Goal: Task Accomplishment & Management: Use online tool/utility

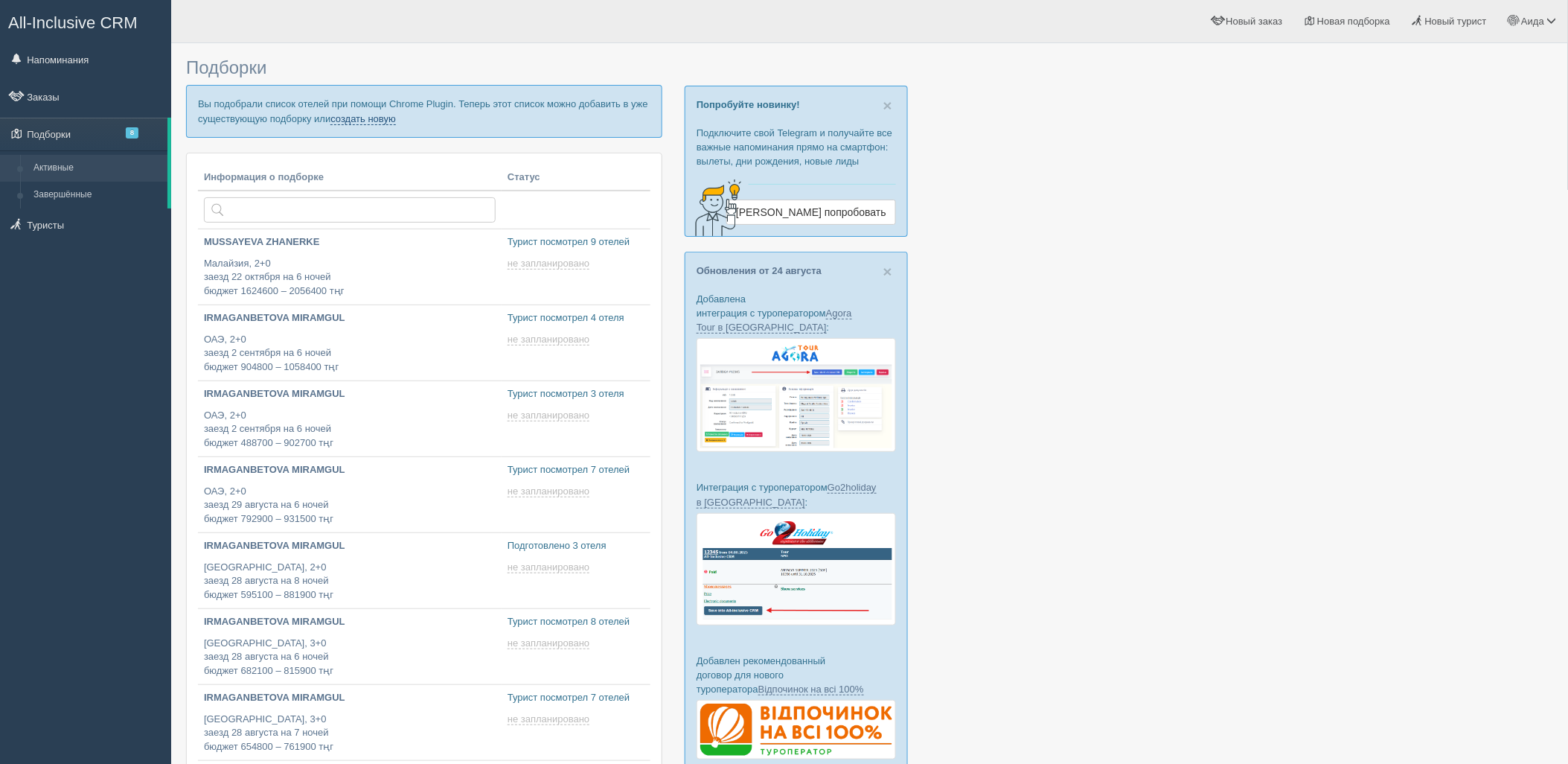
click at [346, 120] on link "создать новую" at bounding box center [363, 119] width 66 height 12
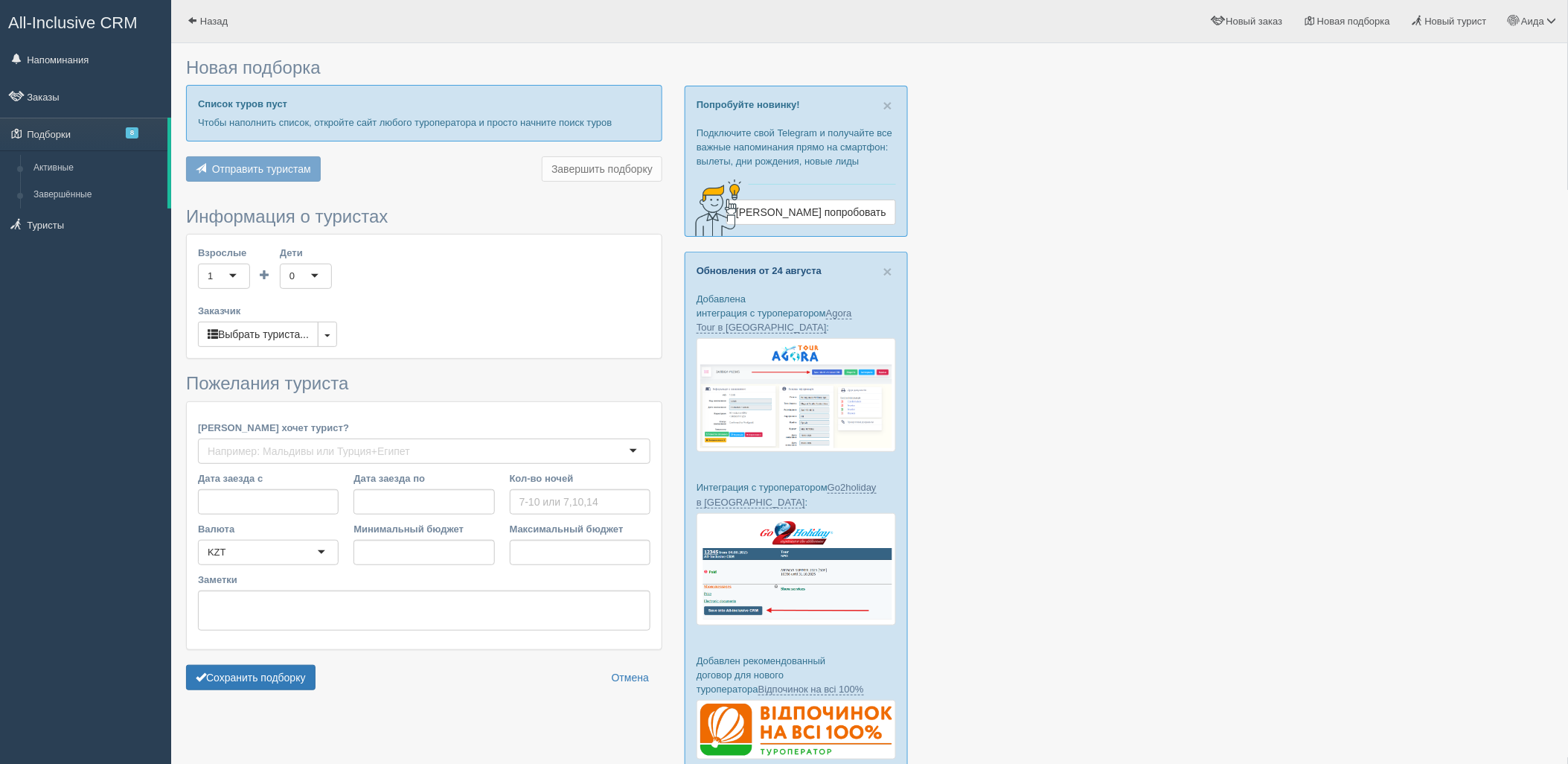
type input "7"
type input "2425900"
type input "2865600"
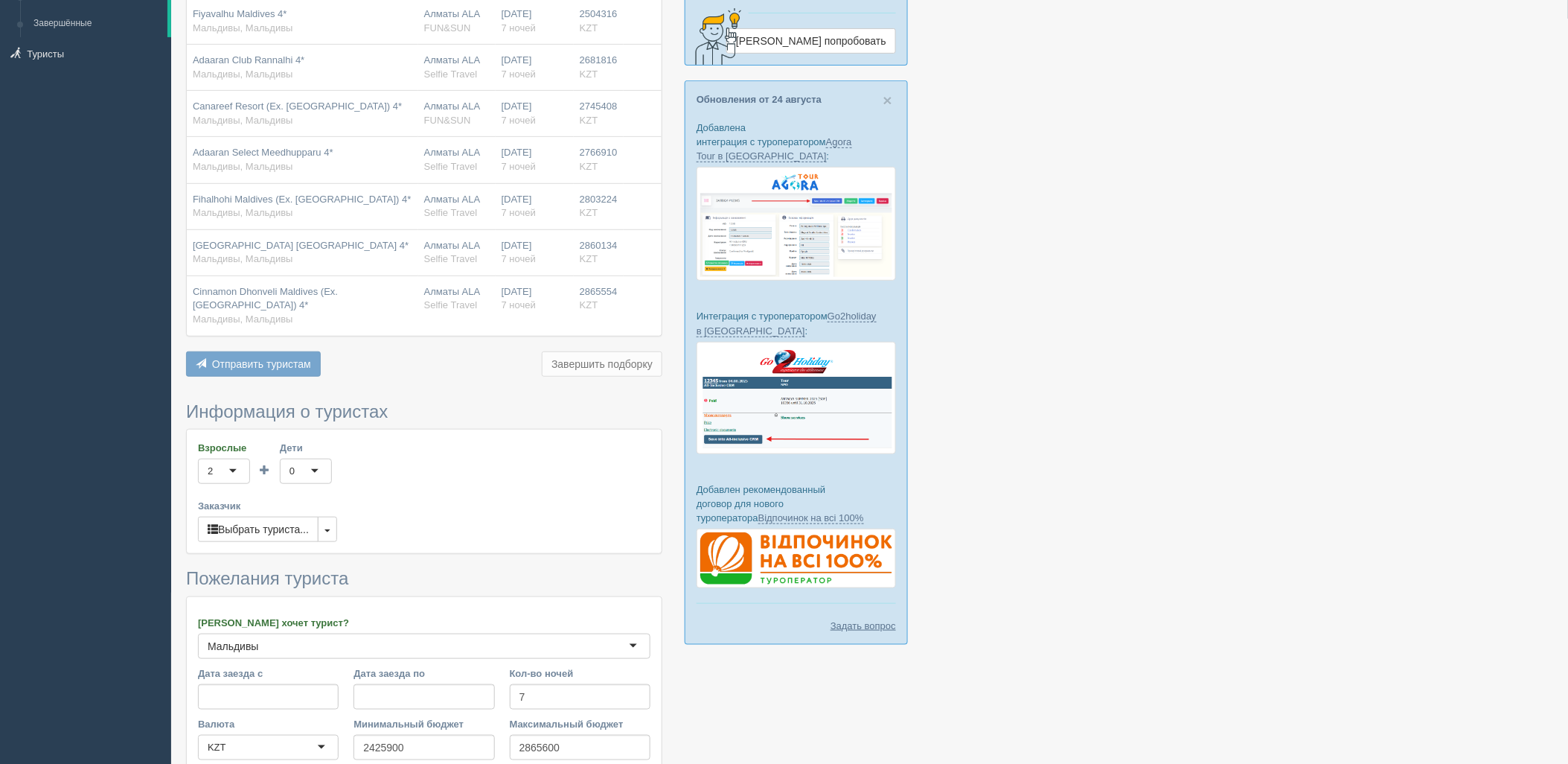
scroll to position [310, 0]
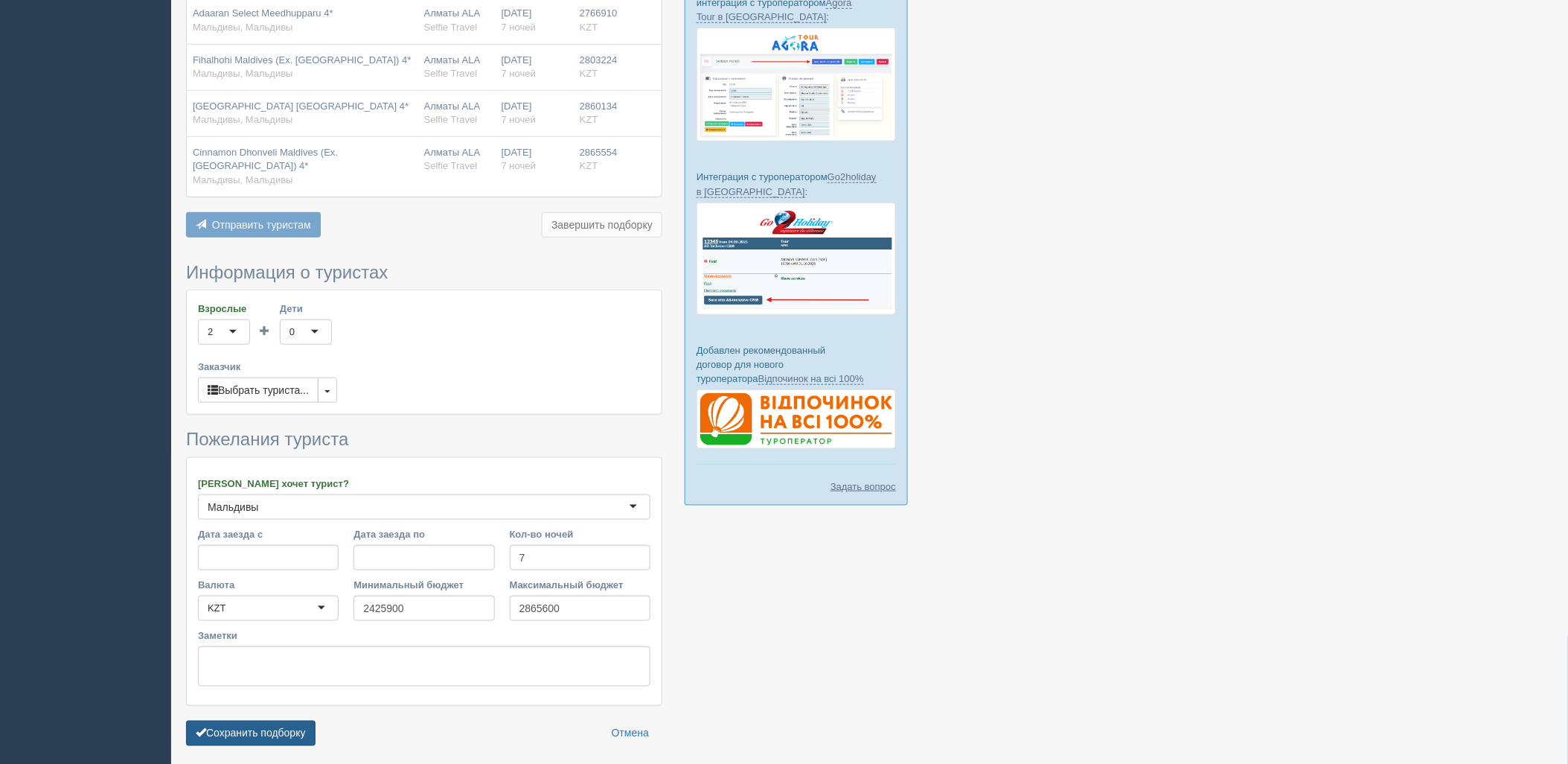
click at [268, 739] on button "Сохранить подборку" at bounding box center [251, 734] width 130 height 26
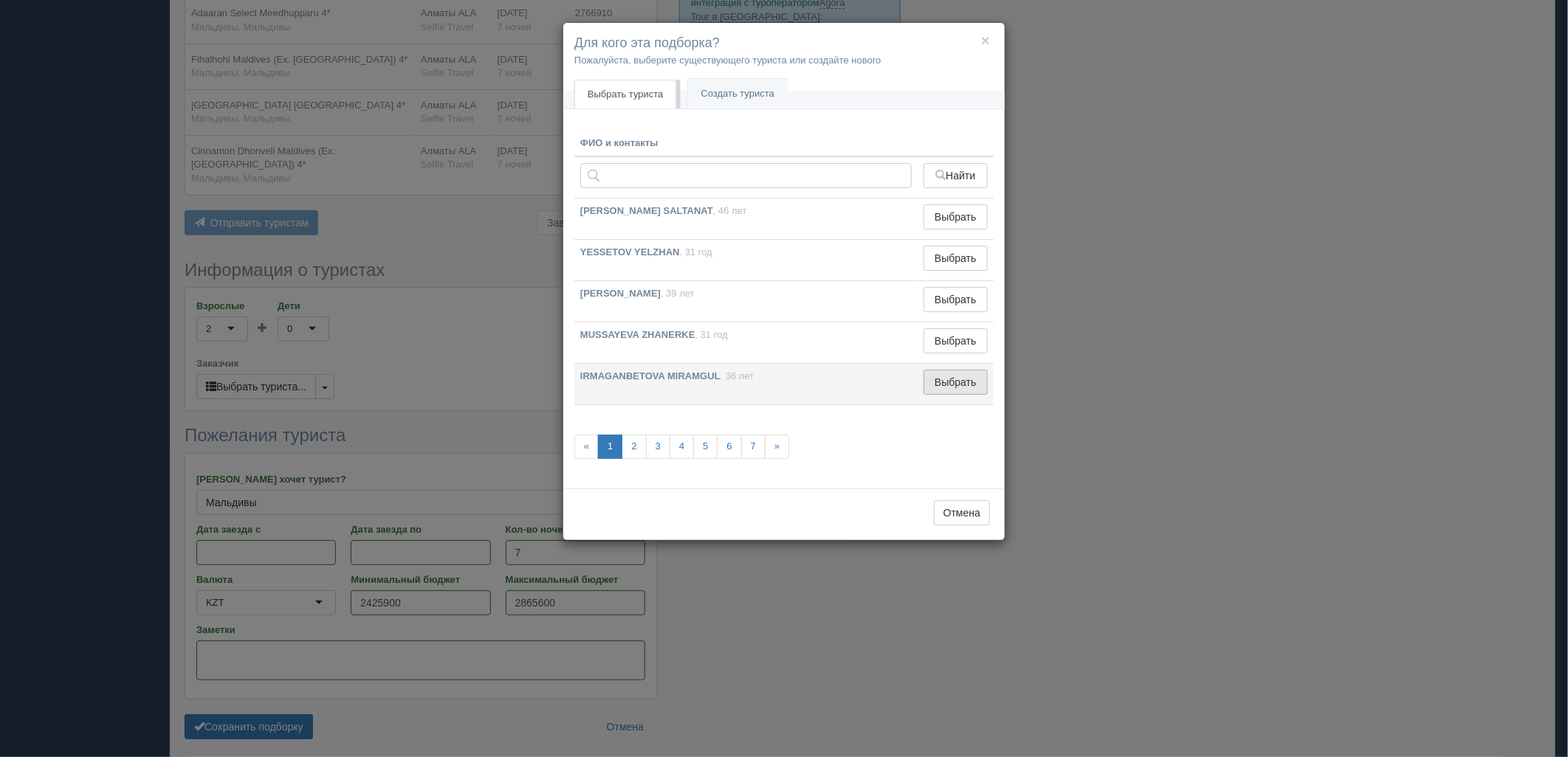
click at [967, 384] on button "Выбрать" at bounding box center [955, 382] width 64 height 25
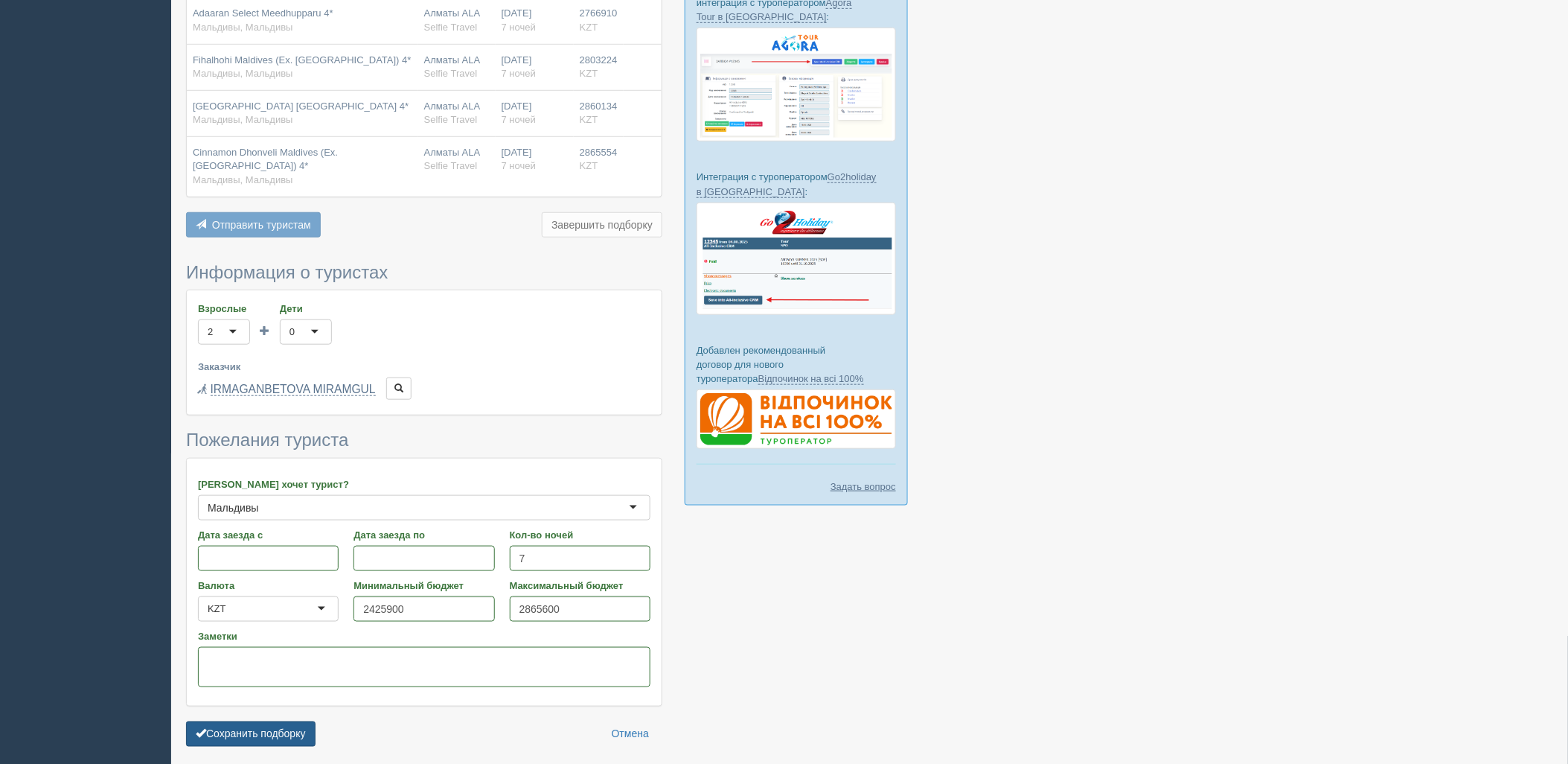
click at [243, 744] on button "Сохранить подборку" at bounding box center [251, 735] width 130 height 26
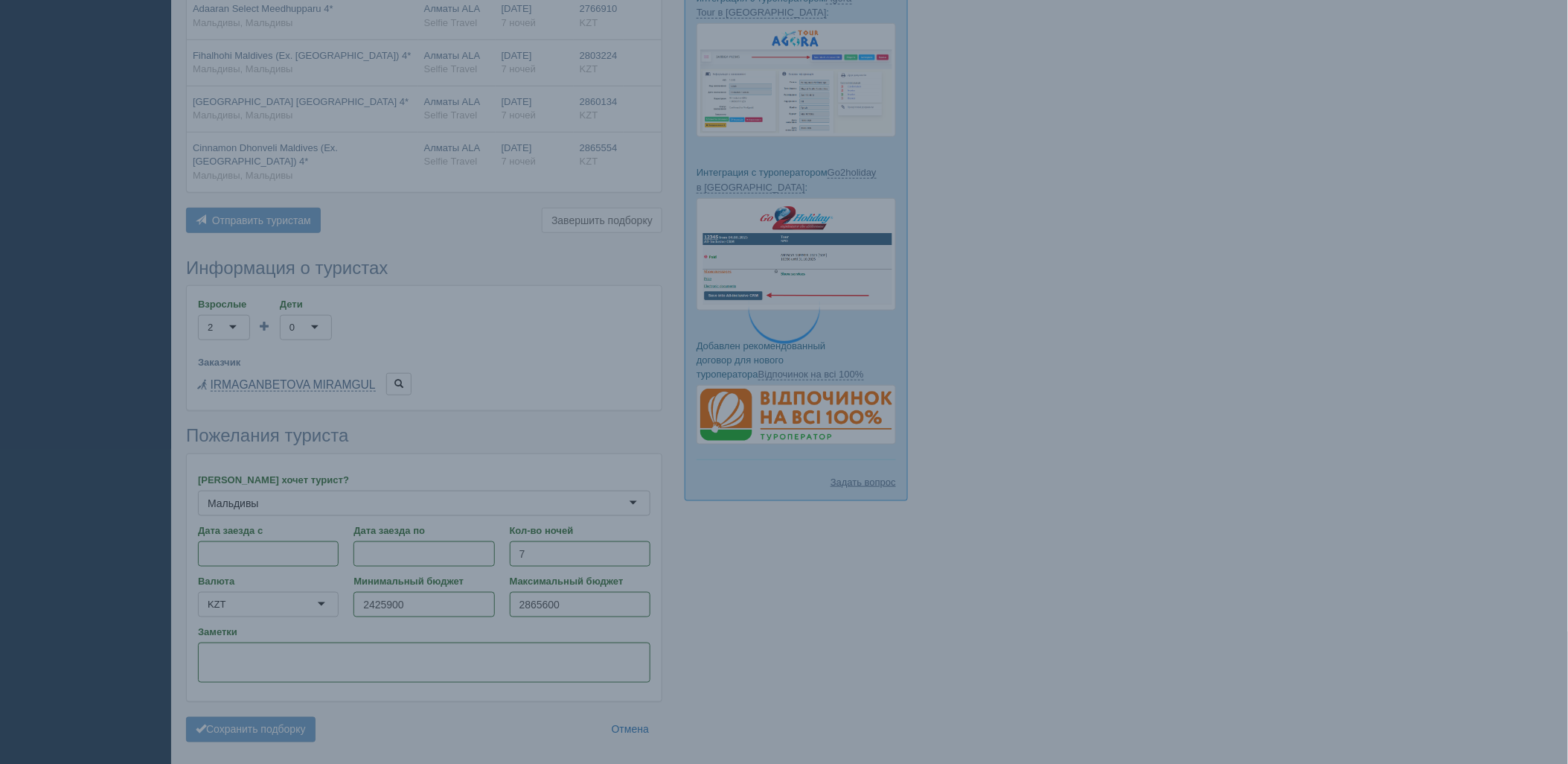
scroll to position [286, 0]
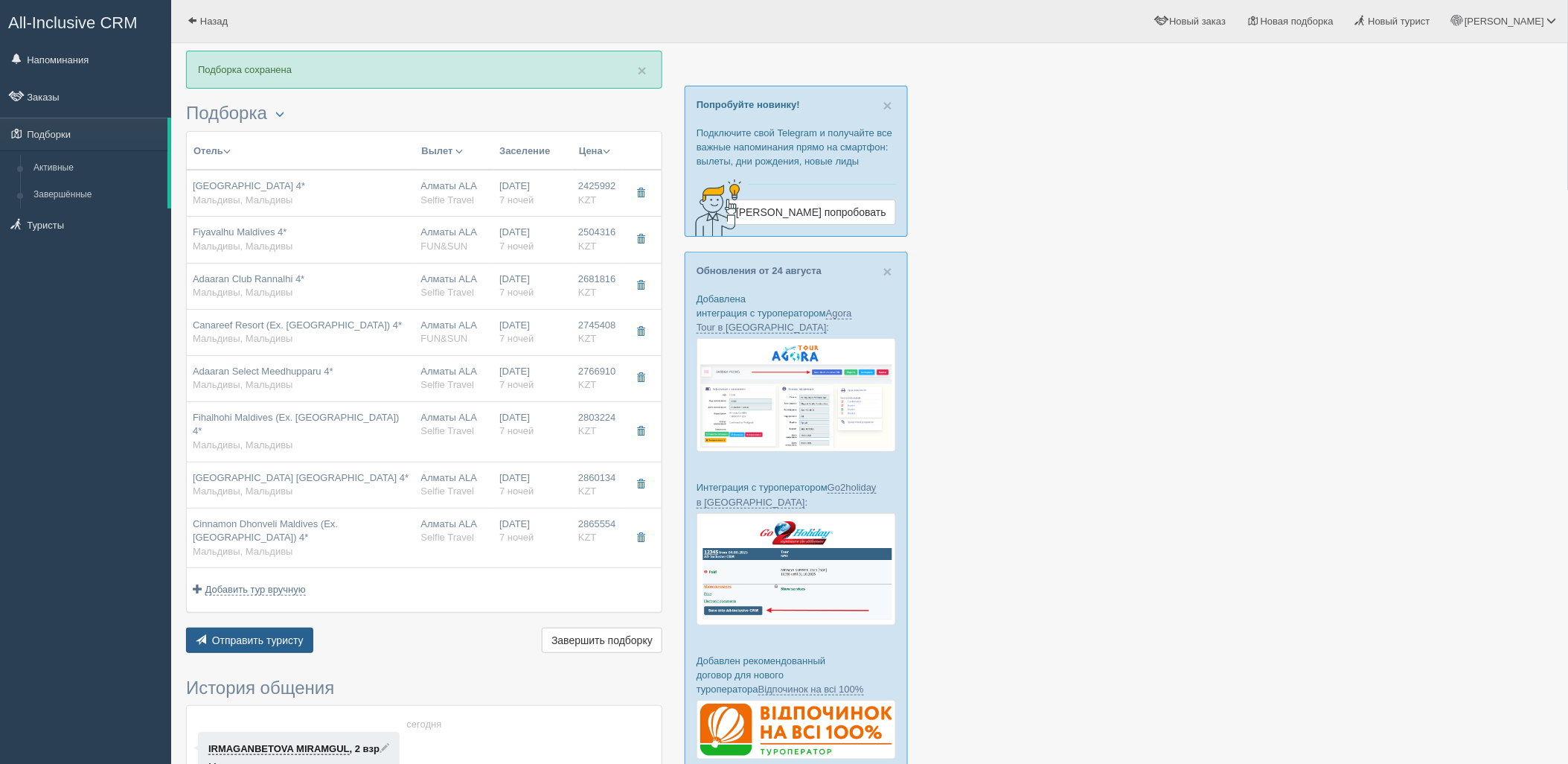
click at [283, 637] on button "Отправить туристу Отправить" at bounding box center [249, 640] width 127 height 26
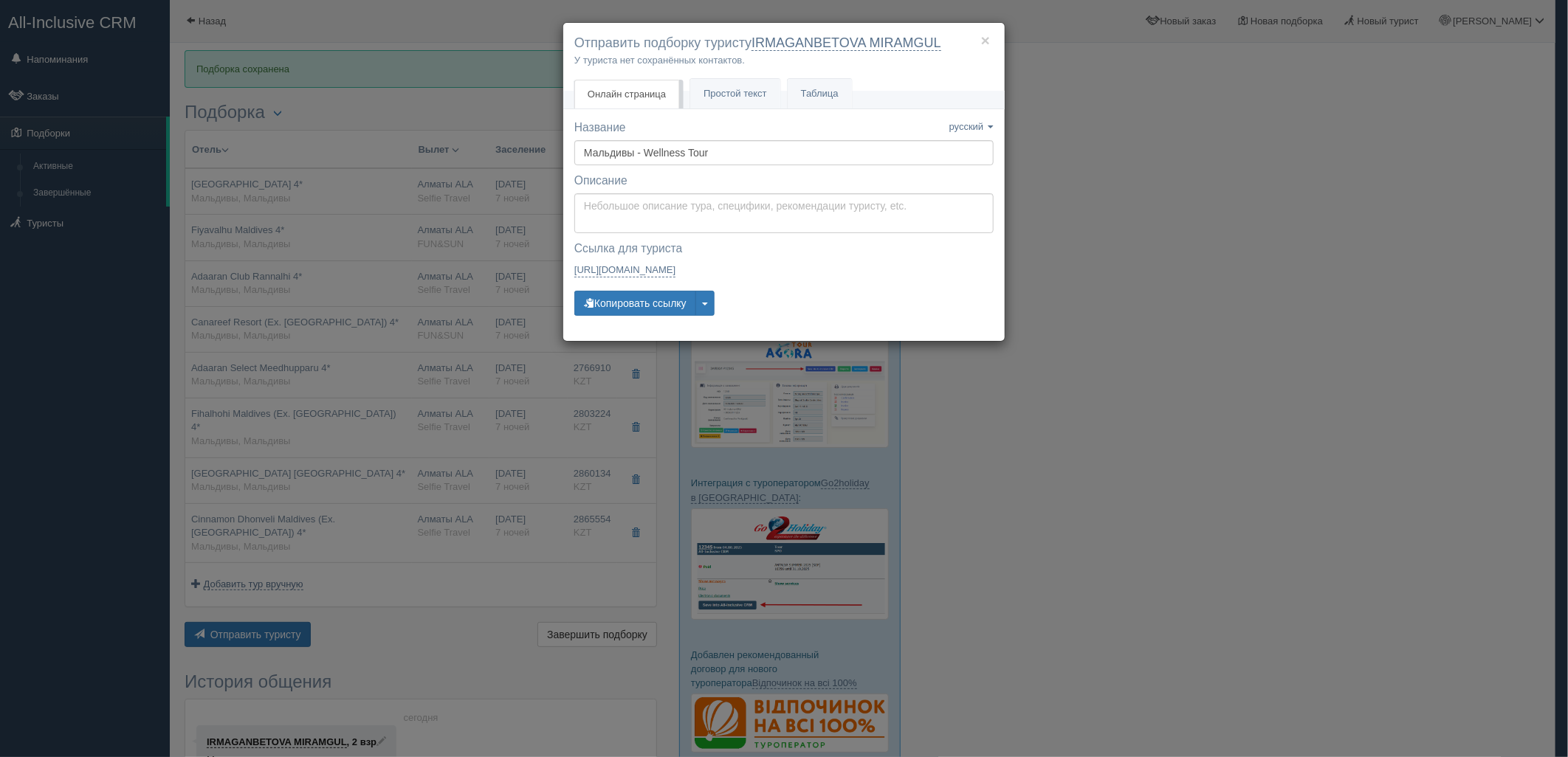
click at [1115, 330] on div "× Отправить подборку туристу IRMAGANBETOVA MIRAMGUL У туриста нет сохранённых к…" at bounding box center [784, 378] width 1568 height 757
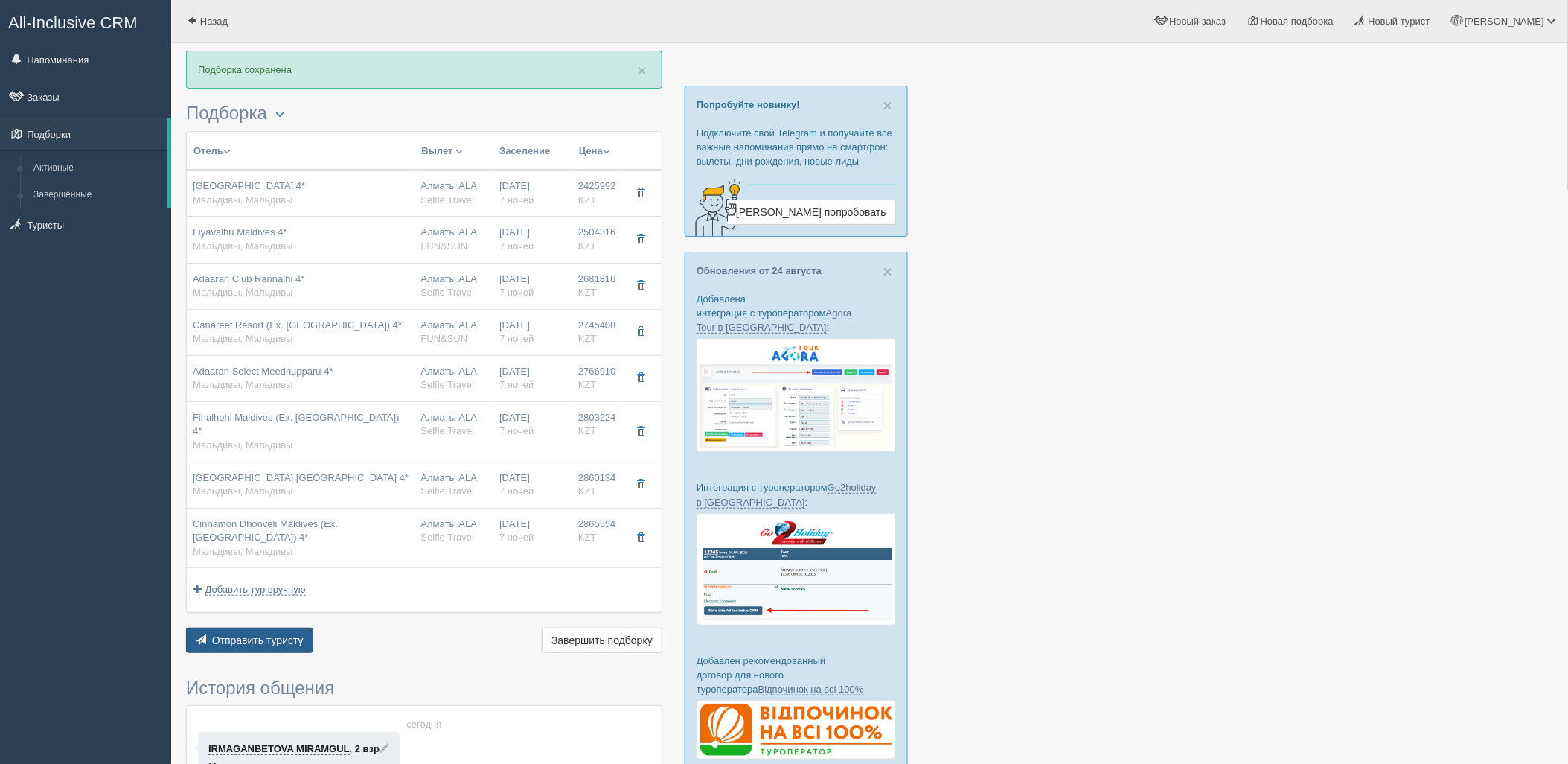
click at [246, 634] on span "Отправить туристу" at bounding box center [258, 640] width 92 height 12
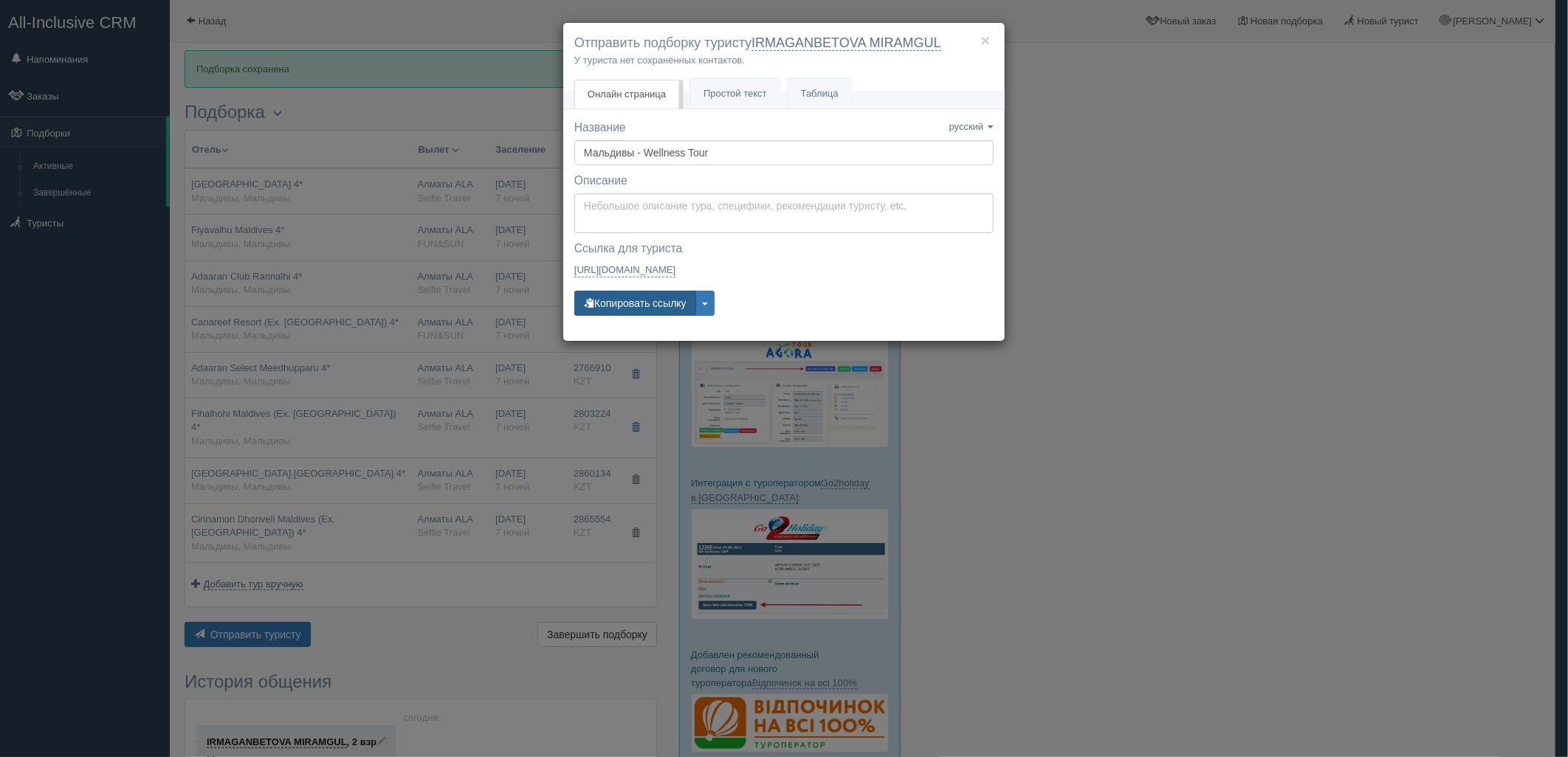
click at [654, 307] on button "Копировать ссылку" at bounding box center [635, 303] width 122 height 25
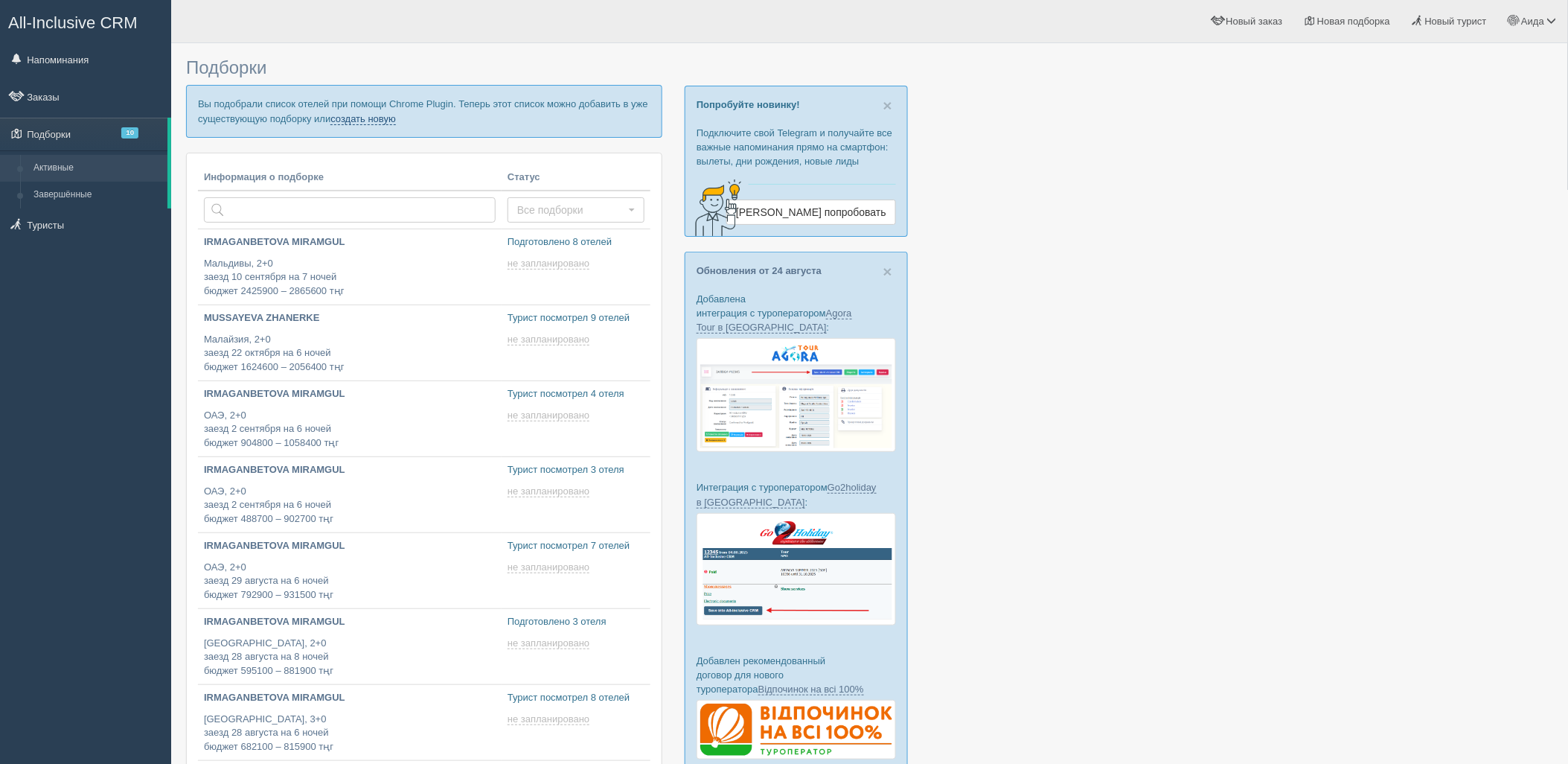
click at [378, 116] on link "создать новую" at bounding box center [363, 119] width 66 height 12
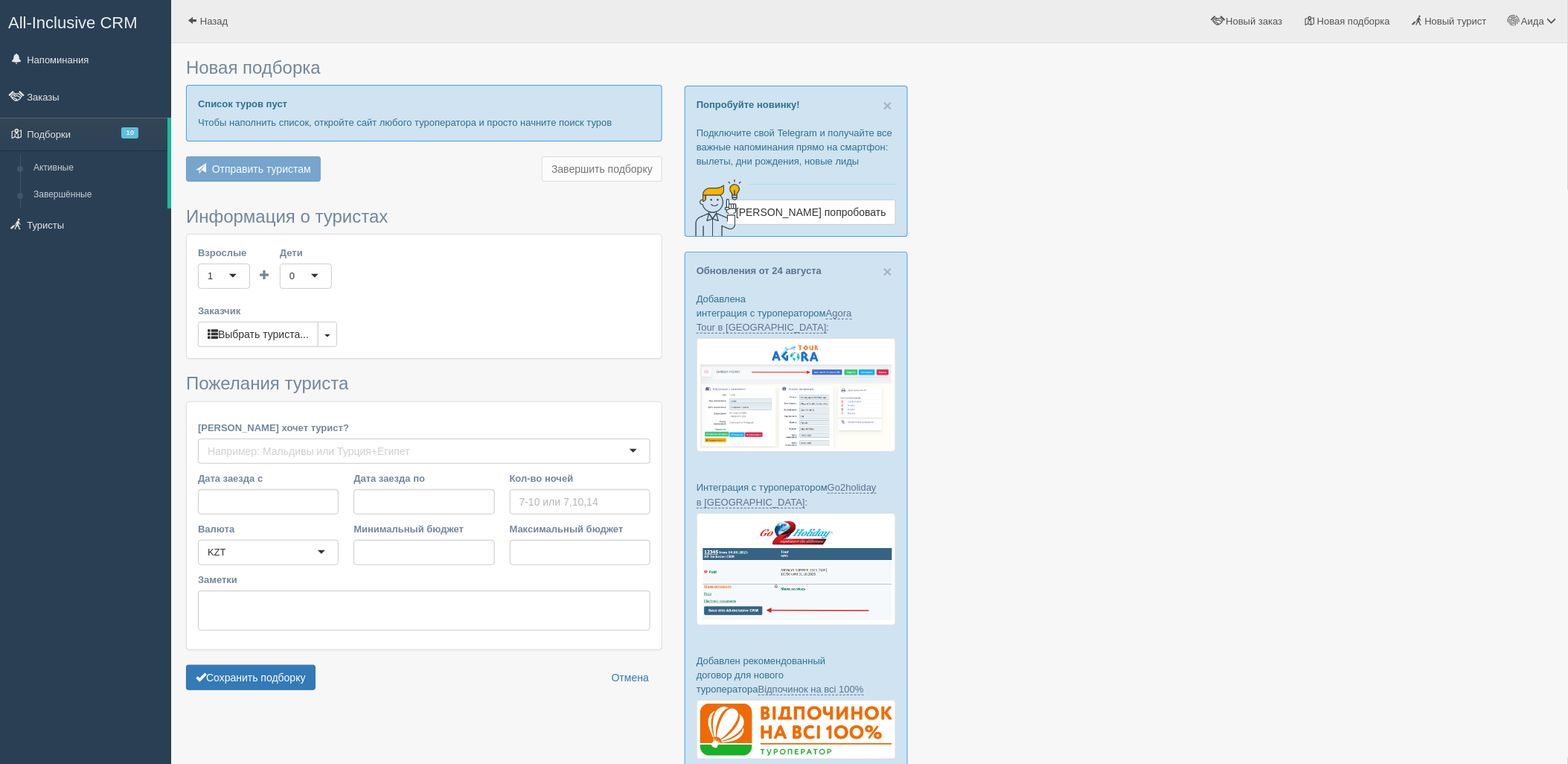
type input "7"
type input "1153900"
type input "2305700"
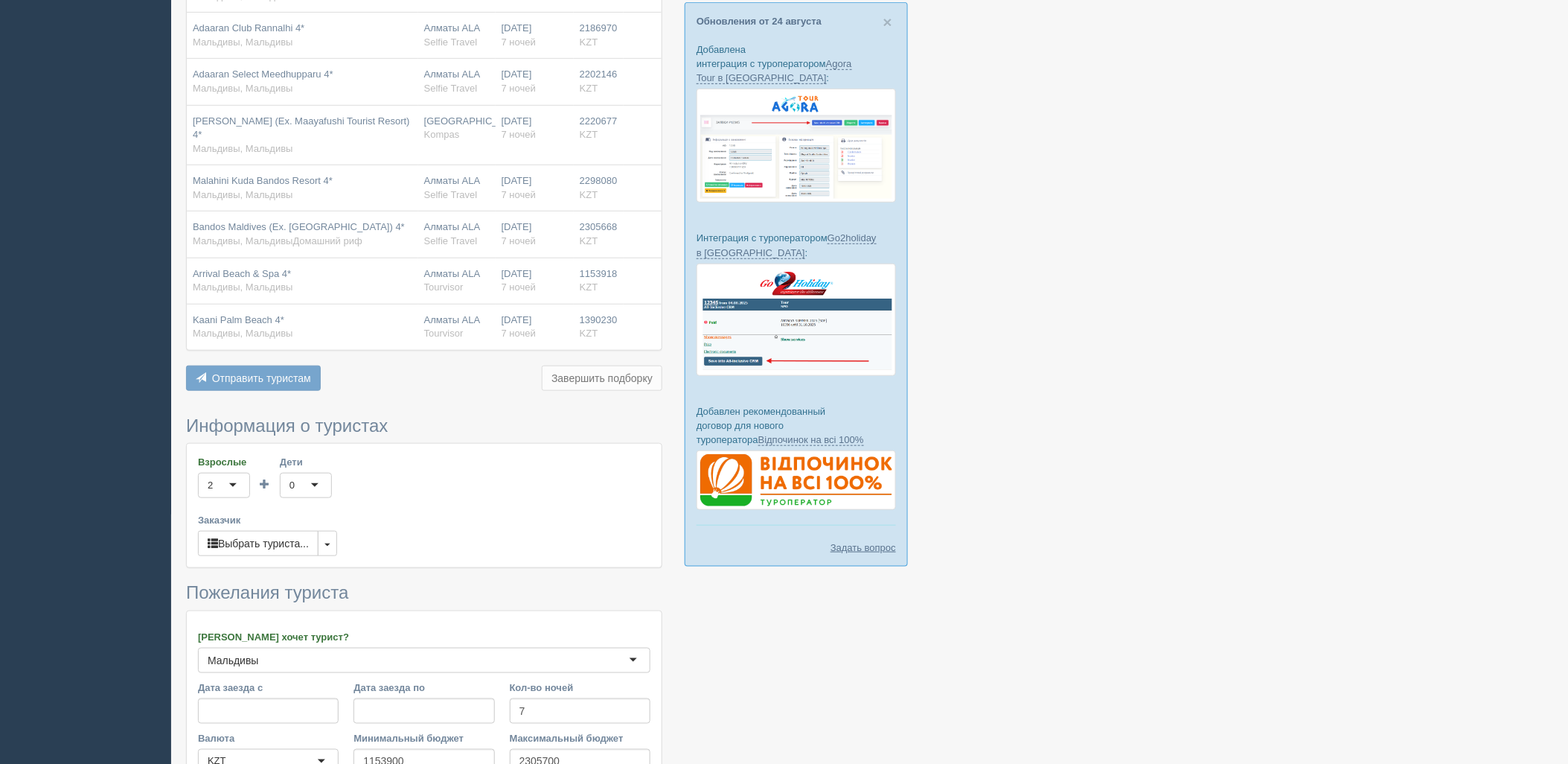
scroll to position [462, 0]
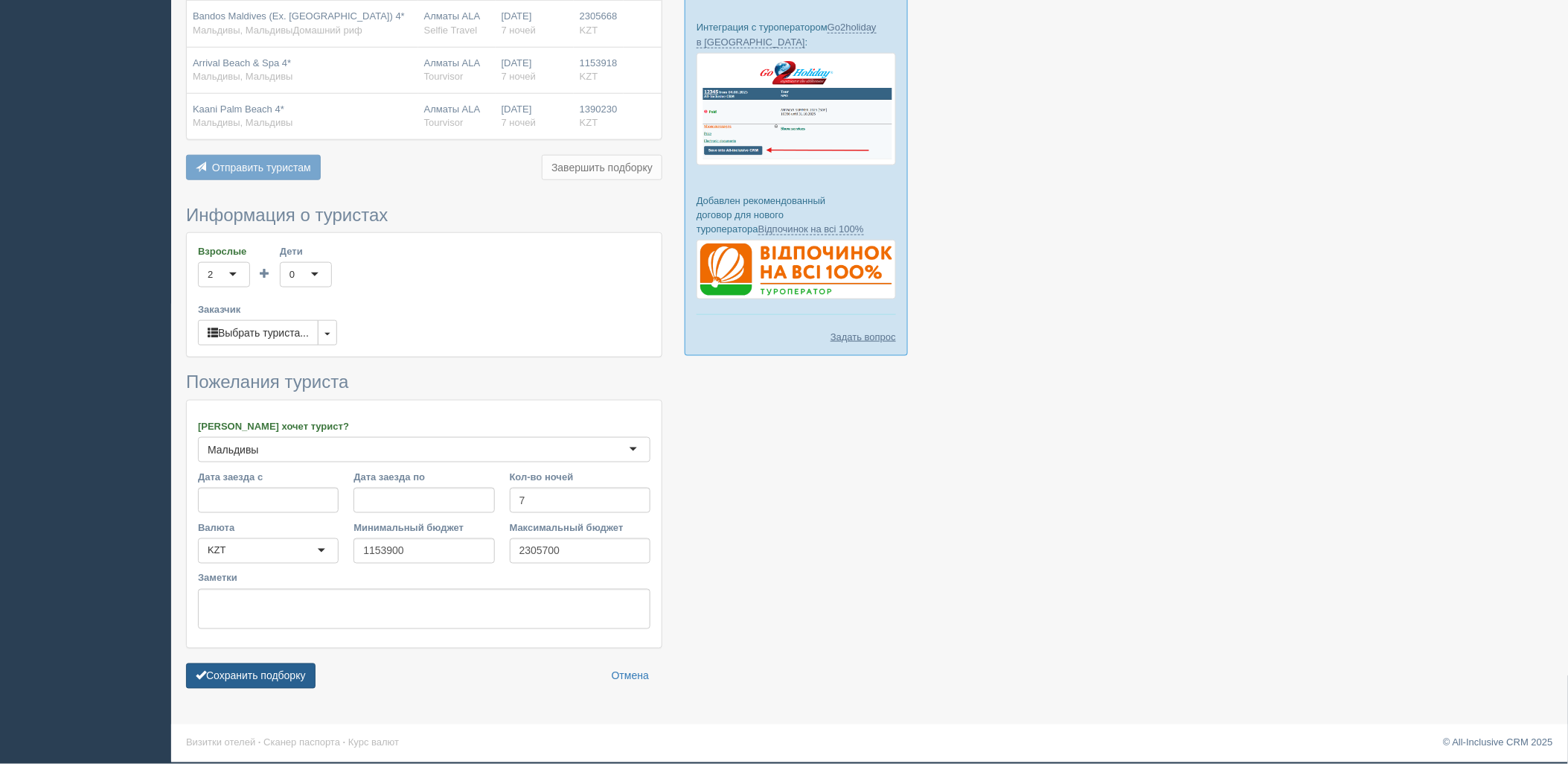
click at [230, 675] on button "Сохранить подборку" at bounding box center [251, 676] width 130 height 26
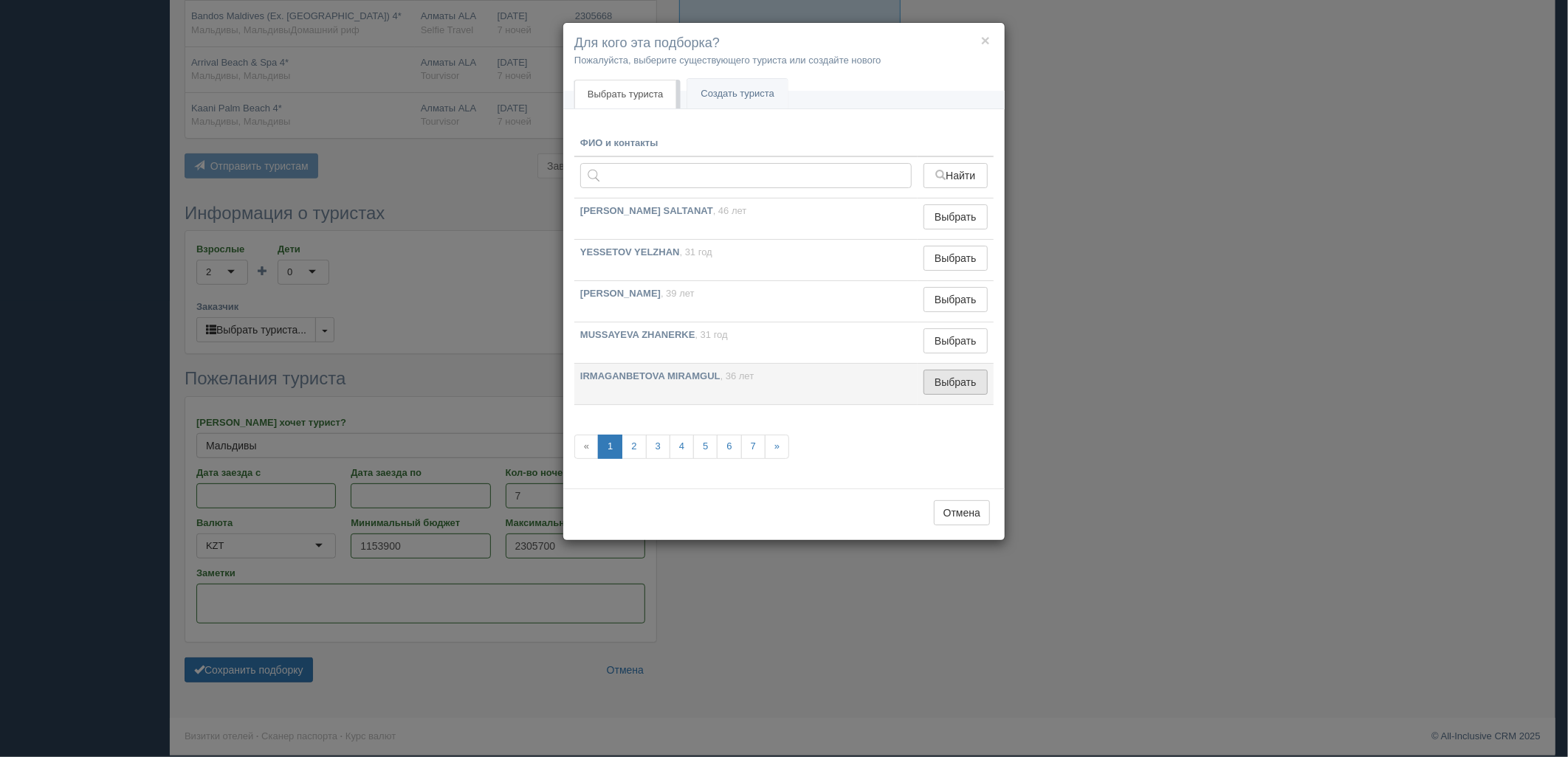
click at [951, 384] on button "Выбрать" at bounding box center [955, 382] width 64 height 25
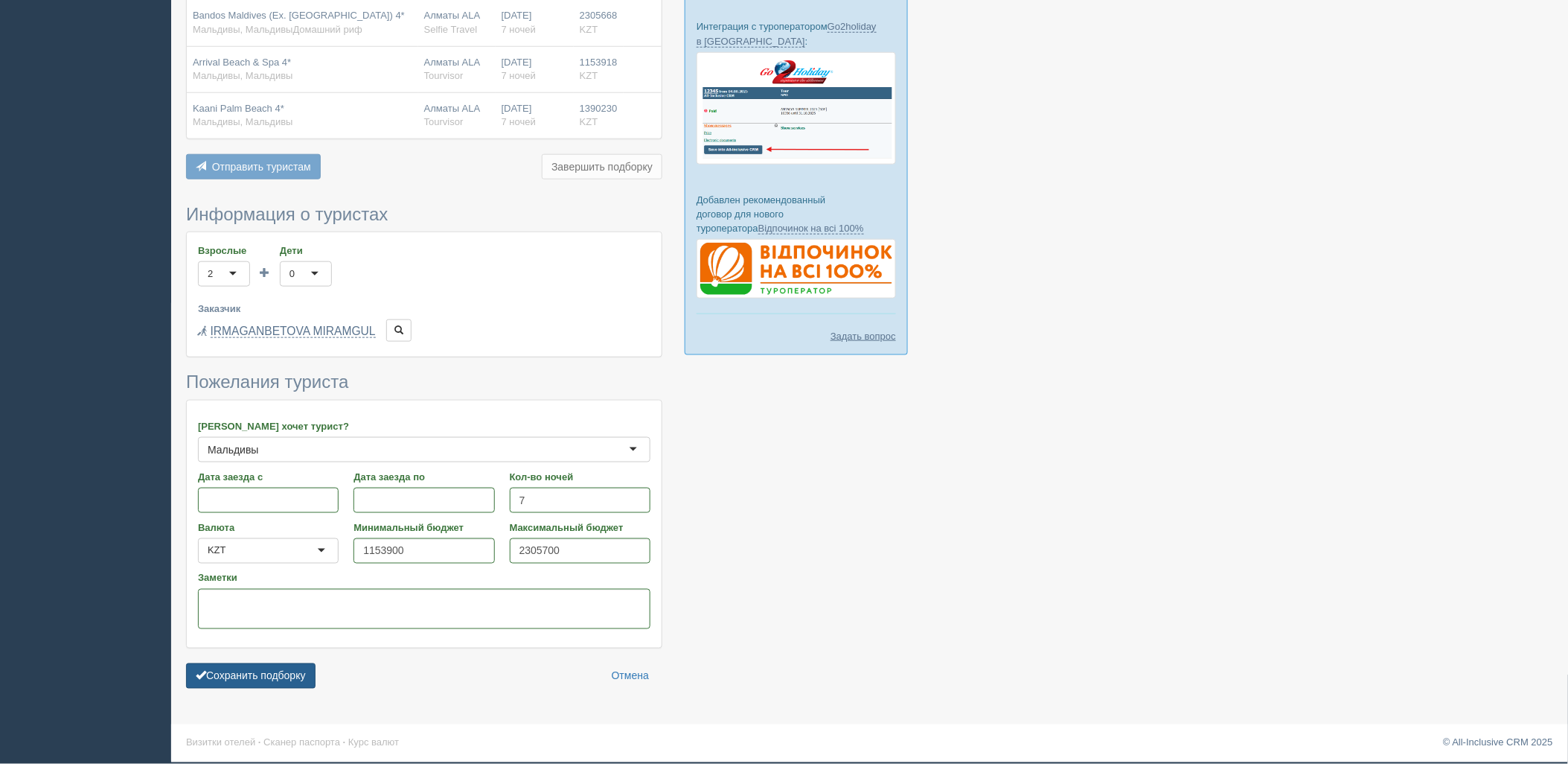
click at [300, 675] on button "Сохранить подборку" at bounding box center [251, 676] width 130 height 26
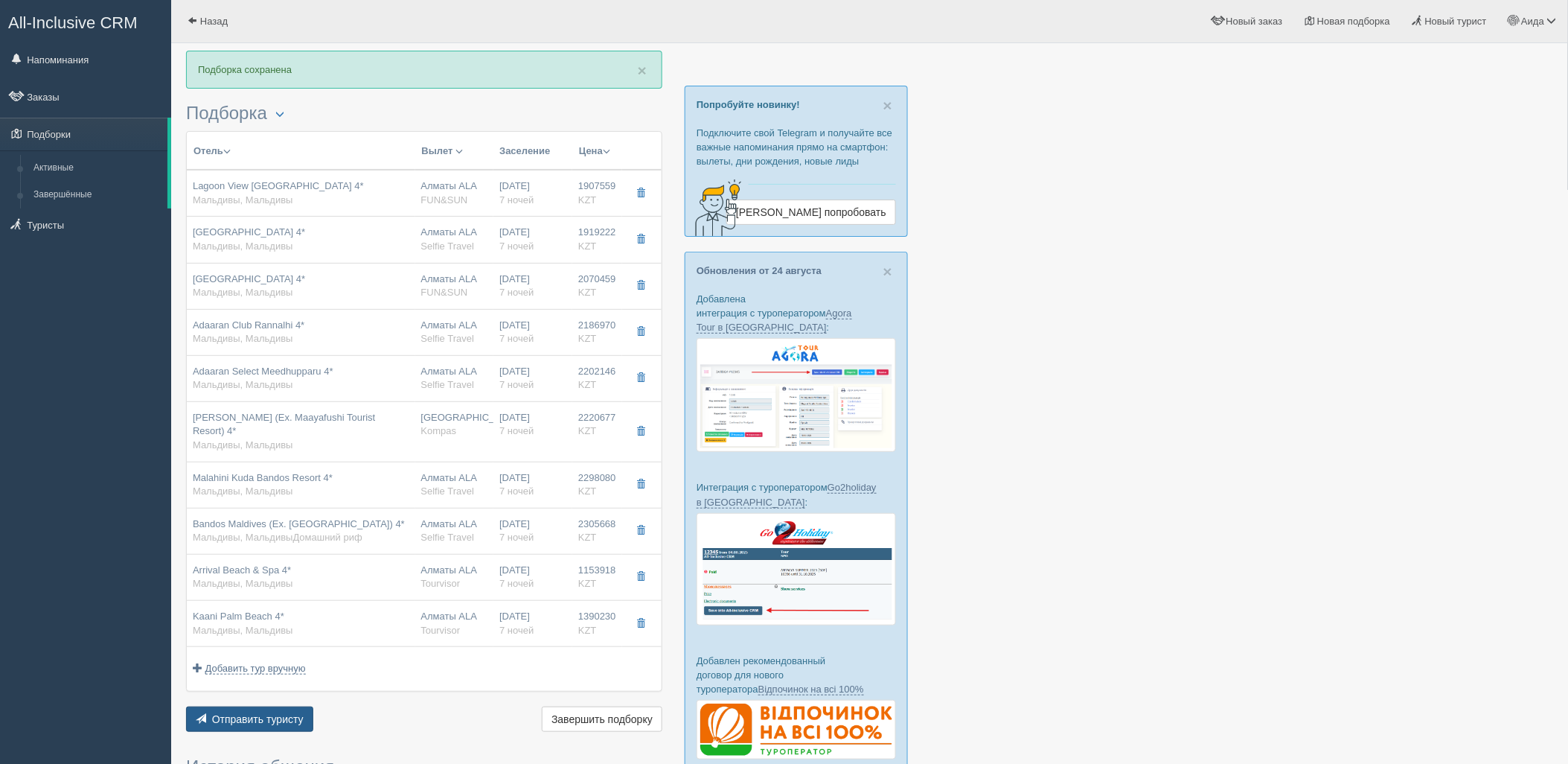
click at [300, 715] on span "Отправить туристу" at bounding box center [258, 720] width 92 height 12
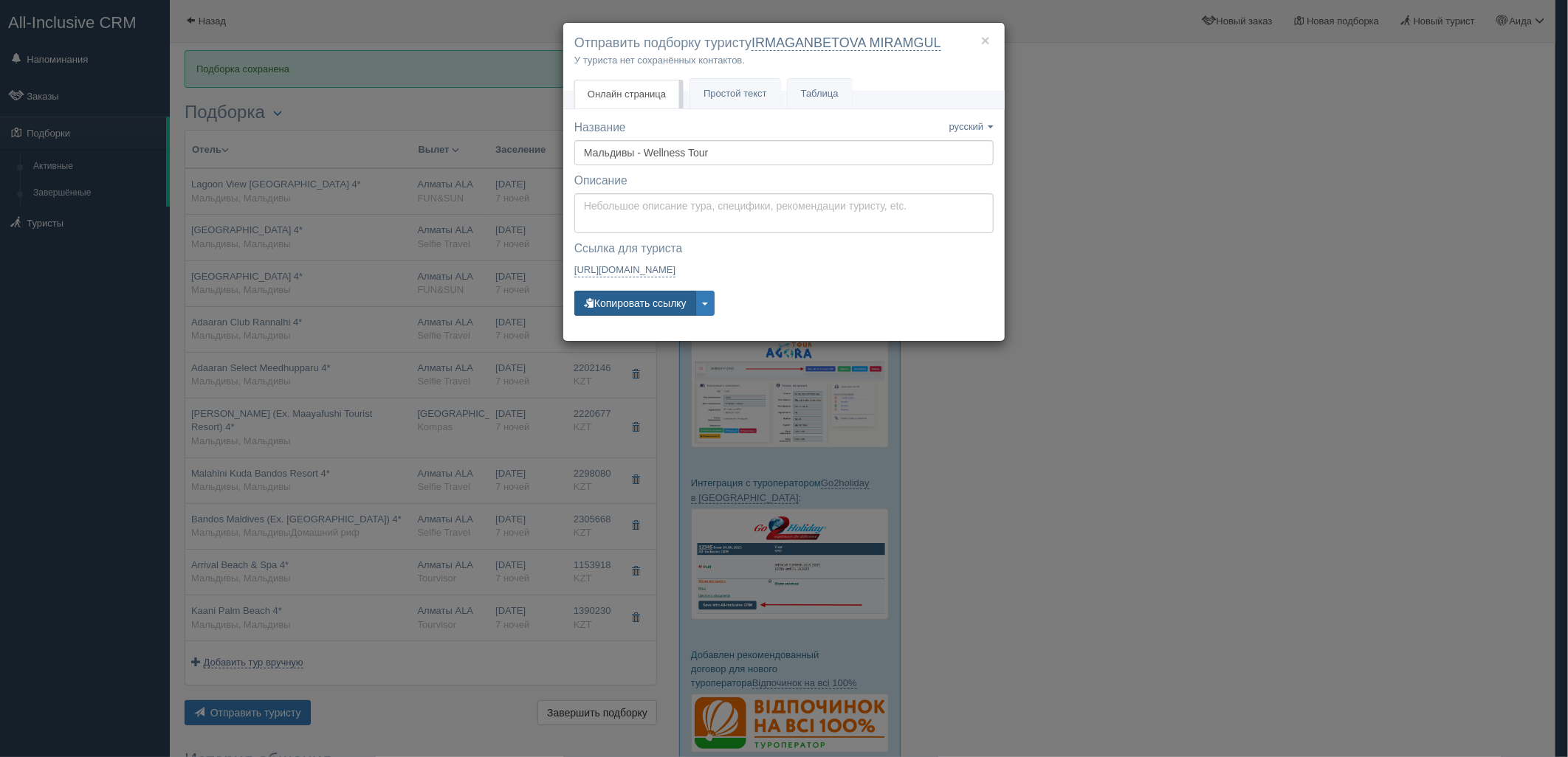
click at [669, 296] on button "Копировать ссылку" at bounding box center [635, 303] width 122 height 25
click at [647, 300] on button "Копировать ссылку" at bounding box center [635, 303] width 122 height 25
click at [598, 305] on button "Копировать ссылку" at bounding box center [635, 303] width 122 height 25
click at [1229, 273] on div "× Отправить подборку туристу IRMAGANBETOVA MIRAMGUL У туриста нет сохранённых к…" at bounding box center [784, 378] width 1568 height 757
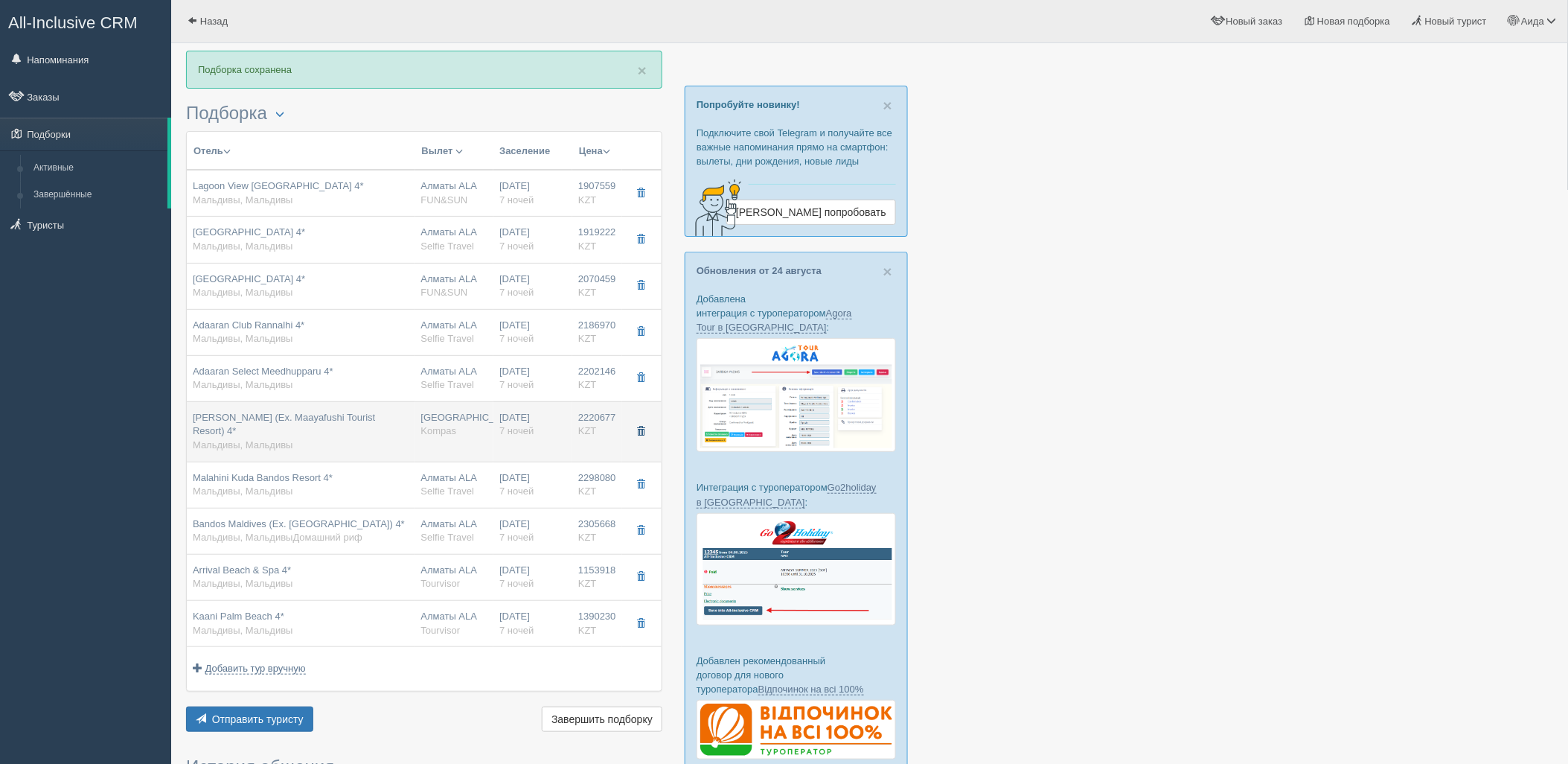
click at [651, 429] on button "button" at bounding box center [641, 432] width 26 height 23
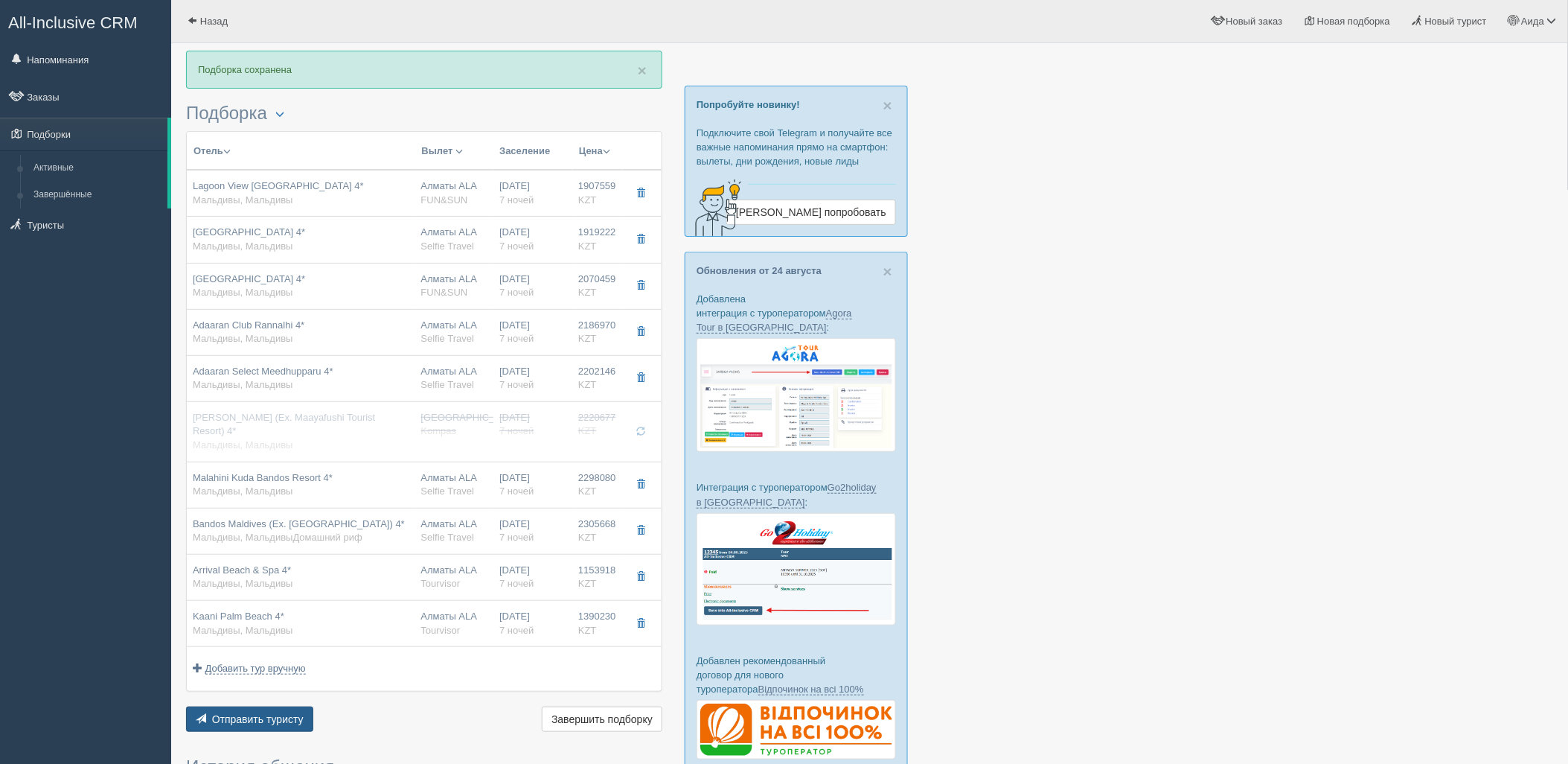
click at [263, 714] on span "Отправить туристу" at bounding box center [258, 720] width 92 height 12
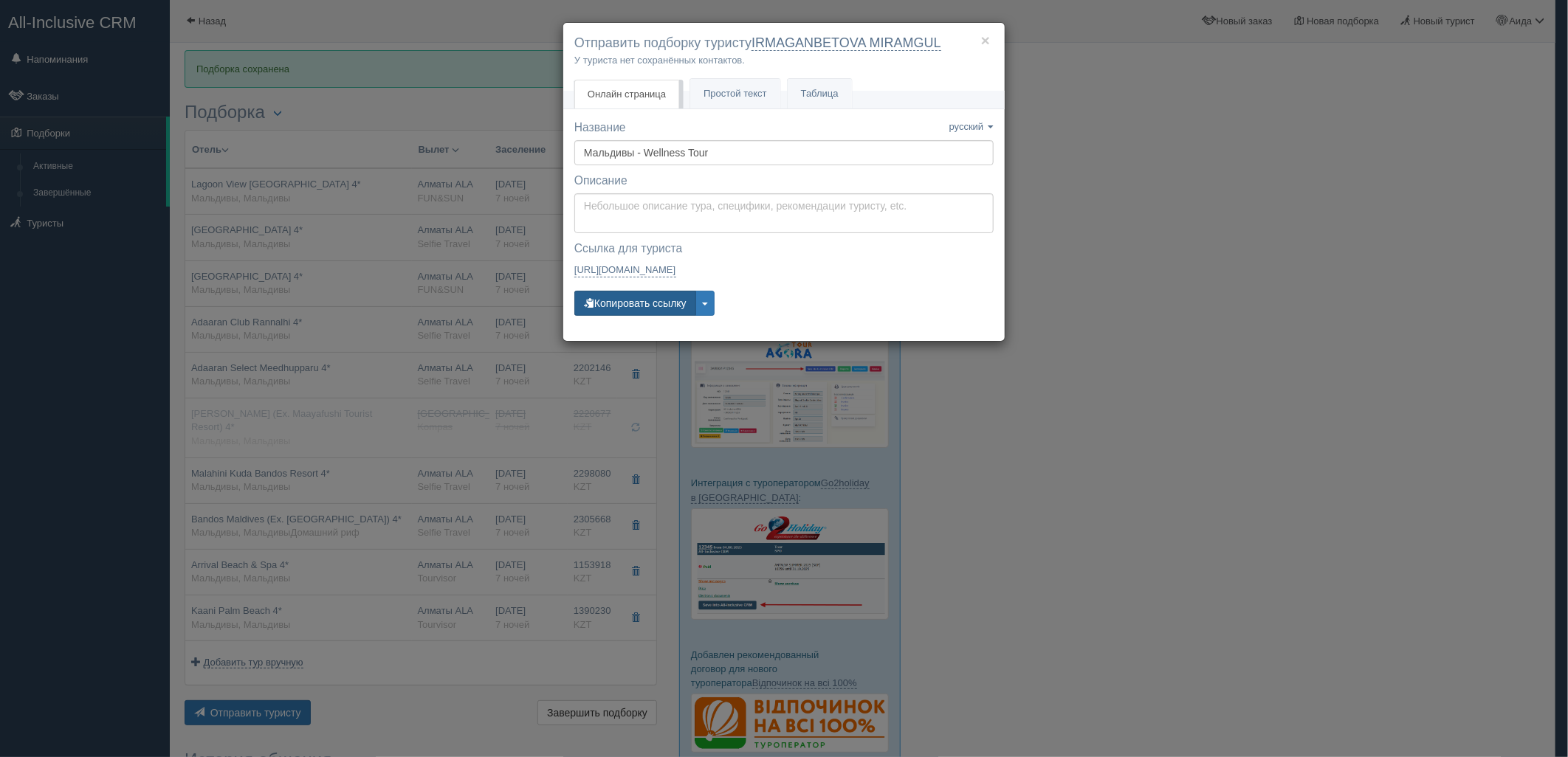
click at [637, 291] on button "Копировать ссылку" at bounding box center [635, 303] width 122 height 25
click at [1249, 474] on div "× Отправить подборку туристу IRMAGANBETOVA MIRAMGUL У туриста нет сохранённых к…" at bounding box center [784, 378] width 1568 height 757
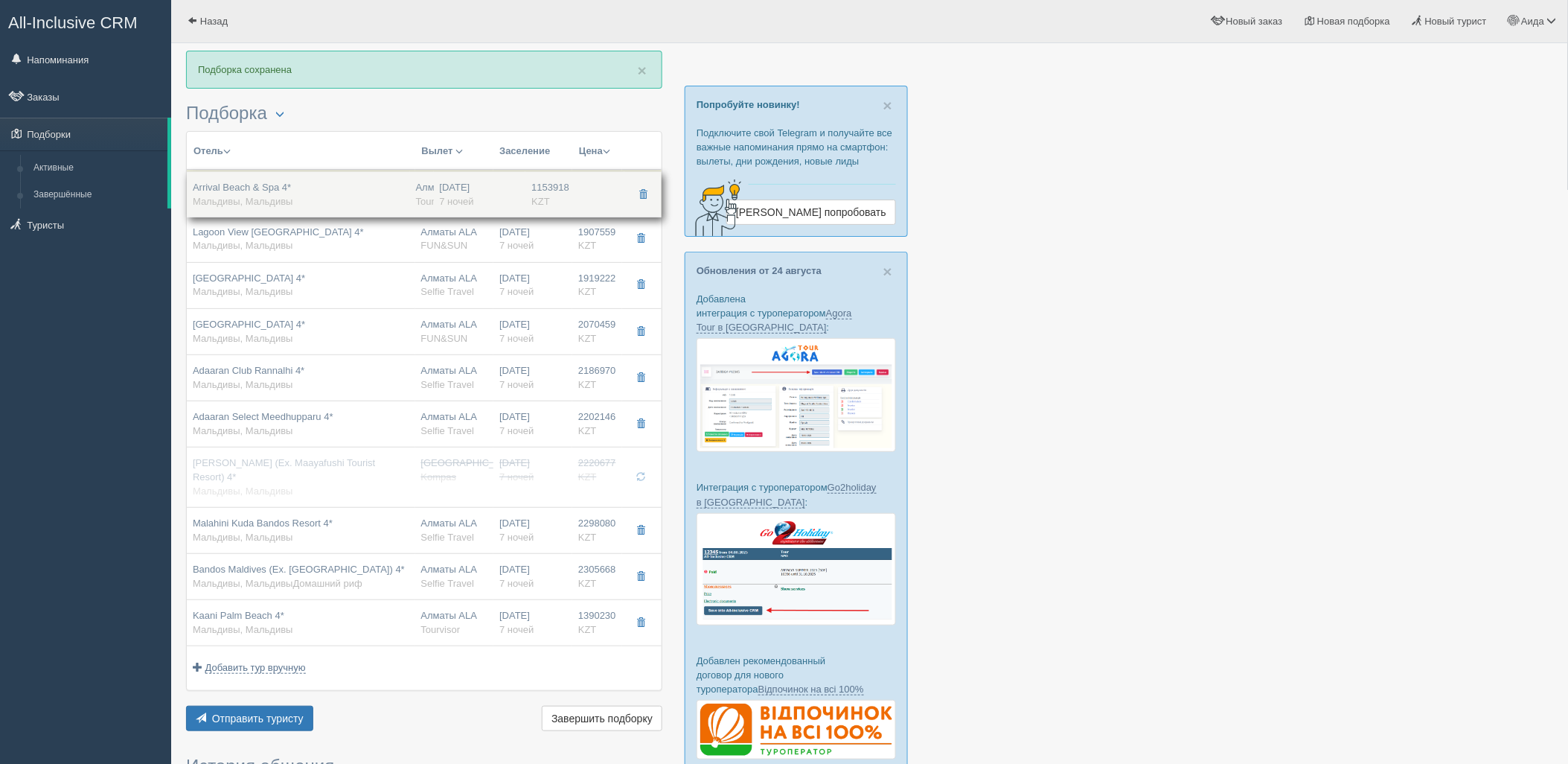
drag, startPoint x: 564, startPoint y: 572, endPoint x: 576, endPoint y: 188, distance: 384.2
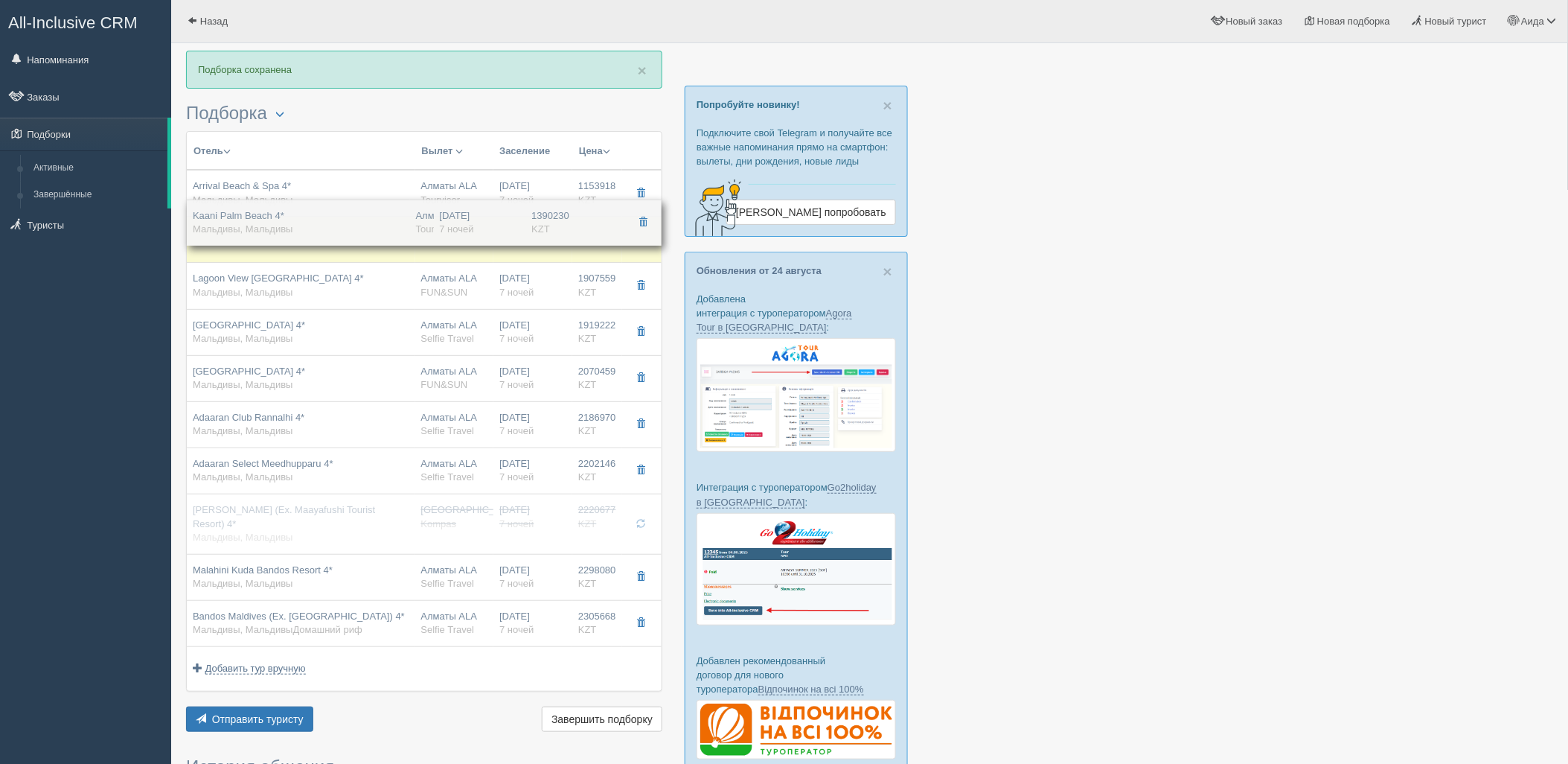
drag, startPoint x: 551, startPoint y: 627, endPoint x: 561, endPoint y: 225, distance: 402.1
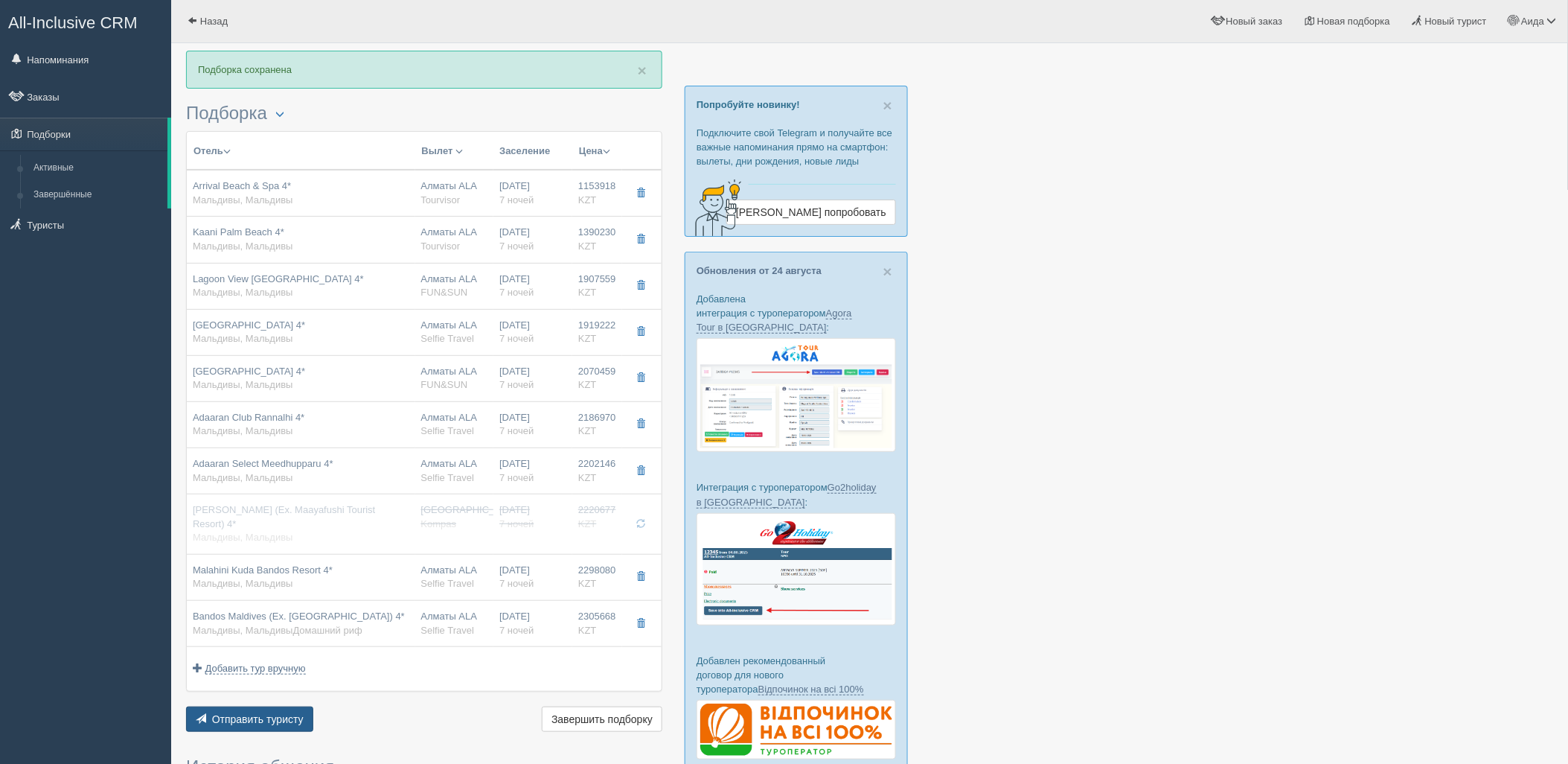
click at [230, 720] on span "Отправить туристу" at bounding box center [258, 720] width 92 height 12
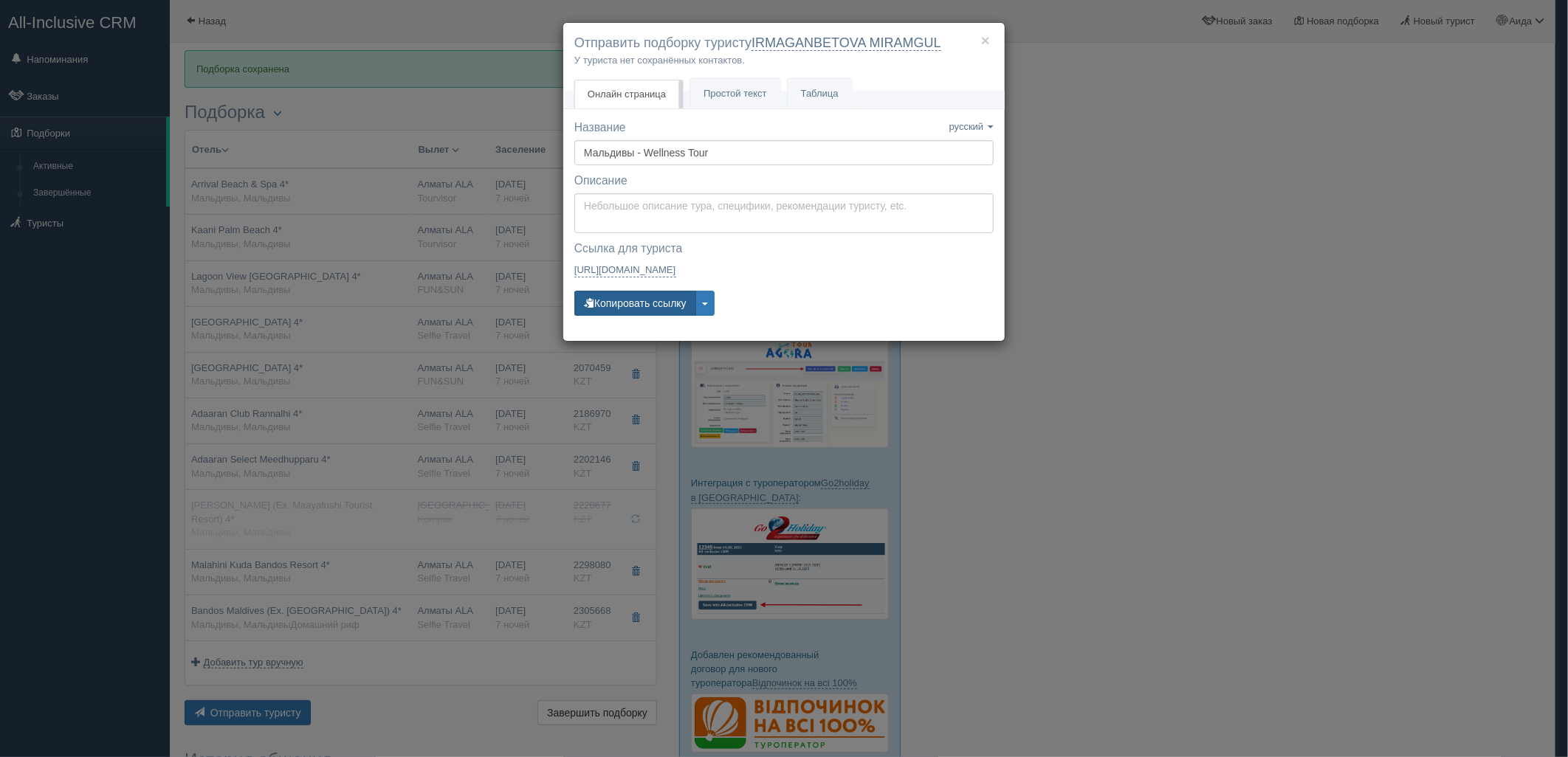
click at [640, 303] on button "Копировать ссылку" at bounding box center [635, 303] width 122 height 25
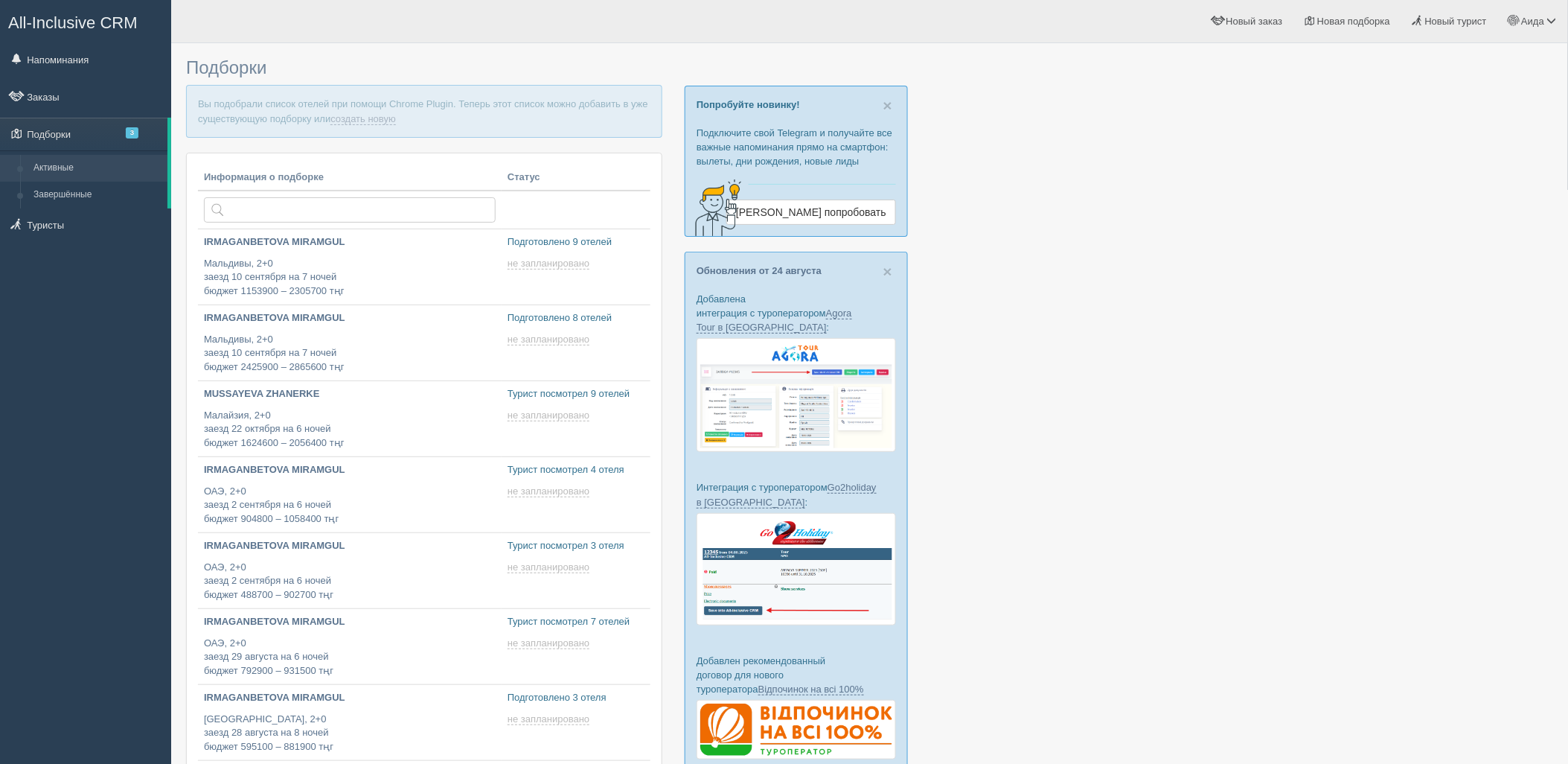
type input "[DATE] 21:20"
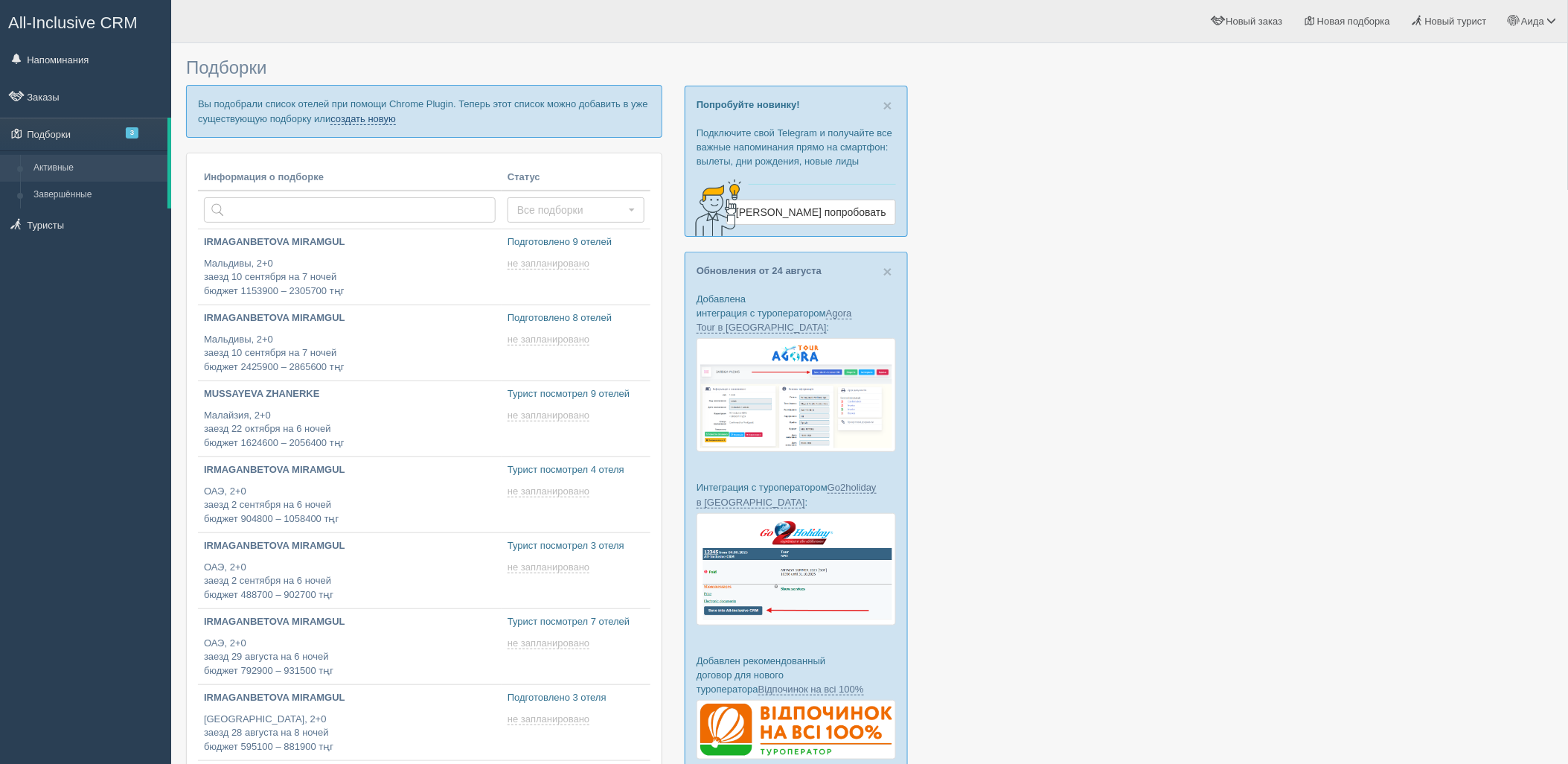
click at [380, 120] on link "создать новую" at bounding box center [363, 119] width 66 height 12
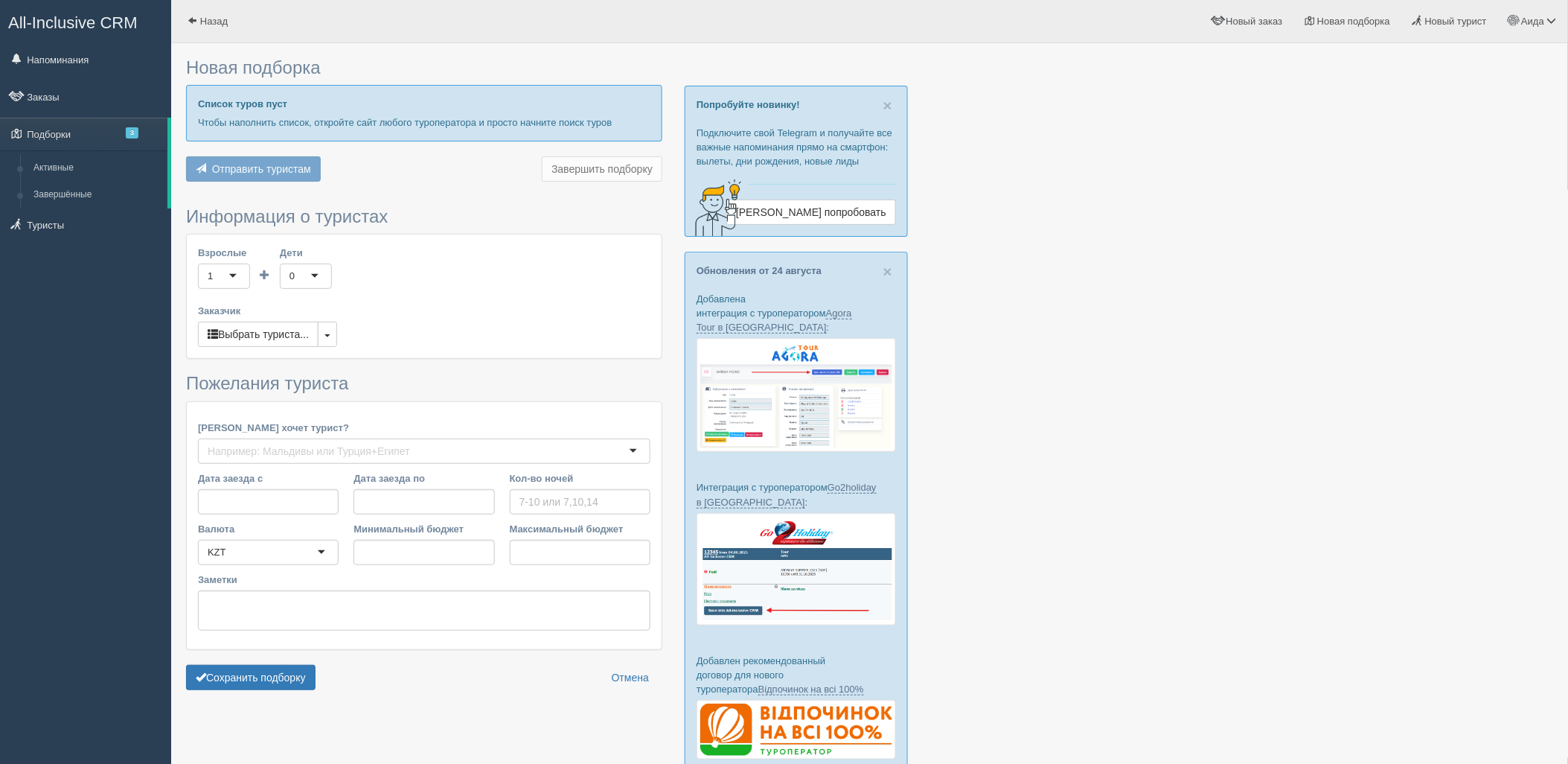
type input "7"
type input "1276000"
type input "1976600"
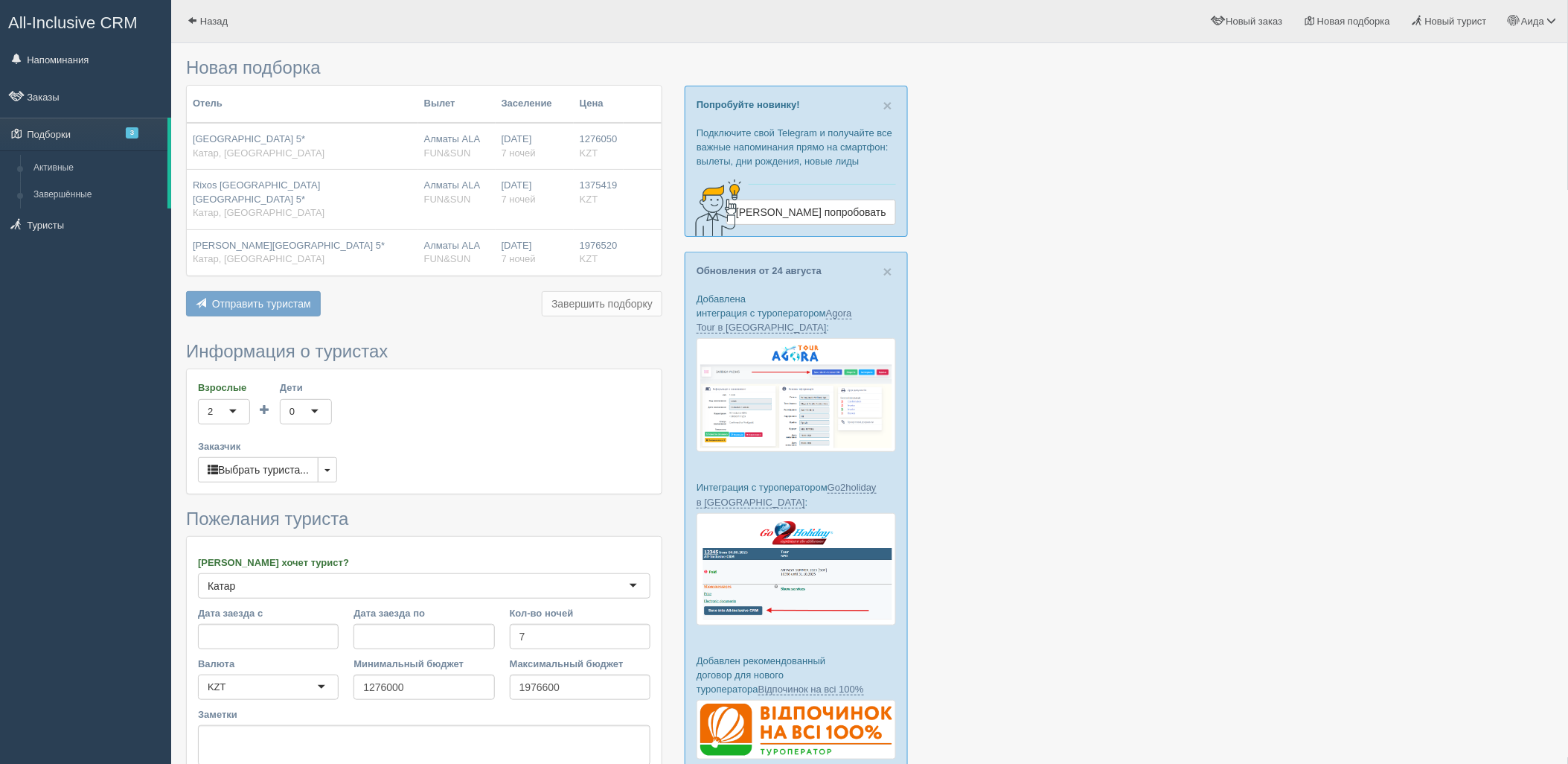
scroll to position [123, 0]
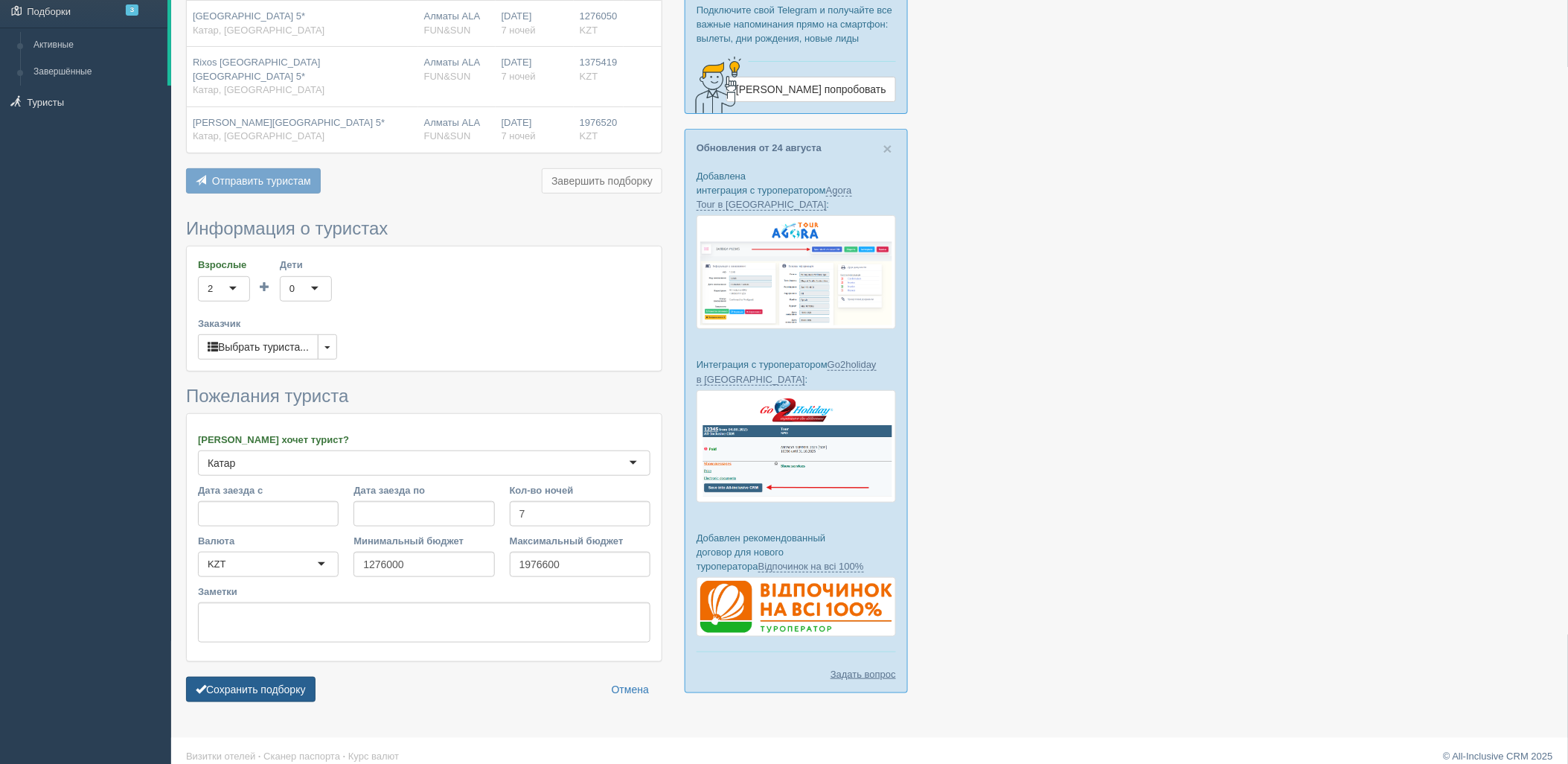
drag, startPoint x: 295, startPoint y: 689, endPoint x: 299, endPoint y: 681, distance: 8.9
click at [296, 689] on button "Сохранить подборку" at bounding box center [251, 689] width 130 height 26
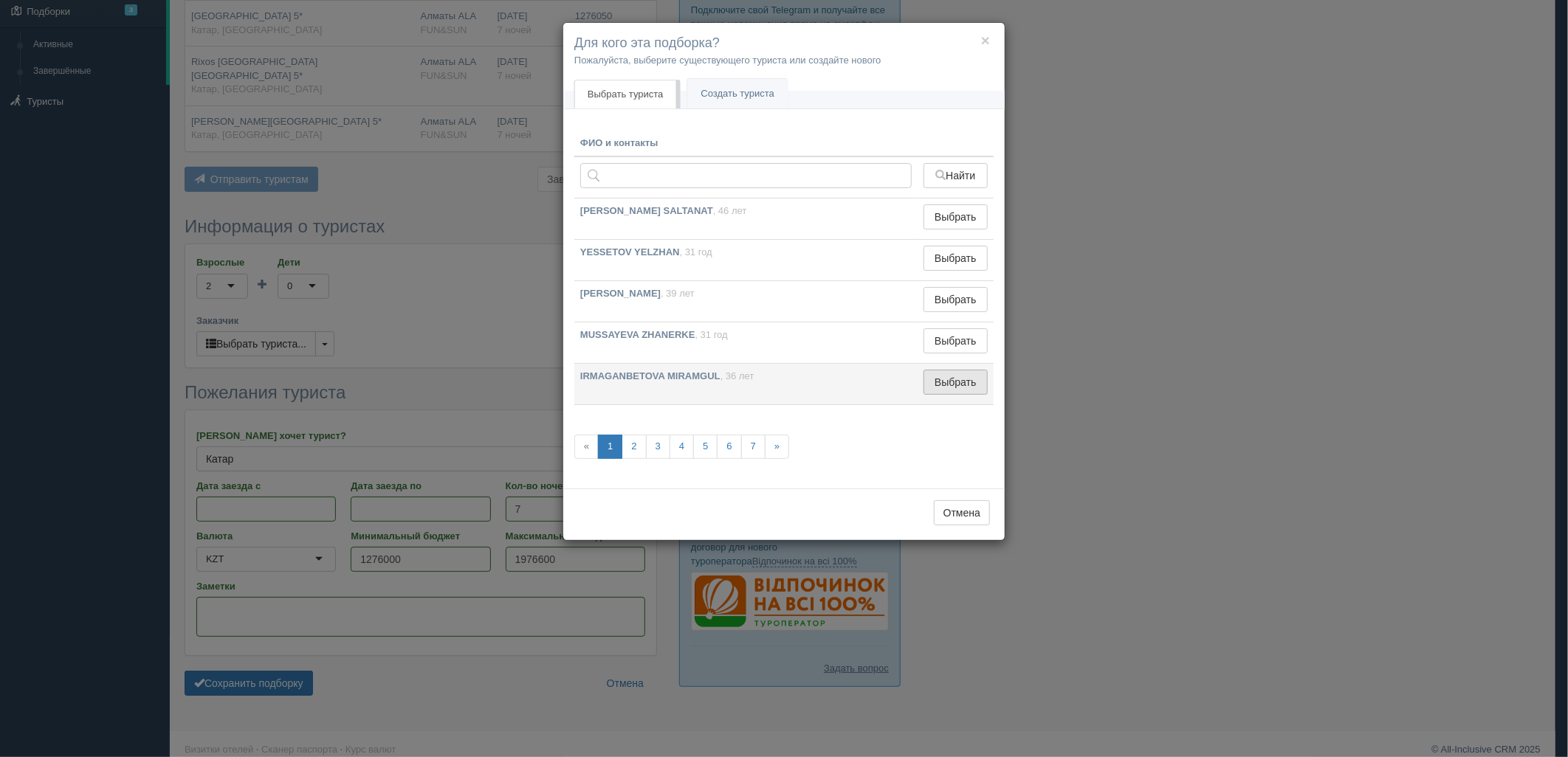
click at [945, 389] on button "Выбрать" at bounding box center [955, 382] width 64 height 25
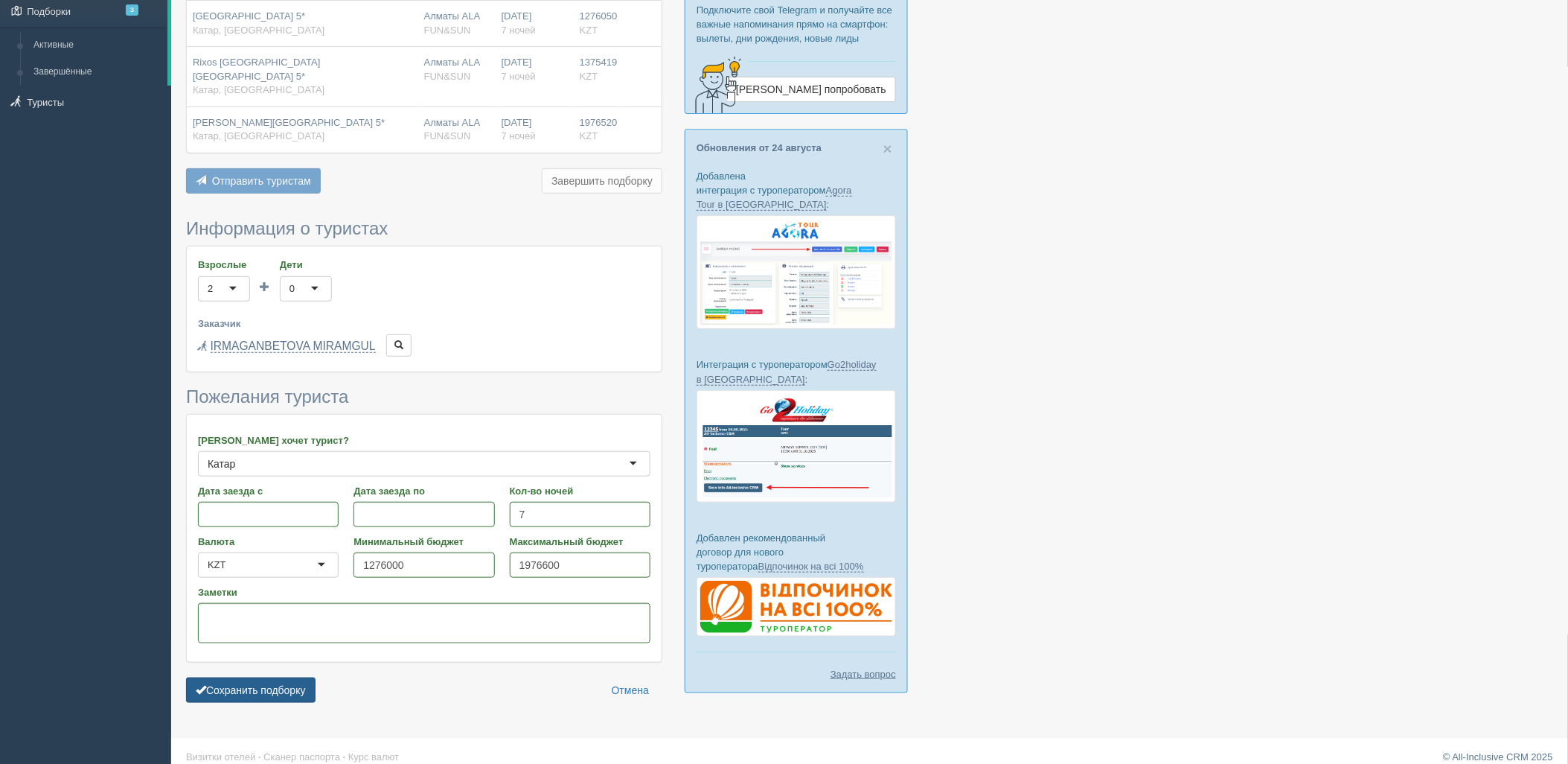
click at [282, 677] on button "Сохранить подборку" at bounding box center [251, 690] width 130 height 26
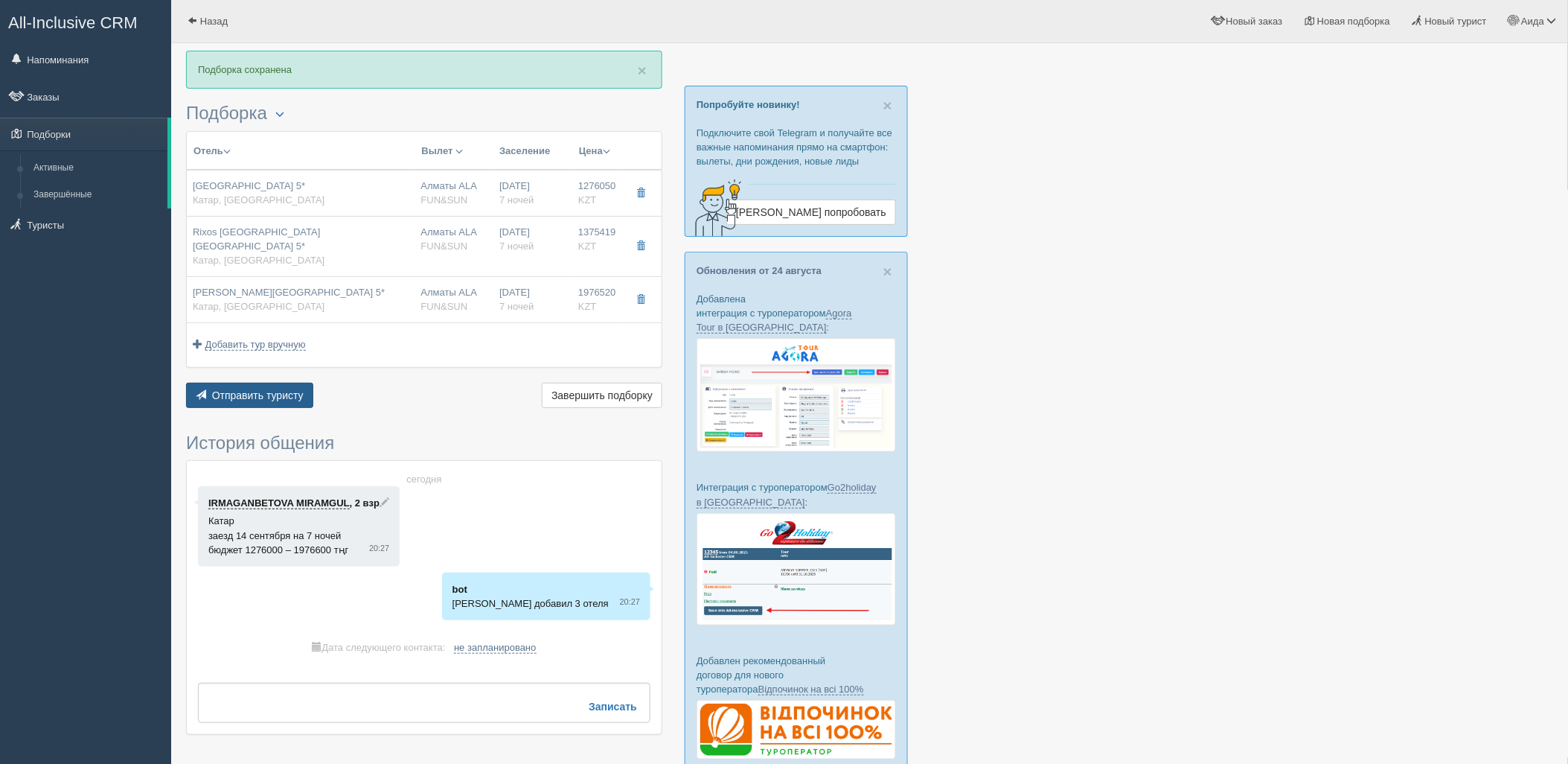
click at [286, 390] on span "Отправить туристу" at bounding box center [258, 396] width 92 height 12
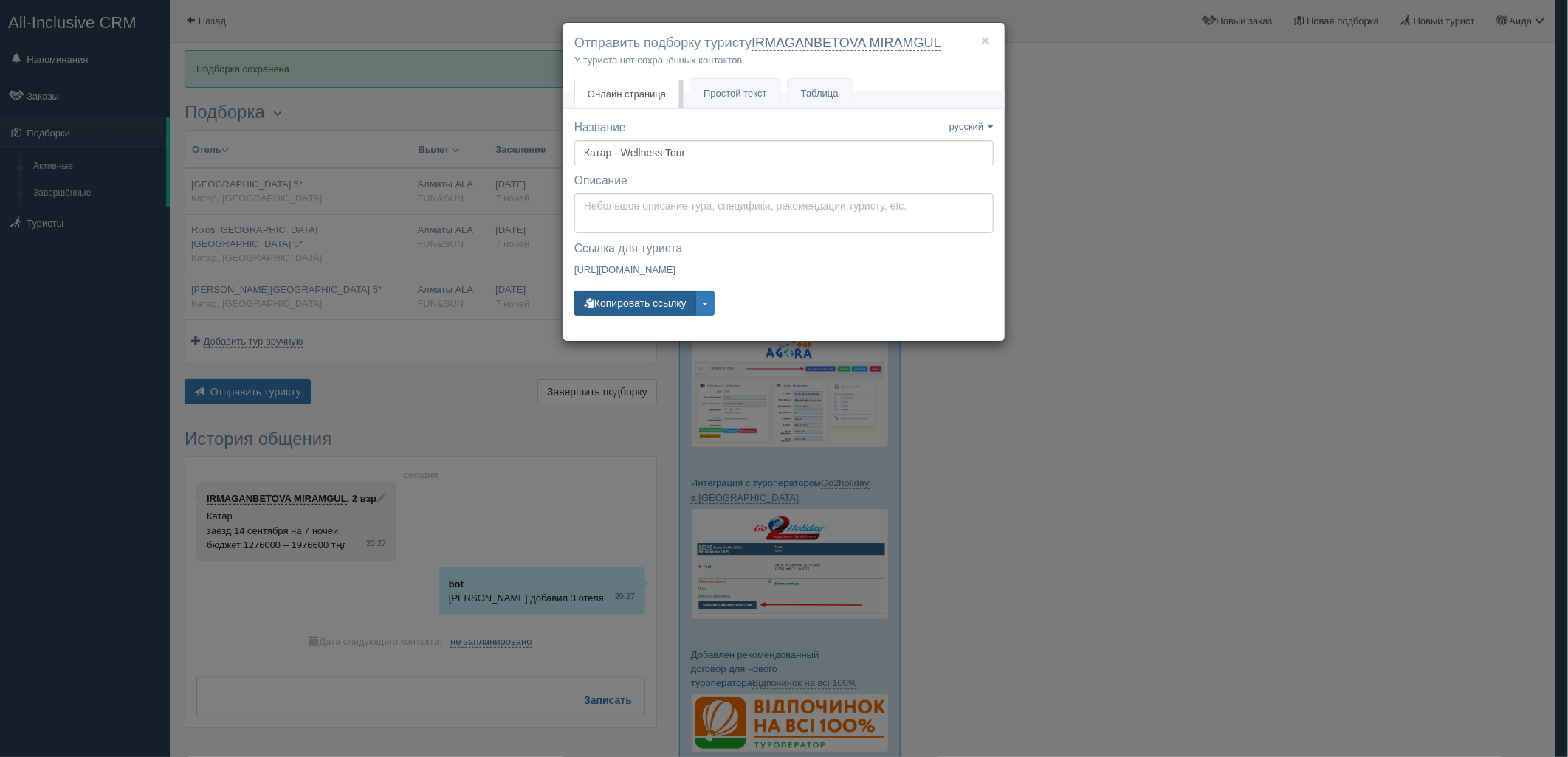
click at [666, 299] on button "Копировать ссылку" at bounding box center [635, 303] width 122 height 25
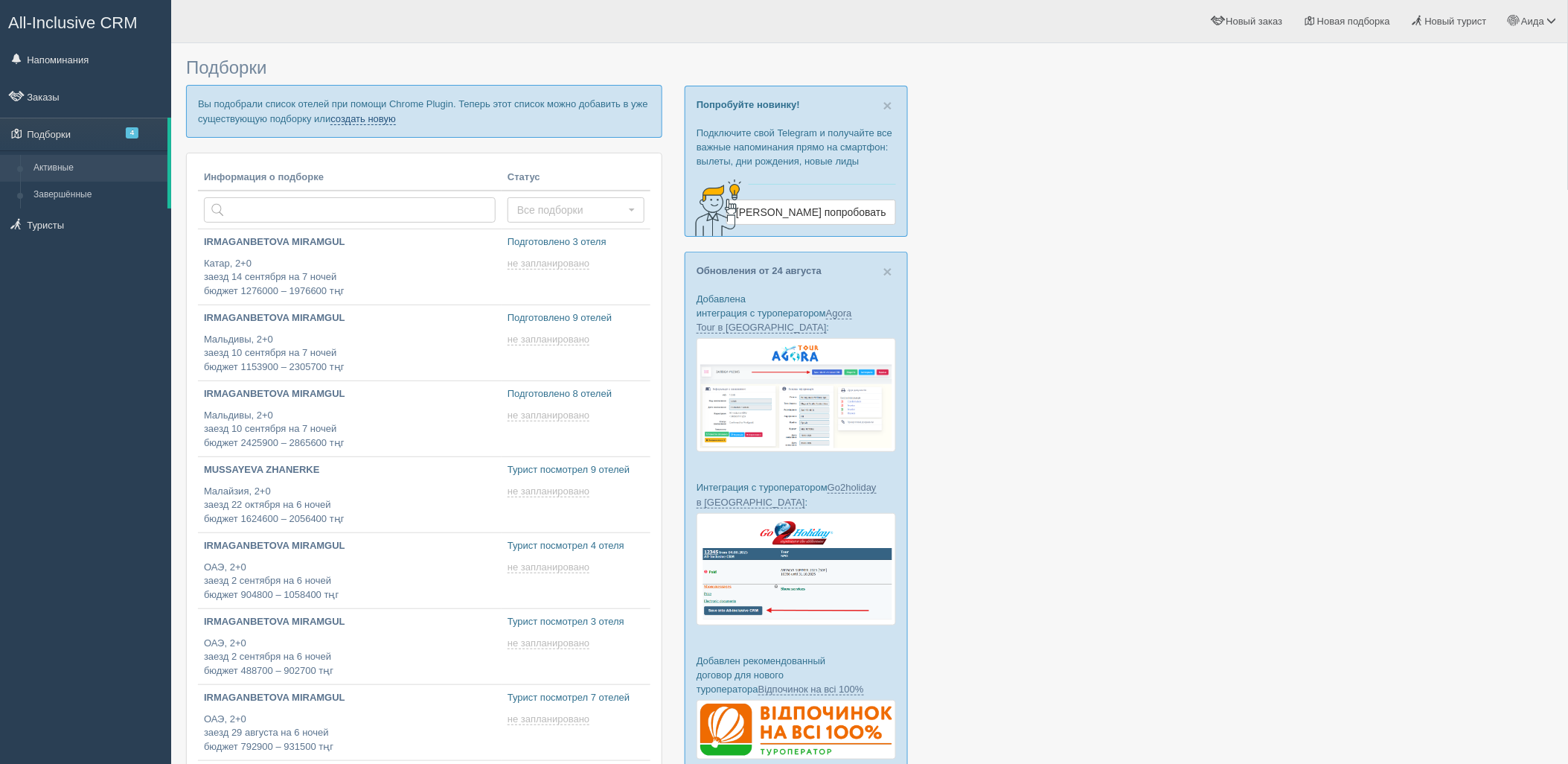
click at [376, 122] on link "создать новую" at bounding box center [363, 119] width 66 height 12
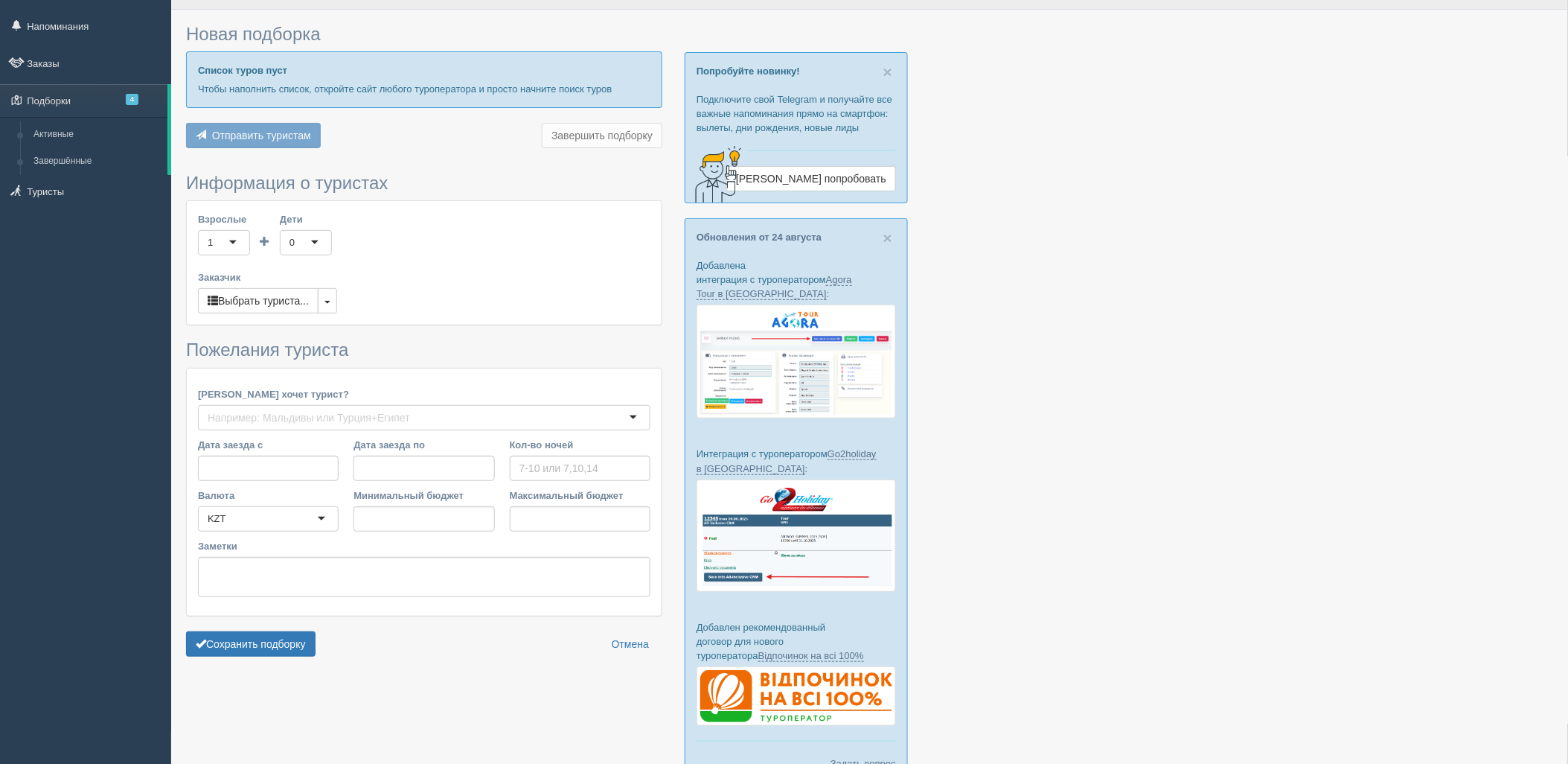
scroll to position [121, 0]
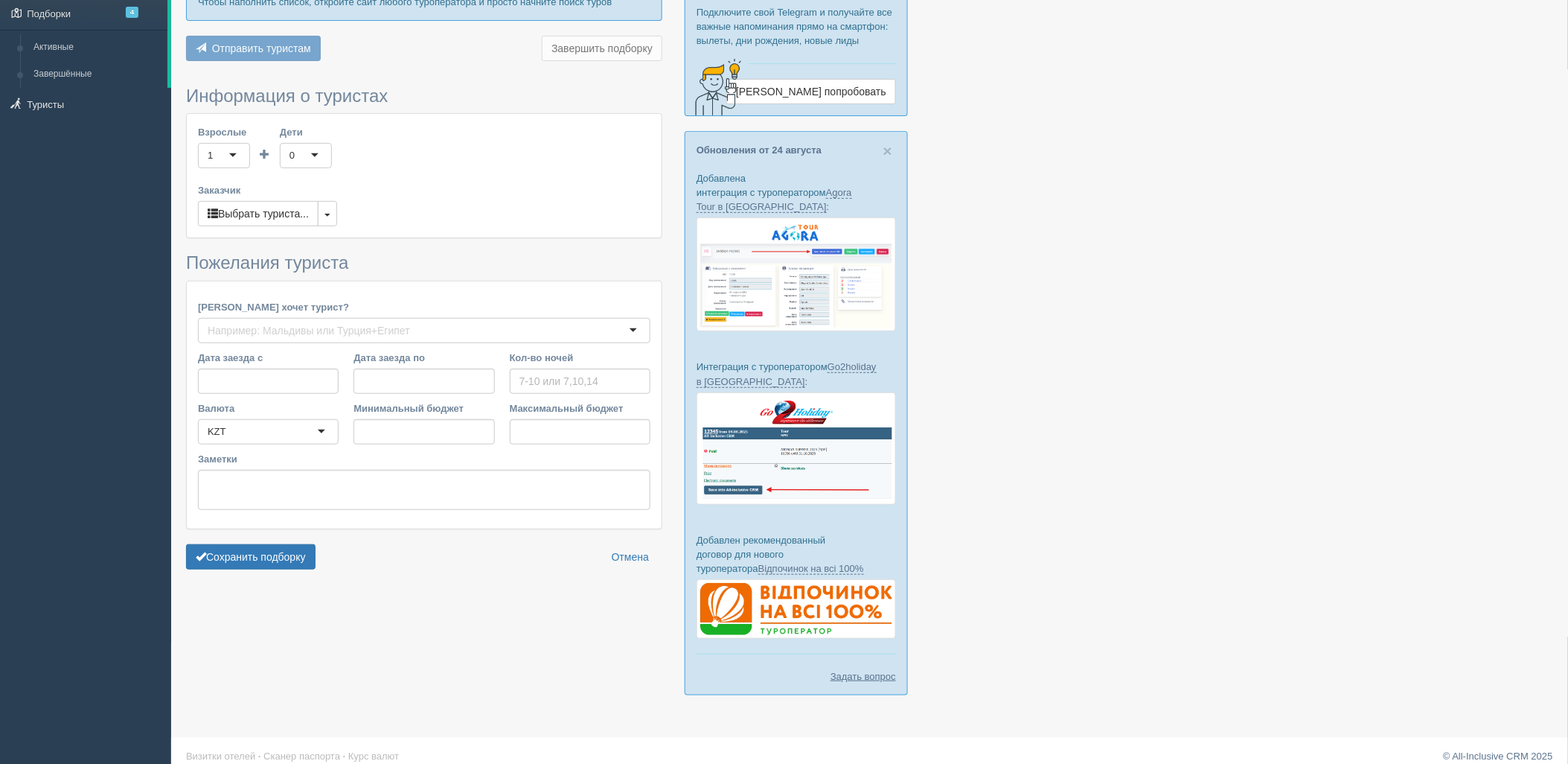
type input "7"
type input "1169400"
type input "1841800"
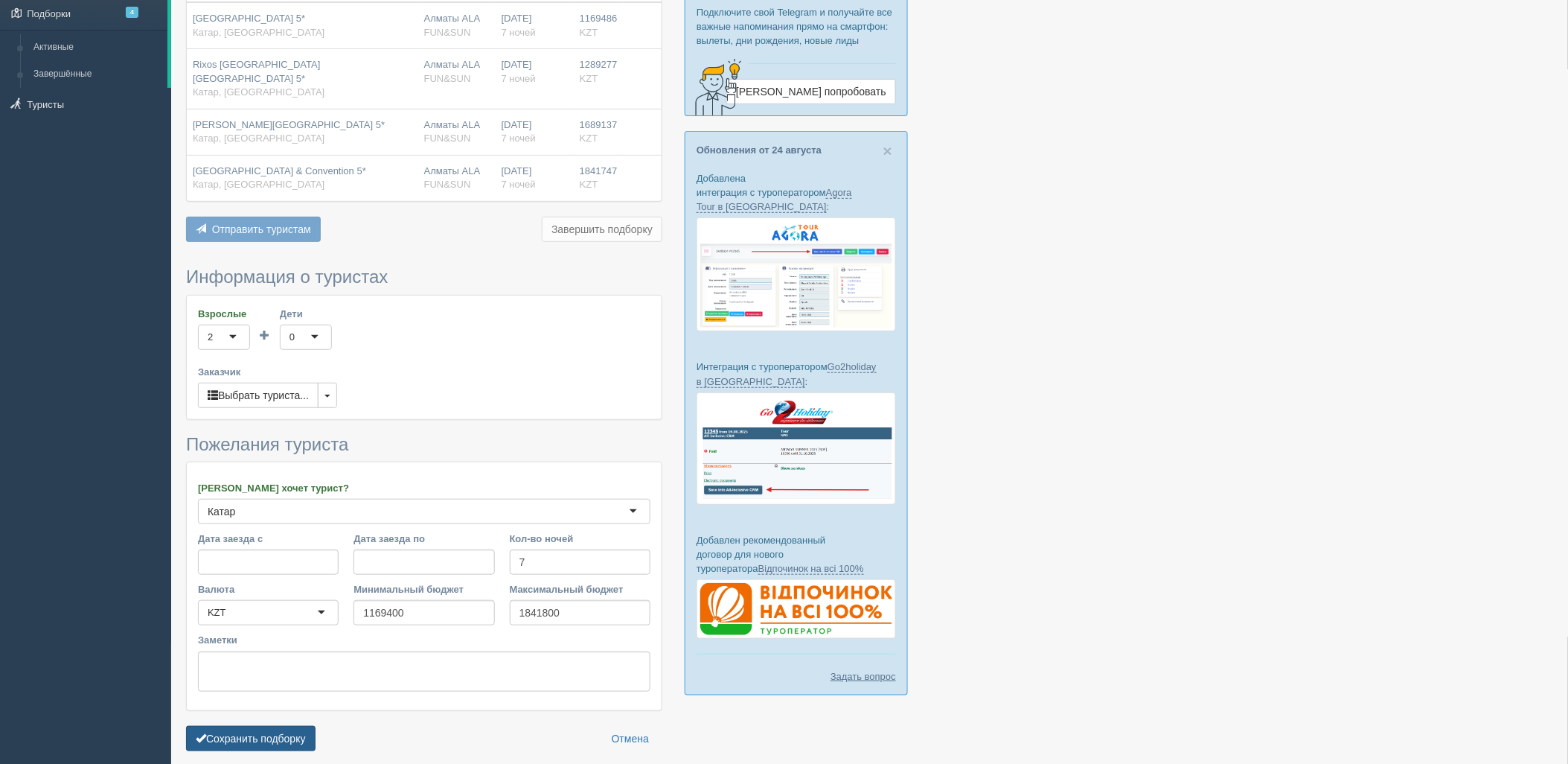
click at [259, 726] on button "Сохранить подборку" at bounding box center [251, 738] width 130 height 26
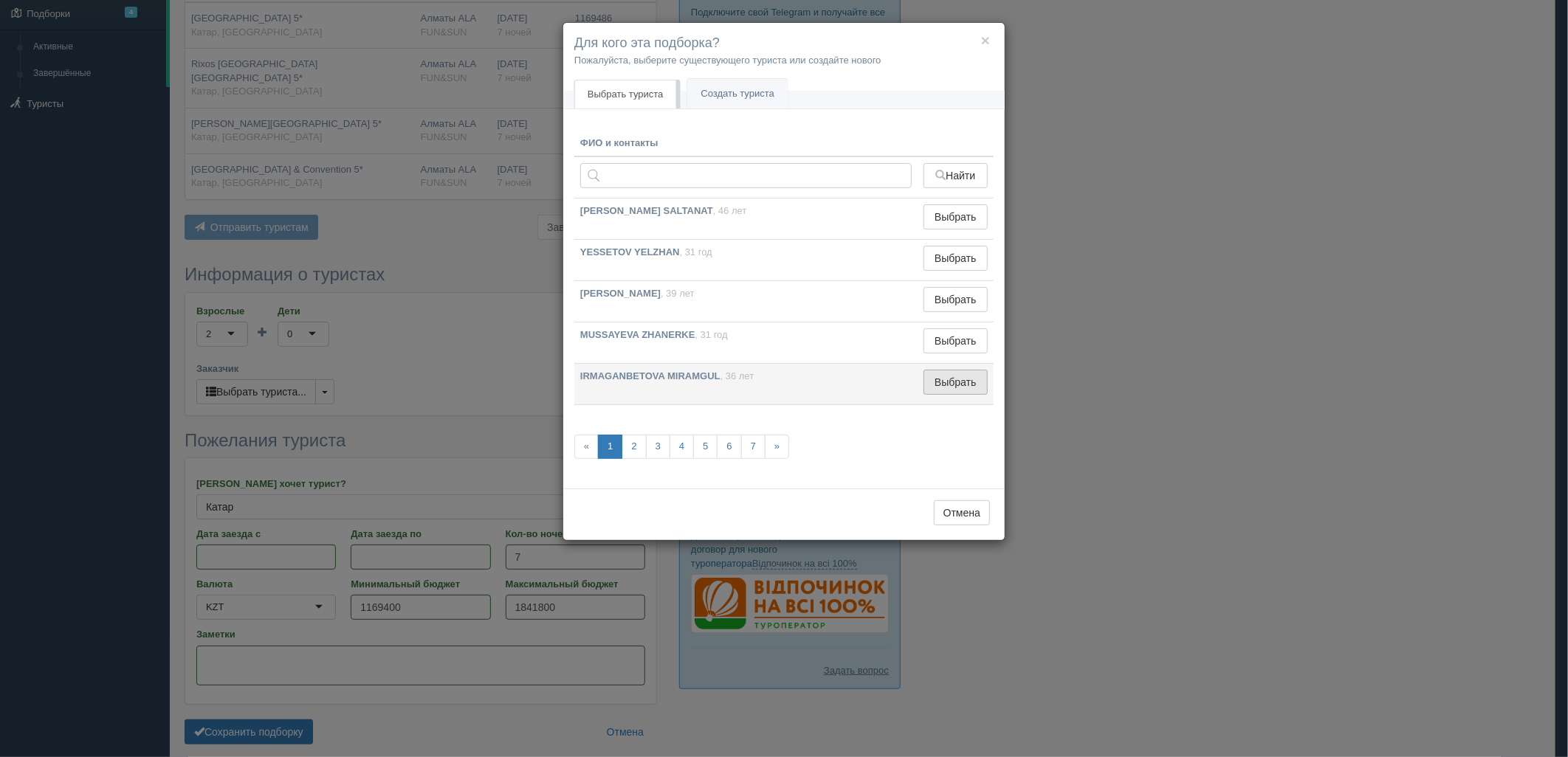
click at [938, 384] on button "Выбрать" at bounding box center [955, 382] width 64 height 25
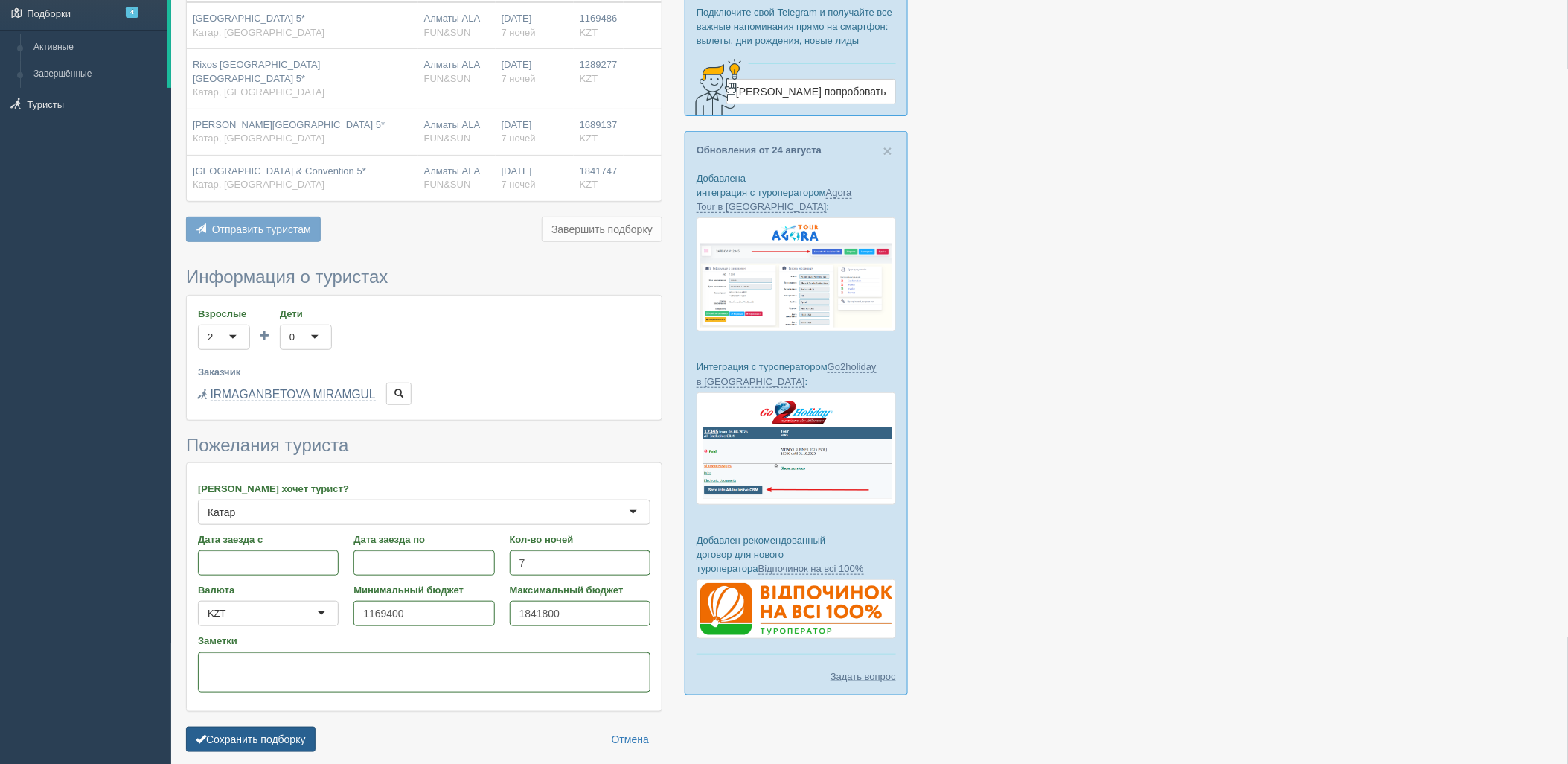
click at [268, 726] on button "Сохранить подборку" at bounding box center [251, 739] width 130 height 26
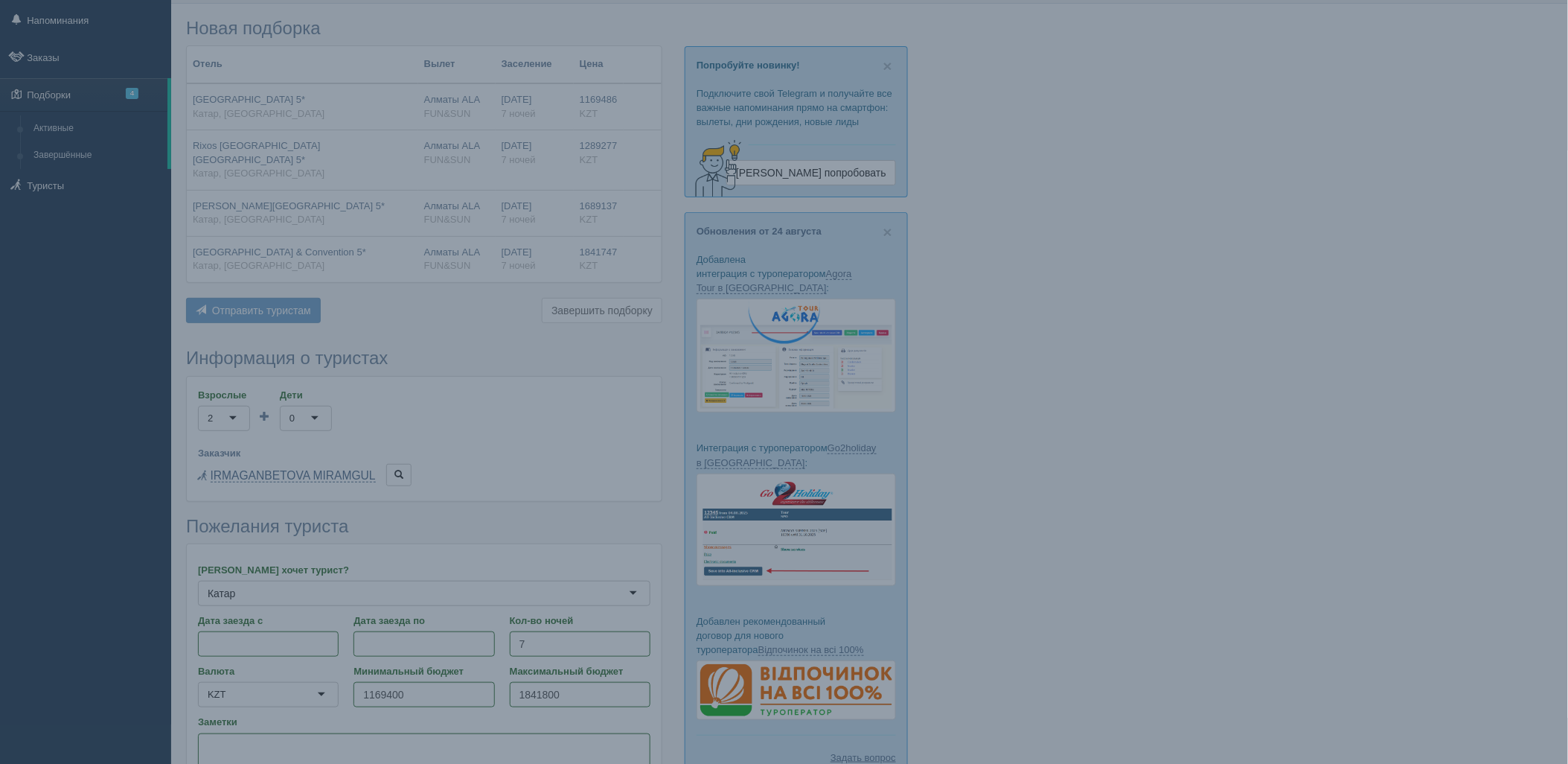
scroll to position [83, 0]
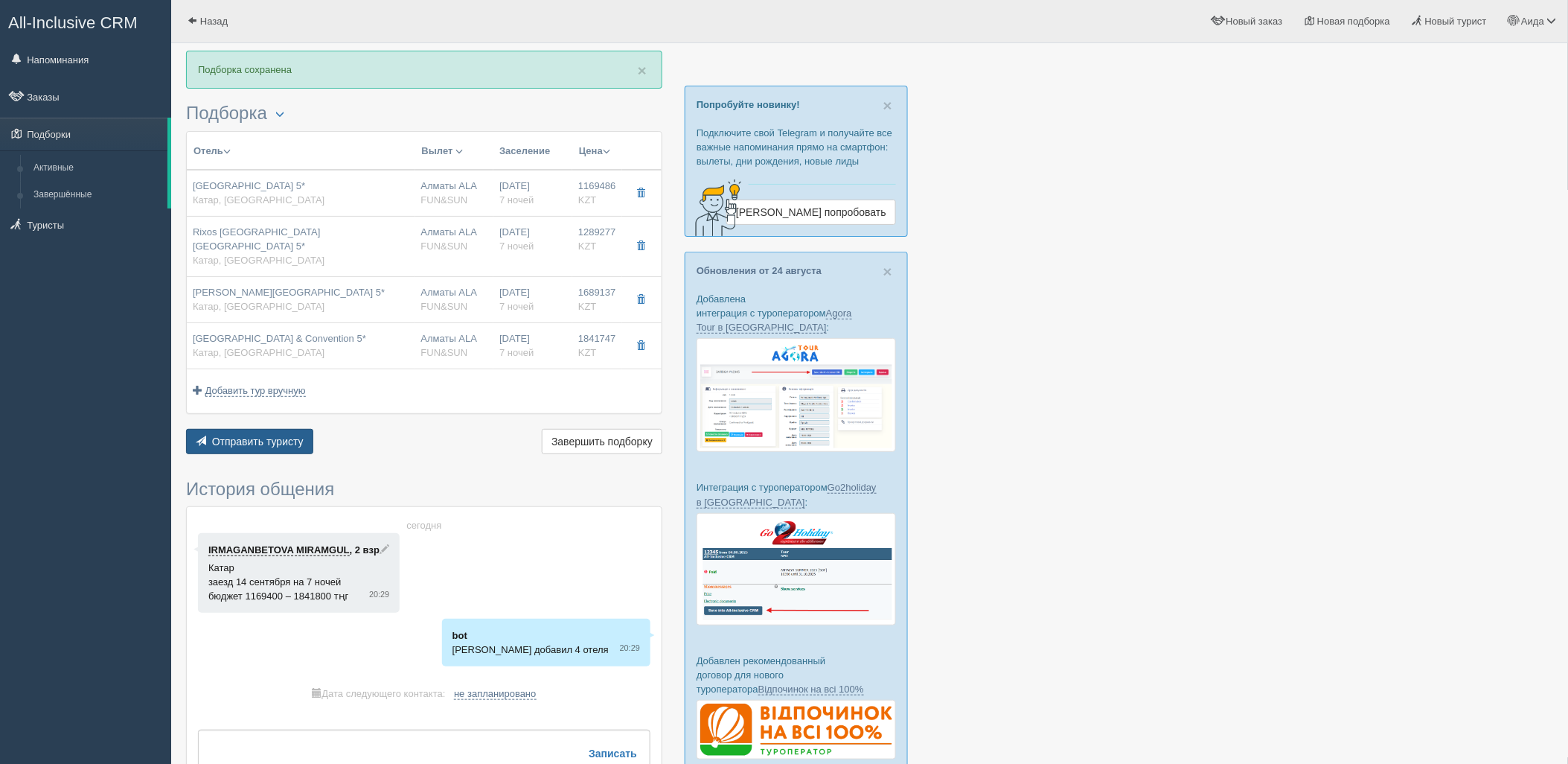
click at [258, 435] on span "Отправить туристу" at bounding box center [258, 442] width 92 height 12
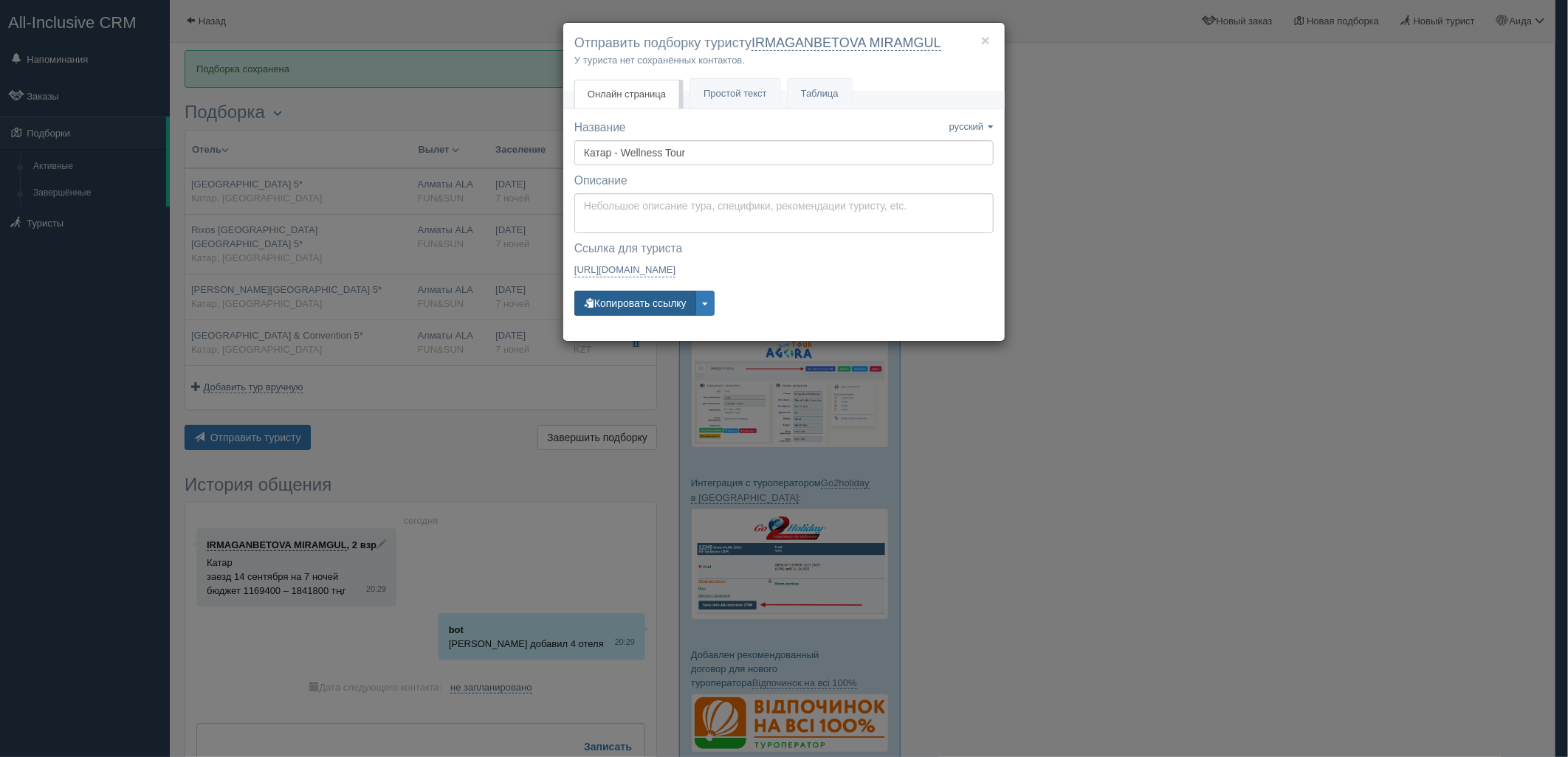
click at [643, 310] on button "Копировать ссылку" at bounding box center [635, 303] width 122 height 25
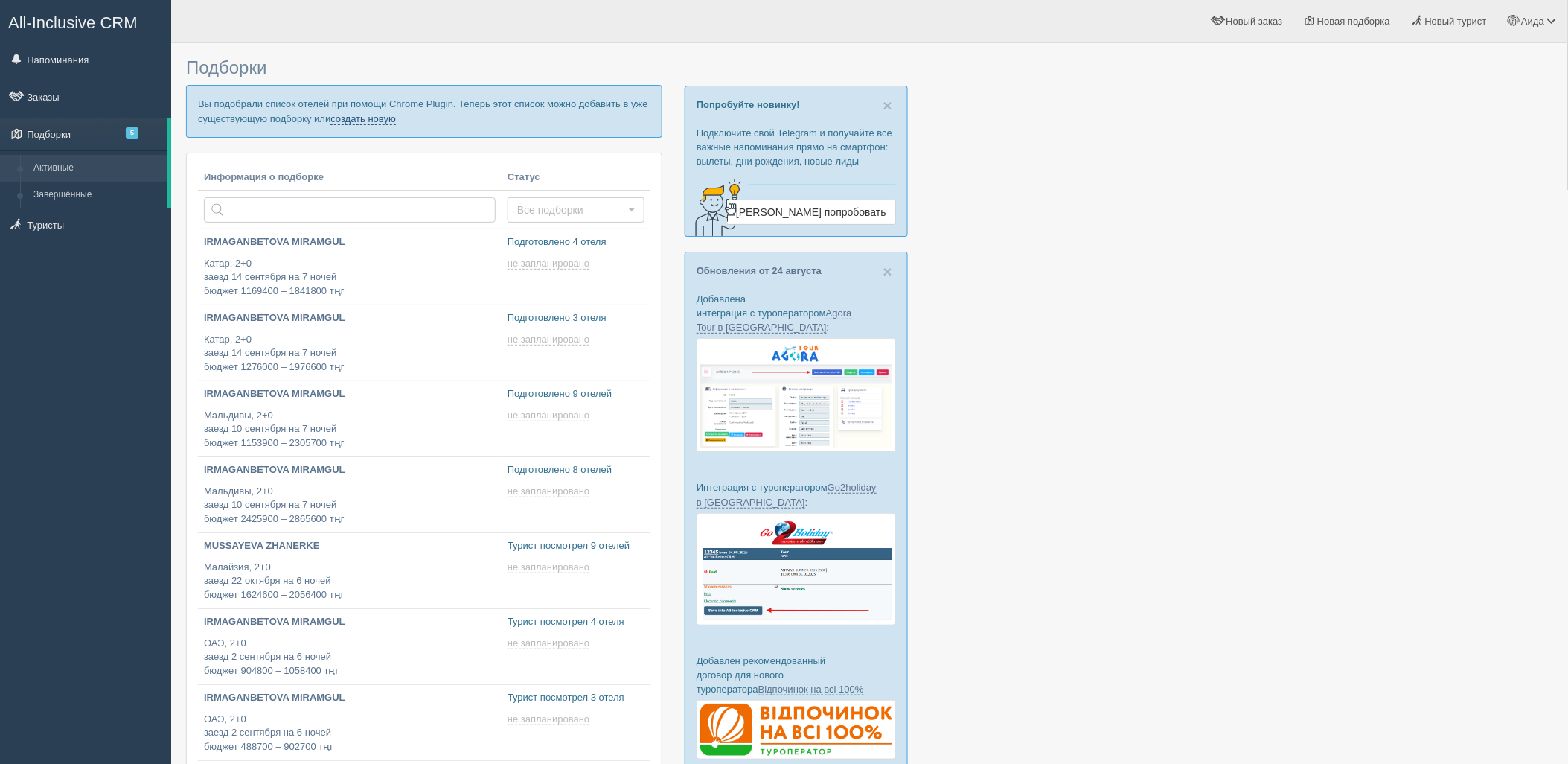
click at [376, 115] on link "создать новую" at bounding box center [363, 119] width 66 height 12
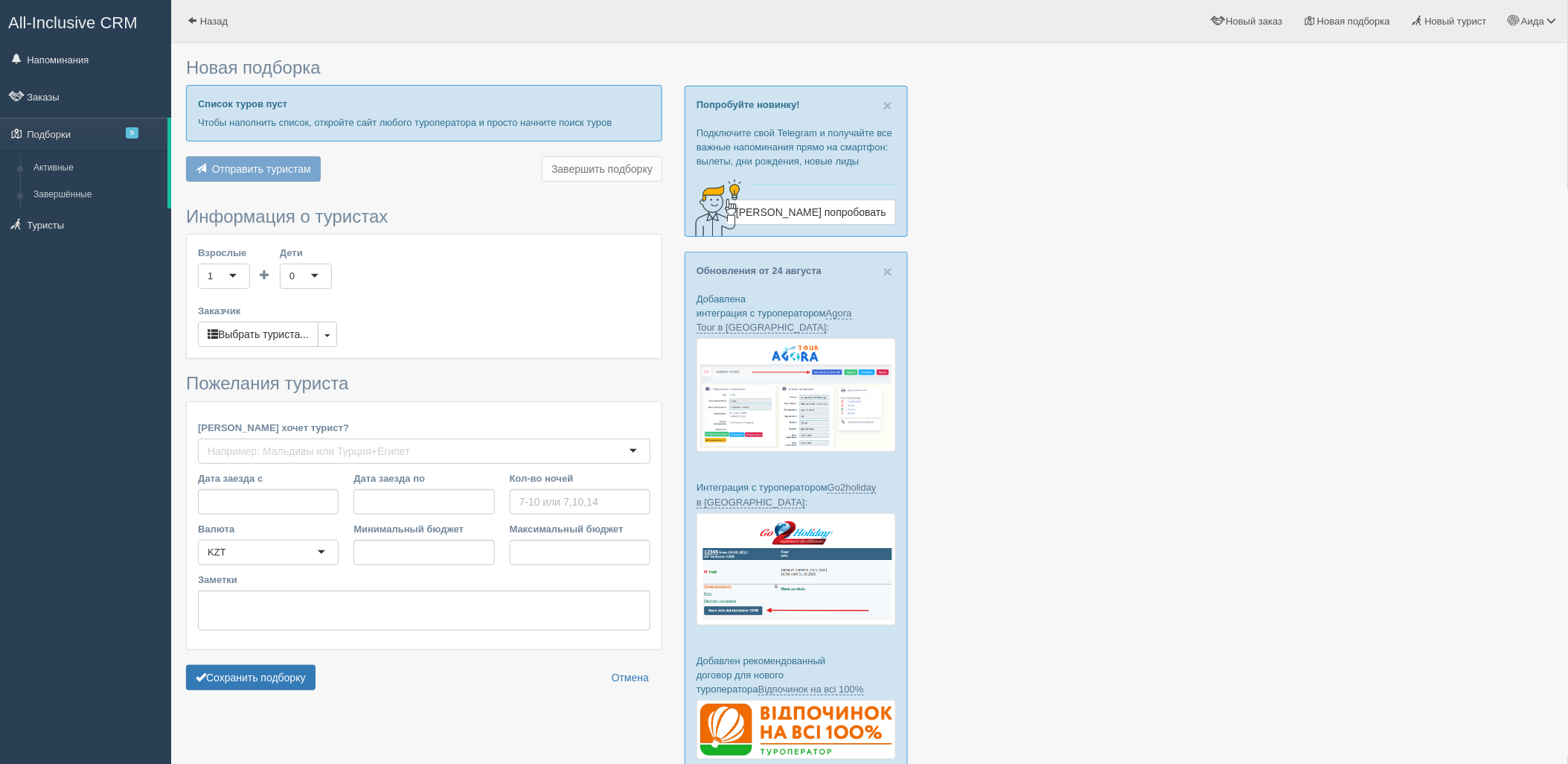
type input "6"
type input "1426700"
type input "1711300"
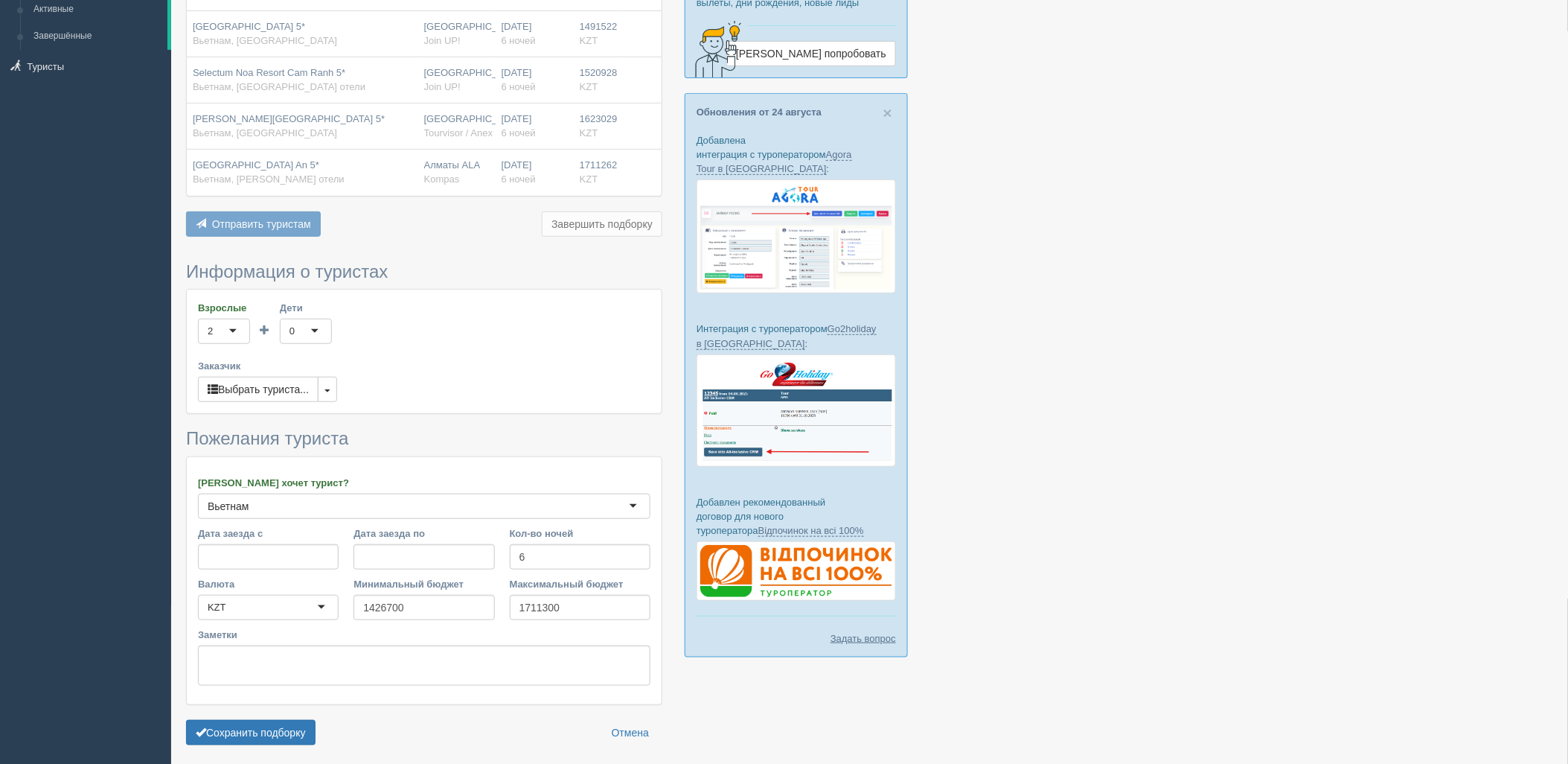
scroll to position [206, 0]
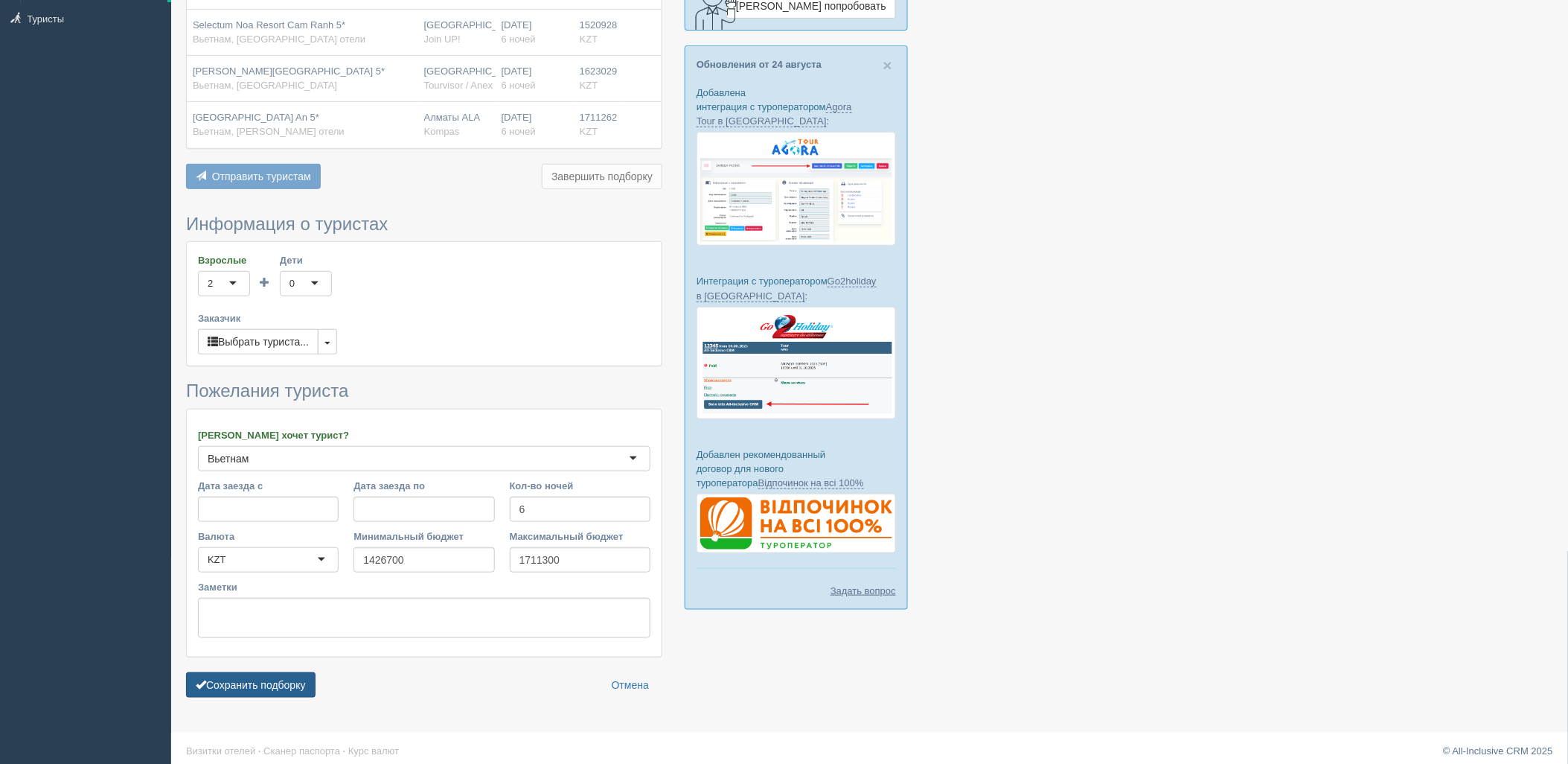
click at [259, 675] on button "Сохранить подборку" at bounding box center [251, 685] width 130 height 26
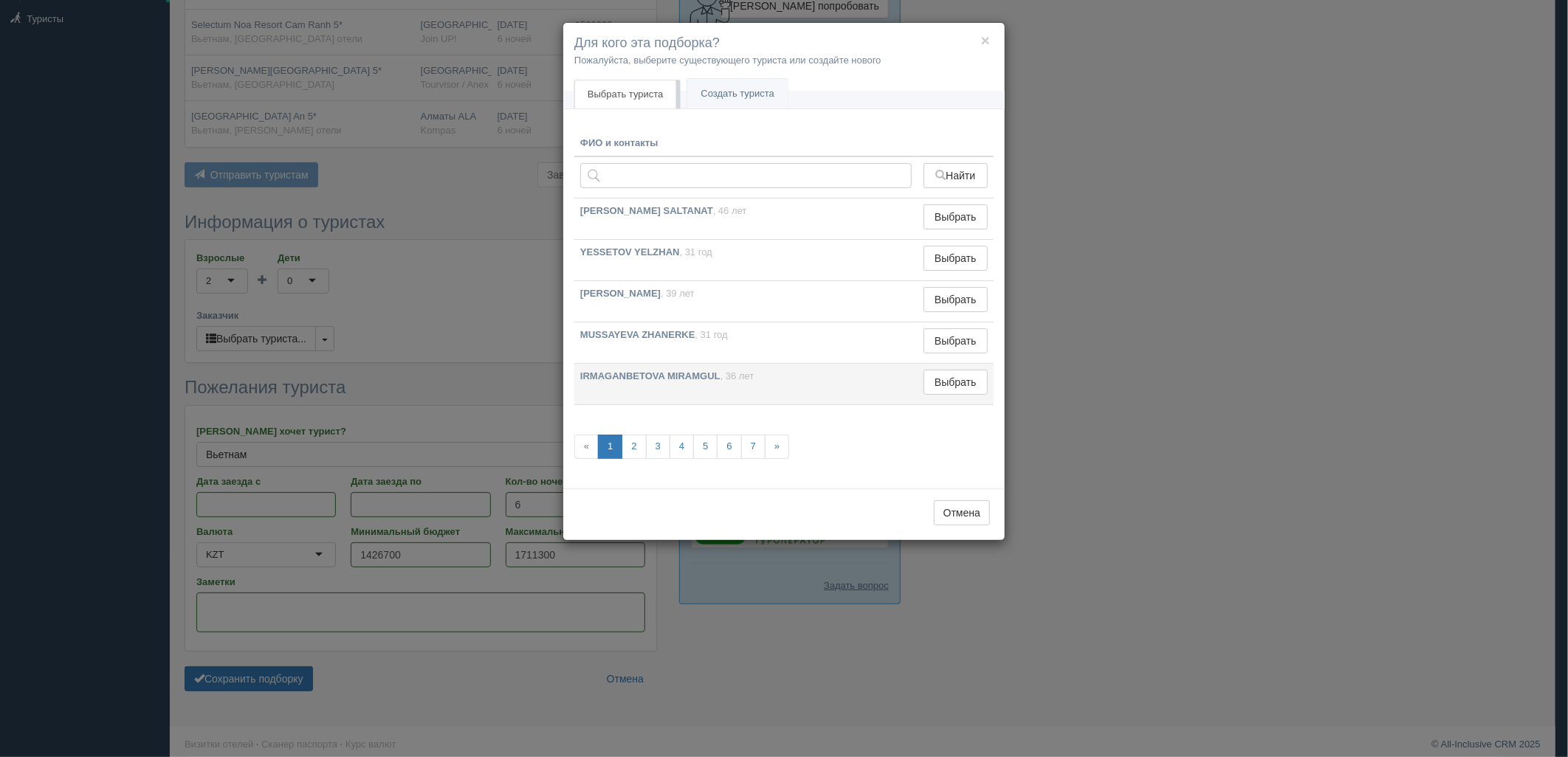
click at [955, 369] on td "Выбрать Выбран" at bounding box center [955, 384] width 76 height 41
click at [958, 377] on button "Выбрать" at bounding box center [955, 382] width 64 height 25
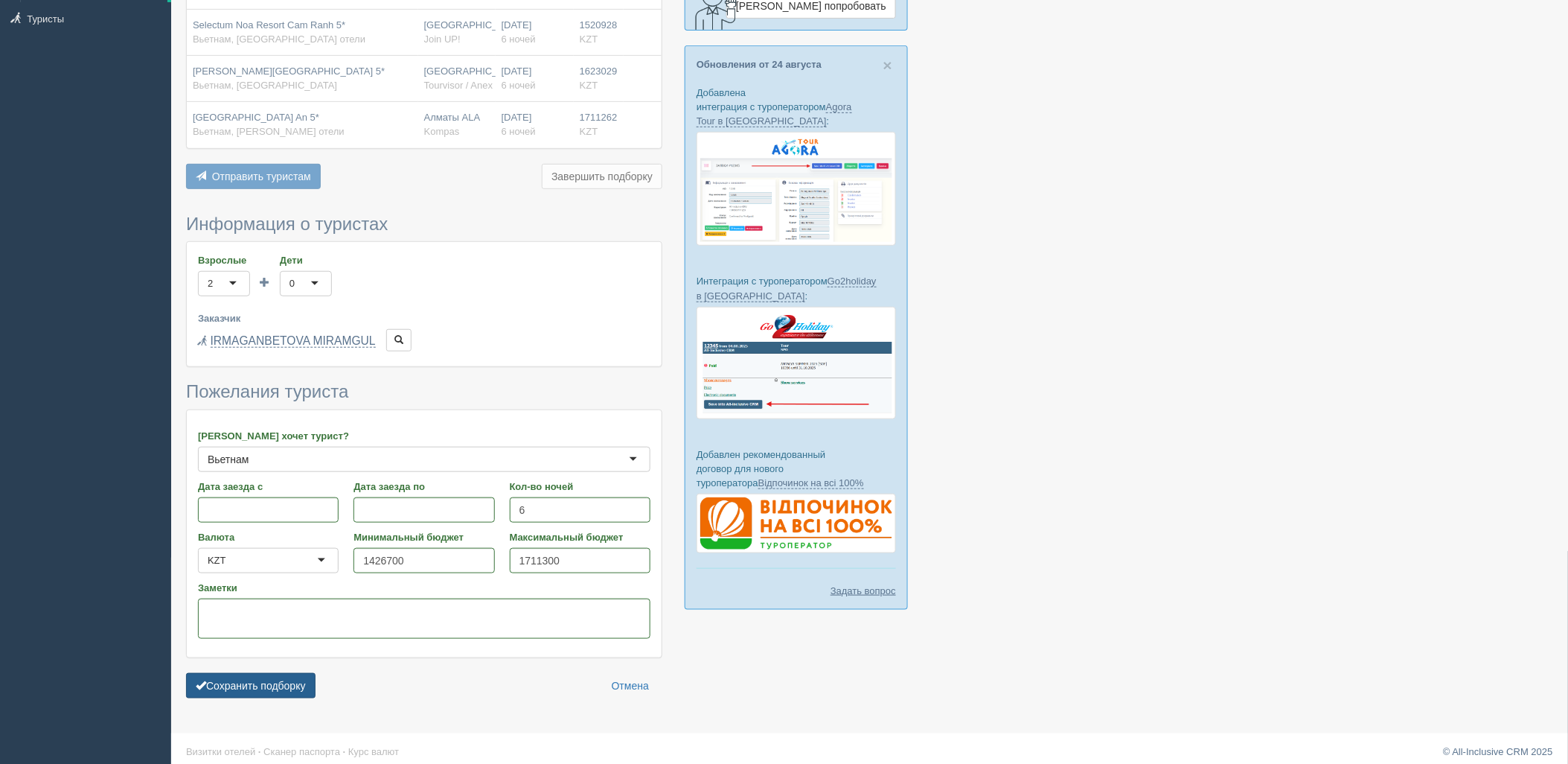
click at [285, 686] on button "Сохранить подборку" at bounding box center [251, 686] width 130 height 26
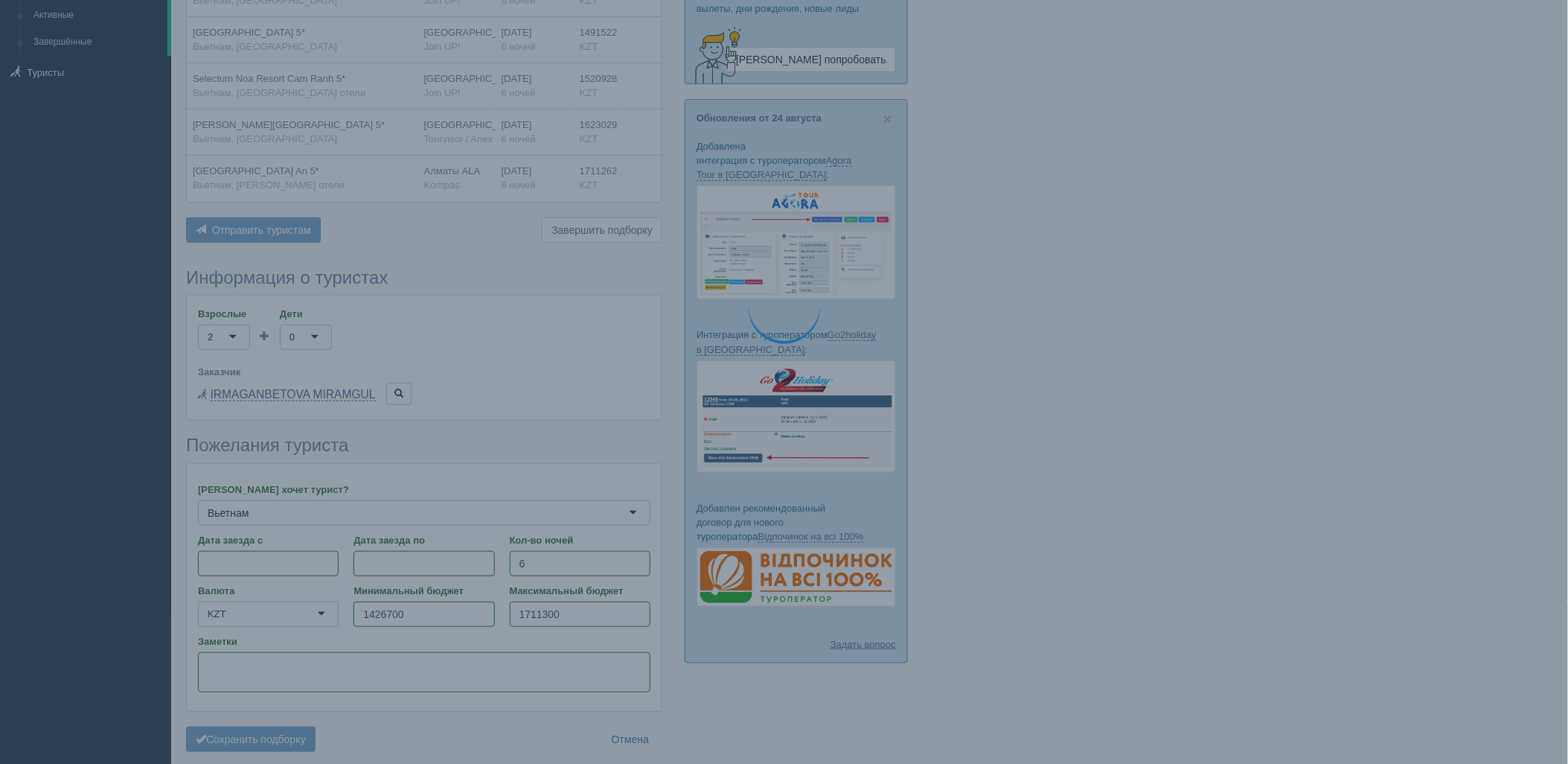
scroll to position [124, 0]
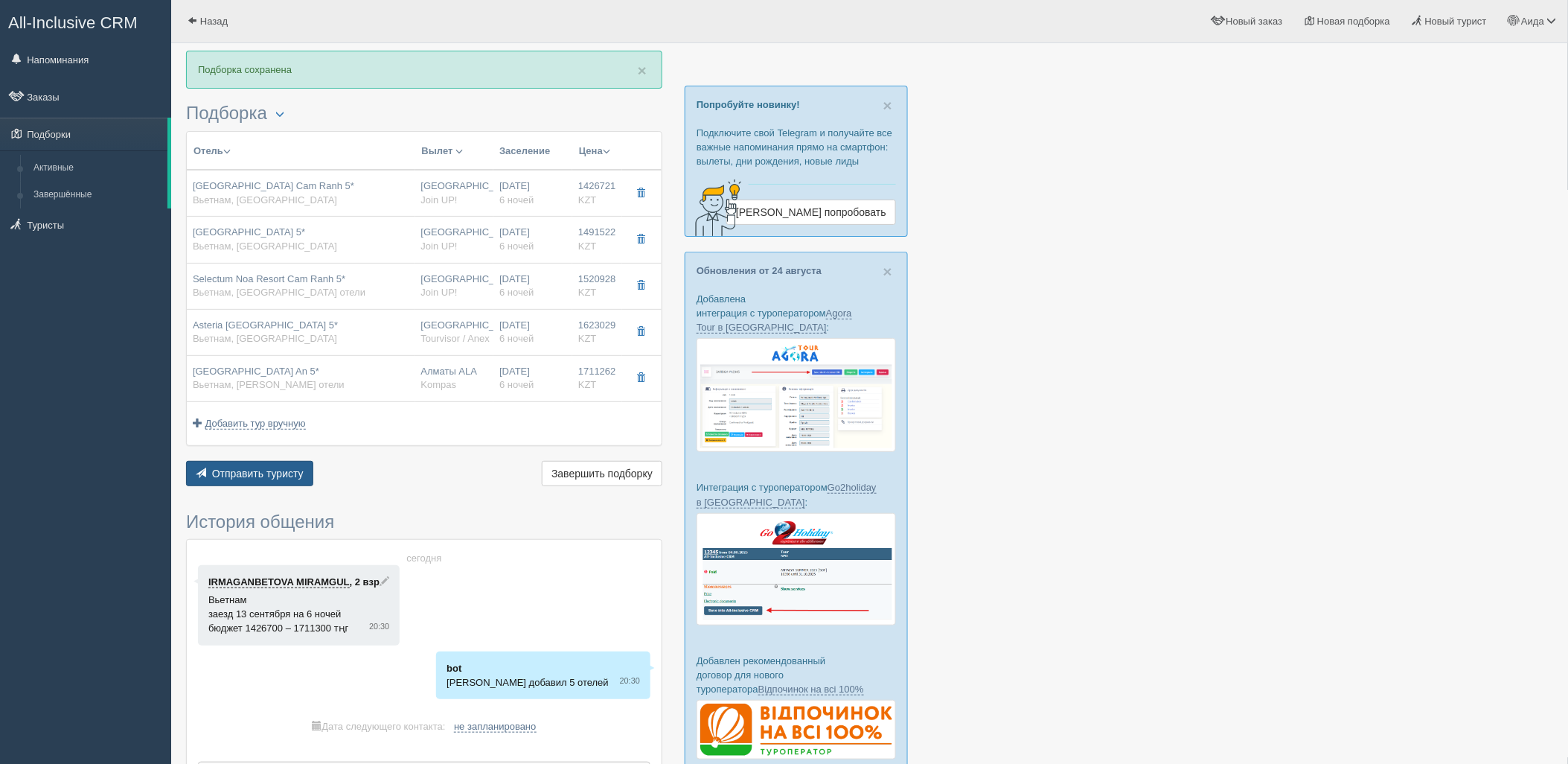
click at [259, 476] on span "Отправить туристу" at bounding box center [258, 474] width 92 height 12
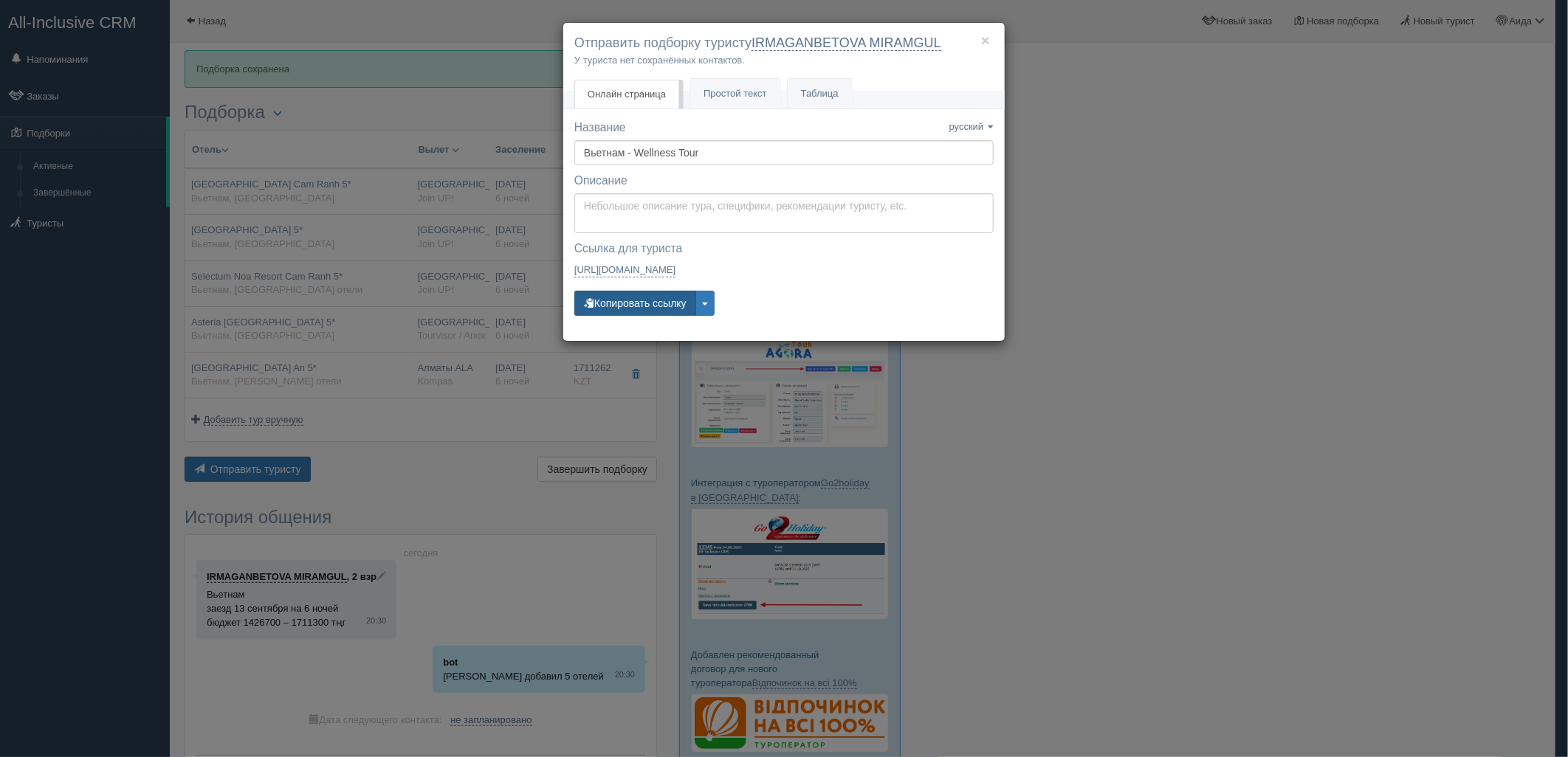
click at [650, 311] on button "Копировать ссылку" at bounding box center [635, 303] width 122 height 25
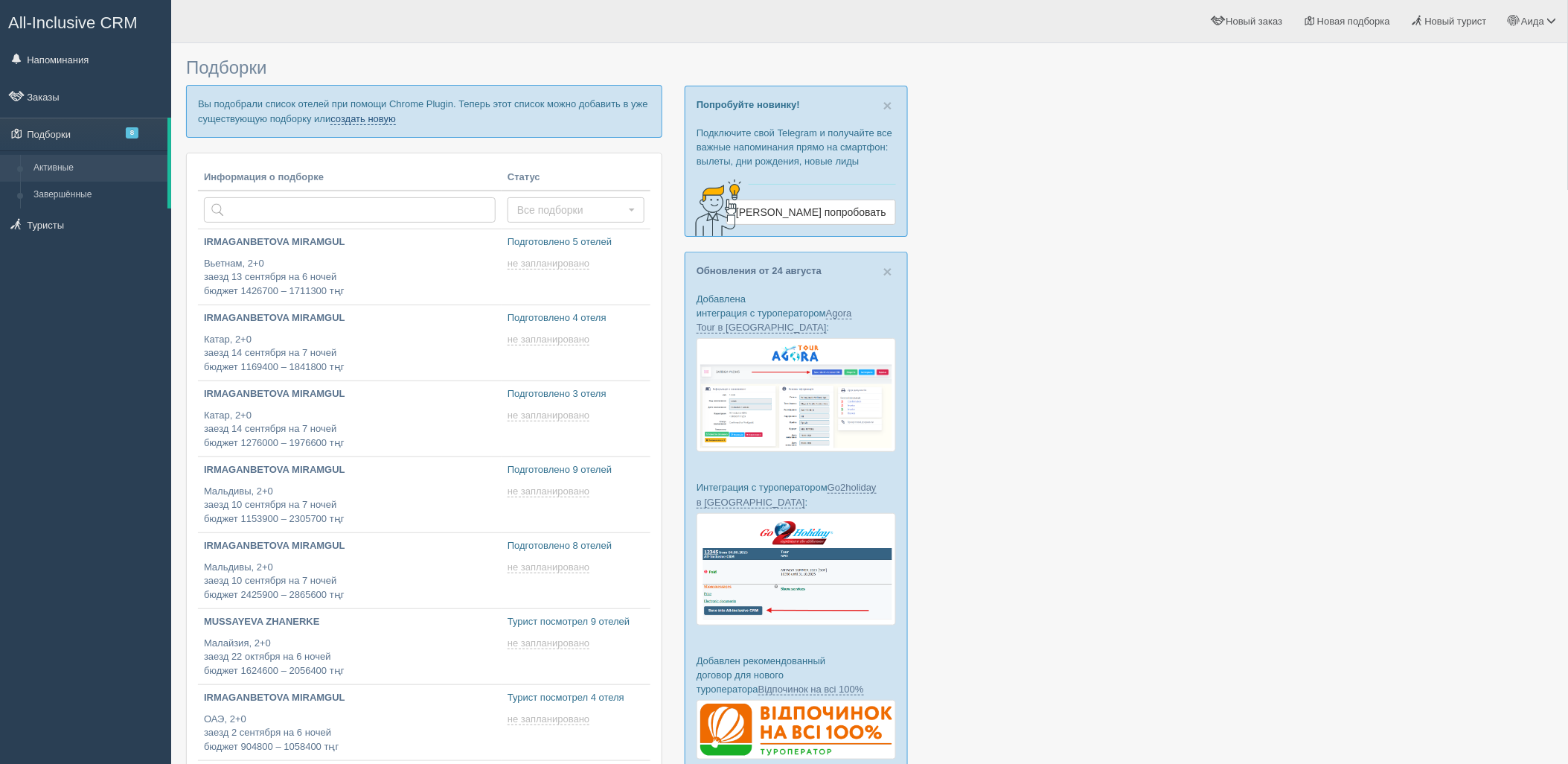
click at [360, 117] on link "создать новую" at bounding box center [363, 119] width 66 height 12
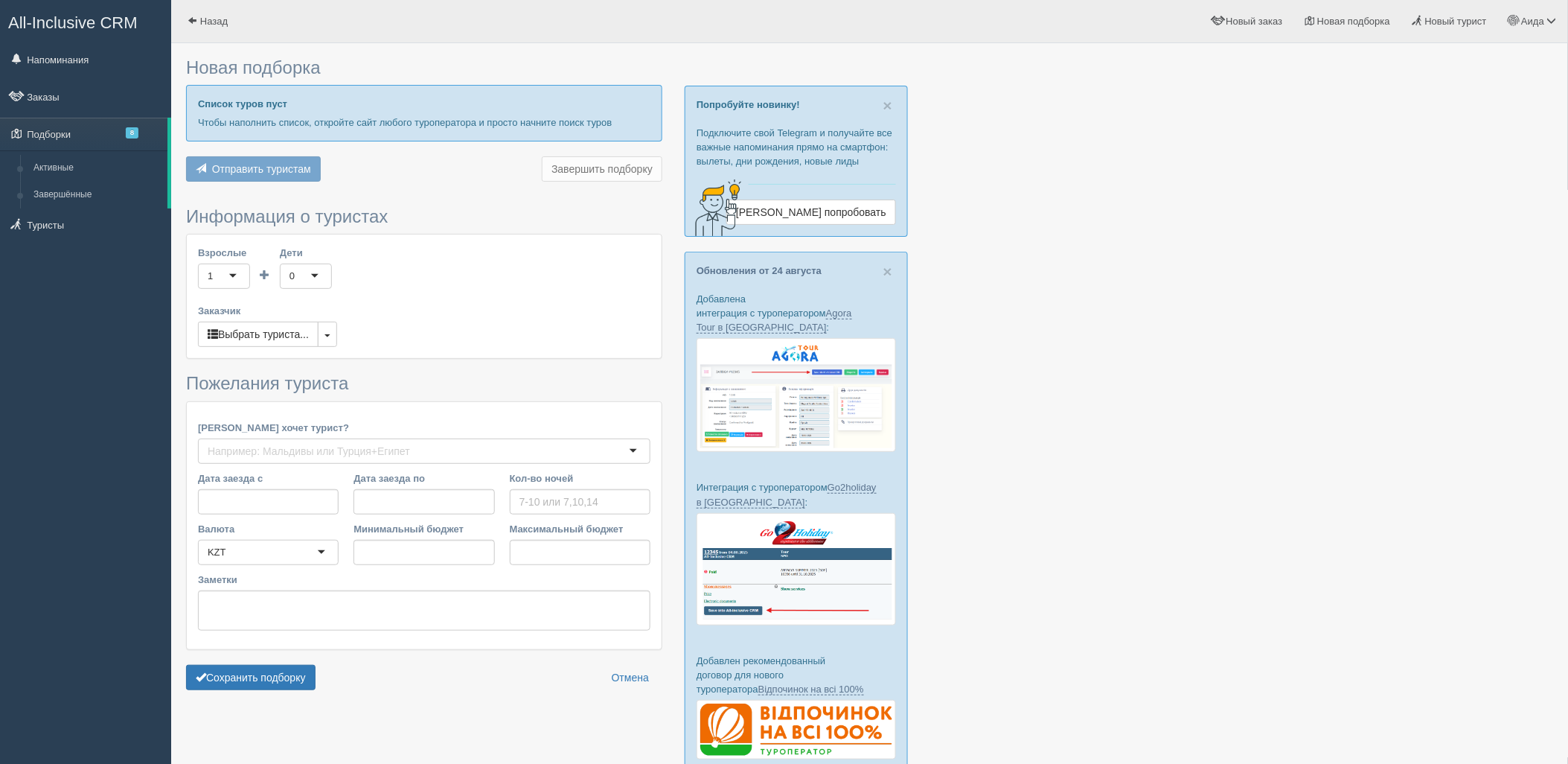
type input "6-9"
type input "1121800"
type input "1464500"
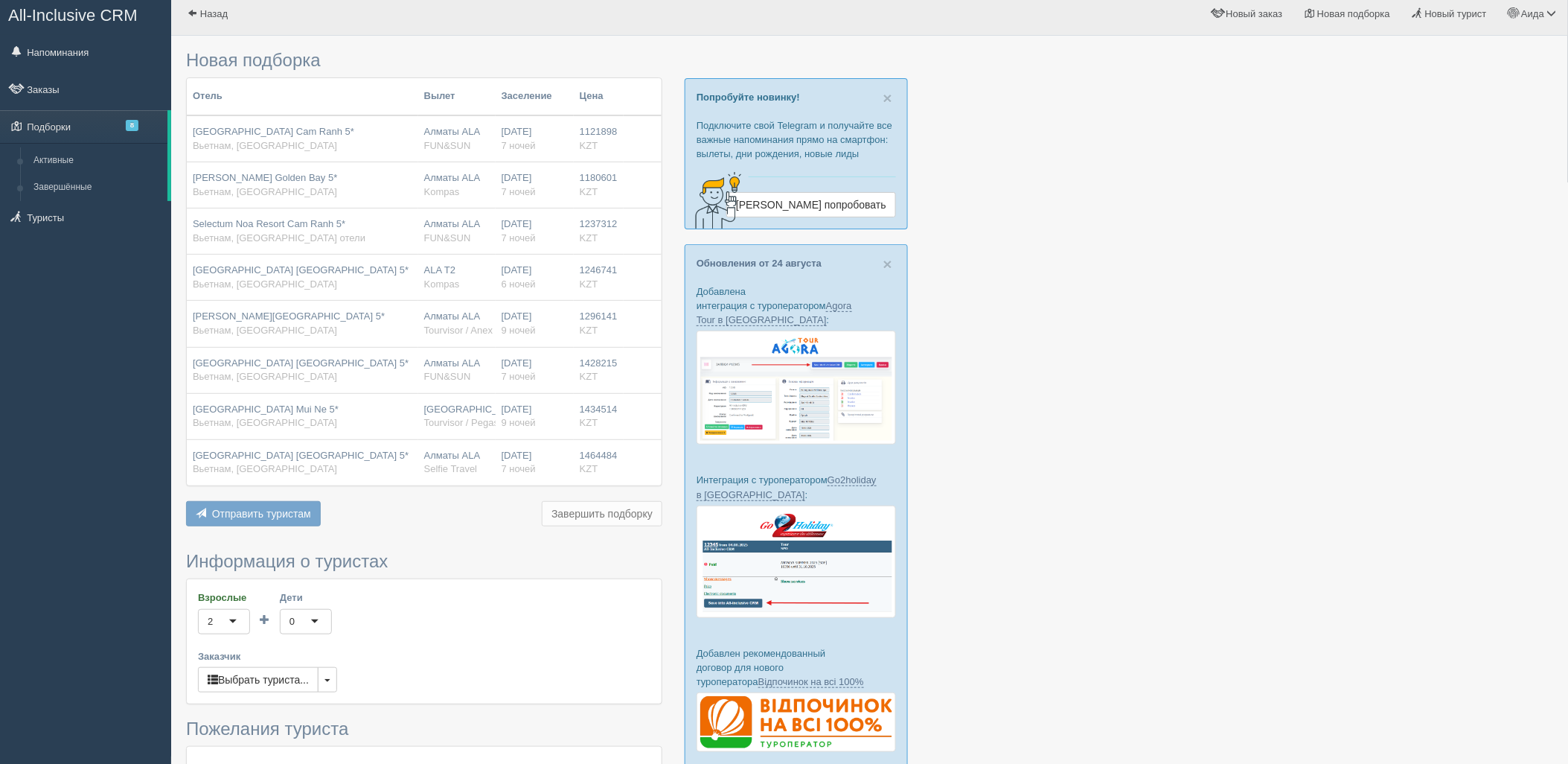
scroll to position [354, 0]
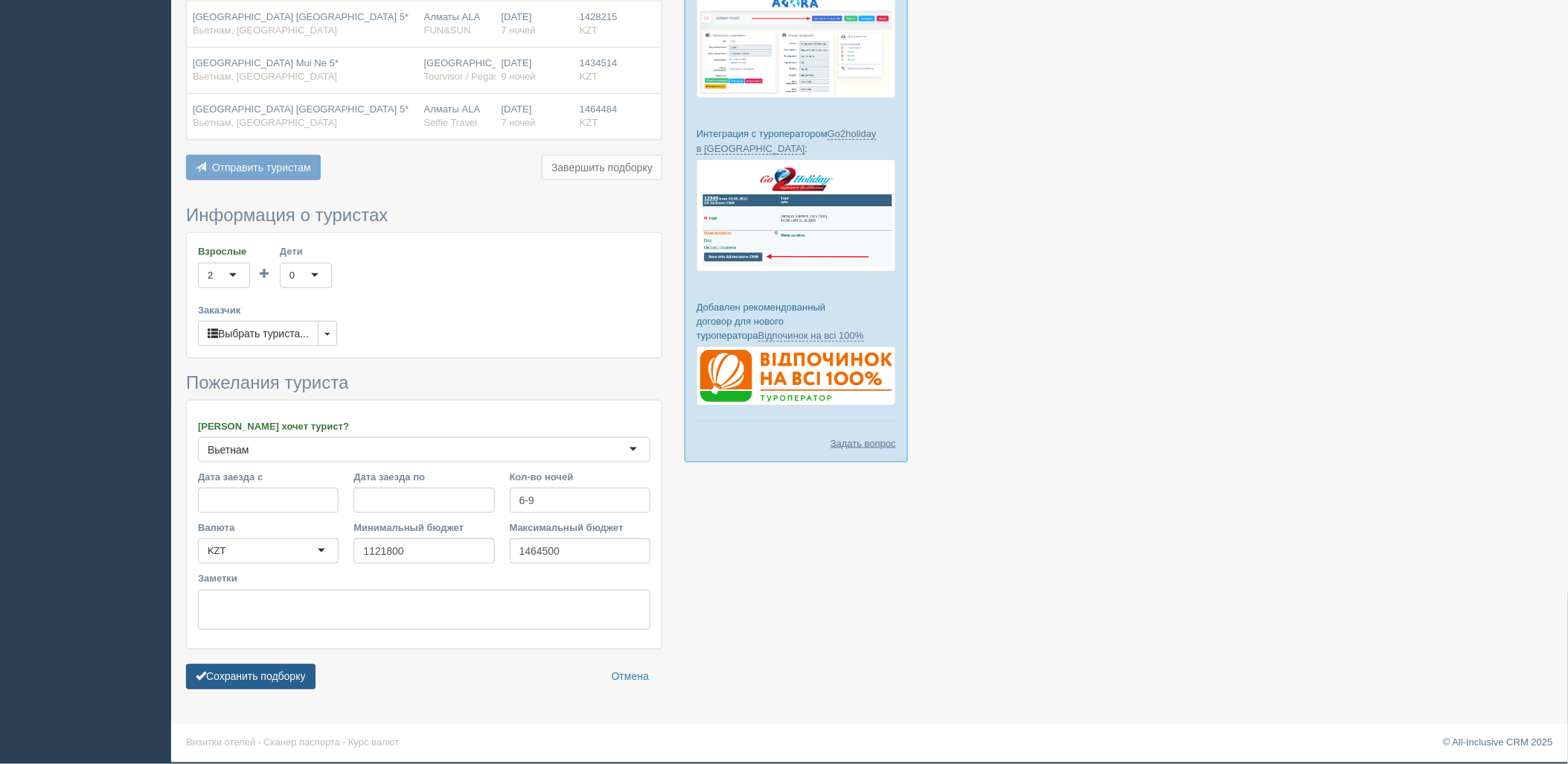
click at [264, 689] on button "Сохранить подборку" at bounding box center [251, 677] width 130 height 26
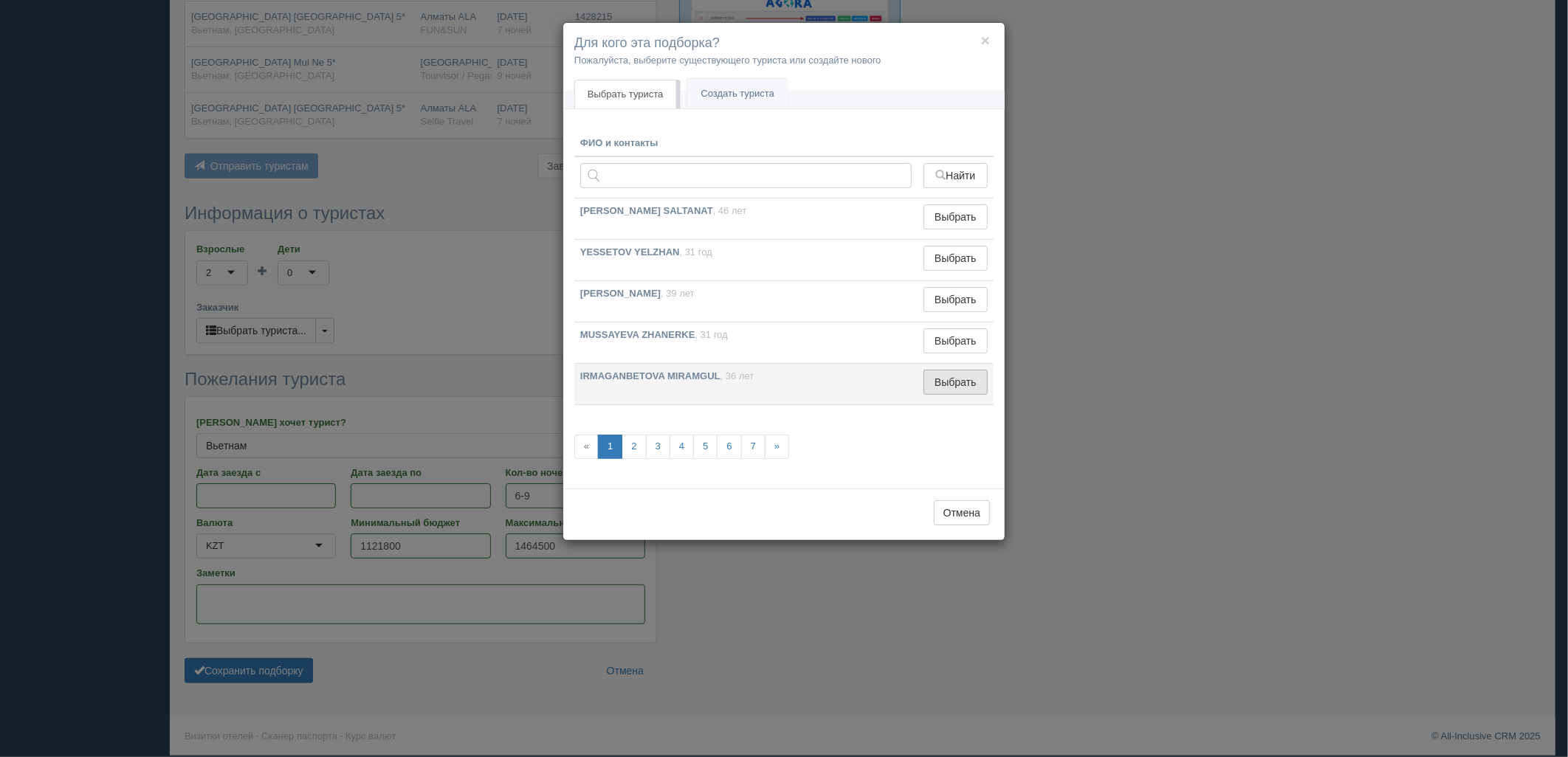
click at [926, 384] on button "Выбрать" at bounding box center [955, 382] width 64 height 25
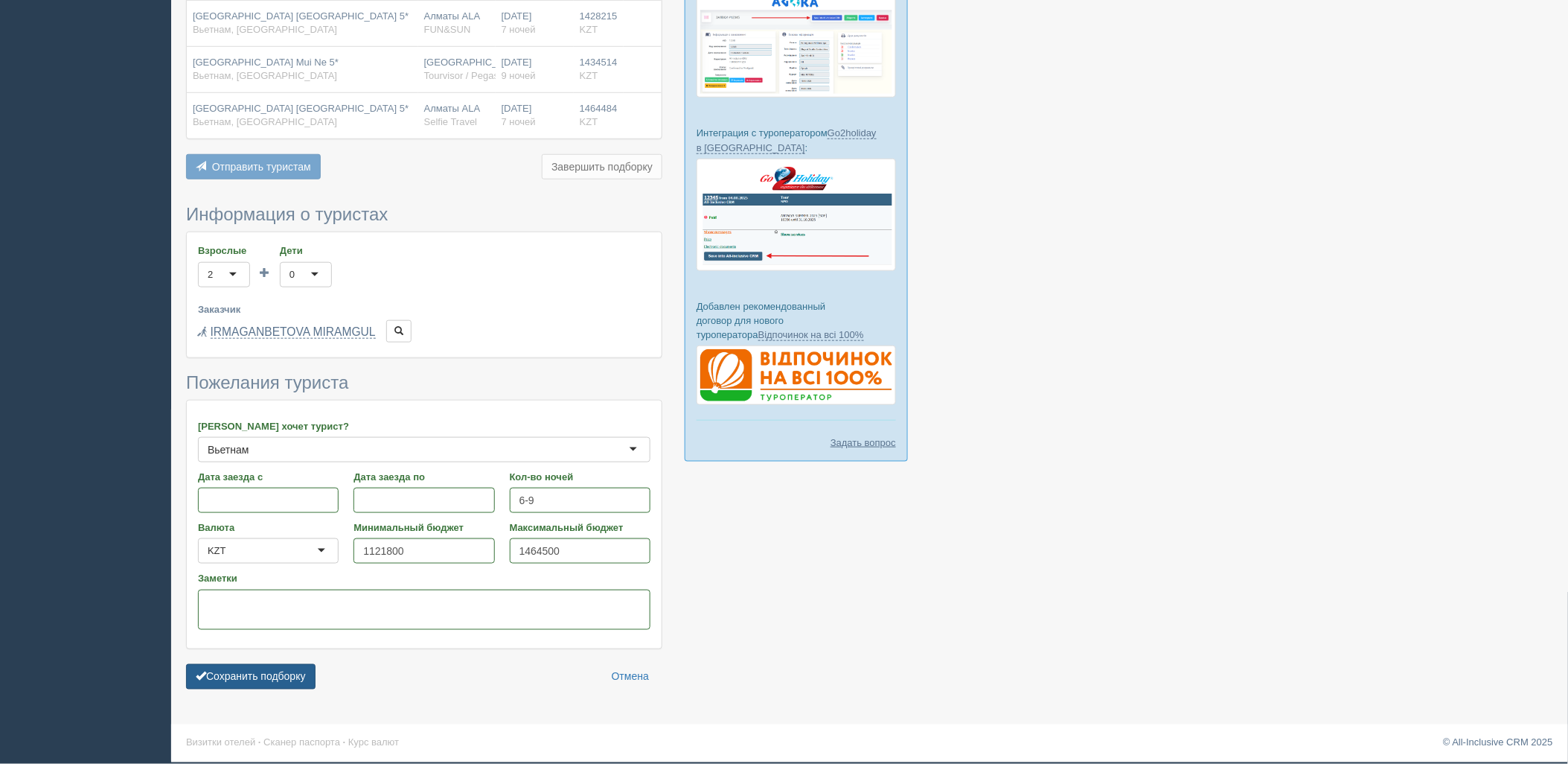
click at [288, 674] on button "Сохранить подборку" at bounding box center [251, 677] width 130 height 26
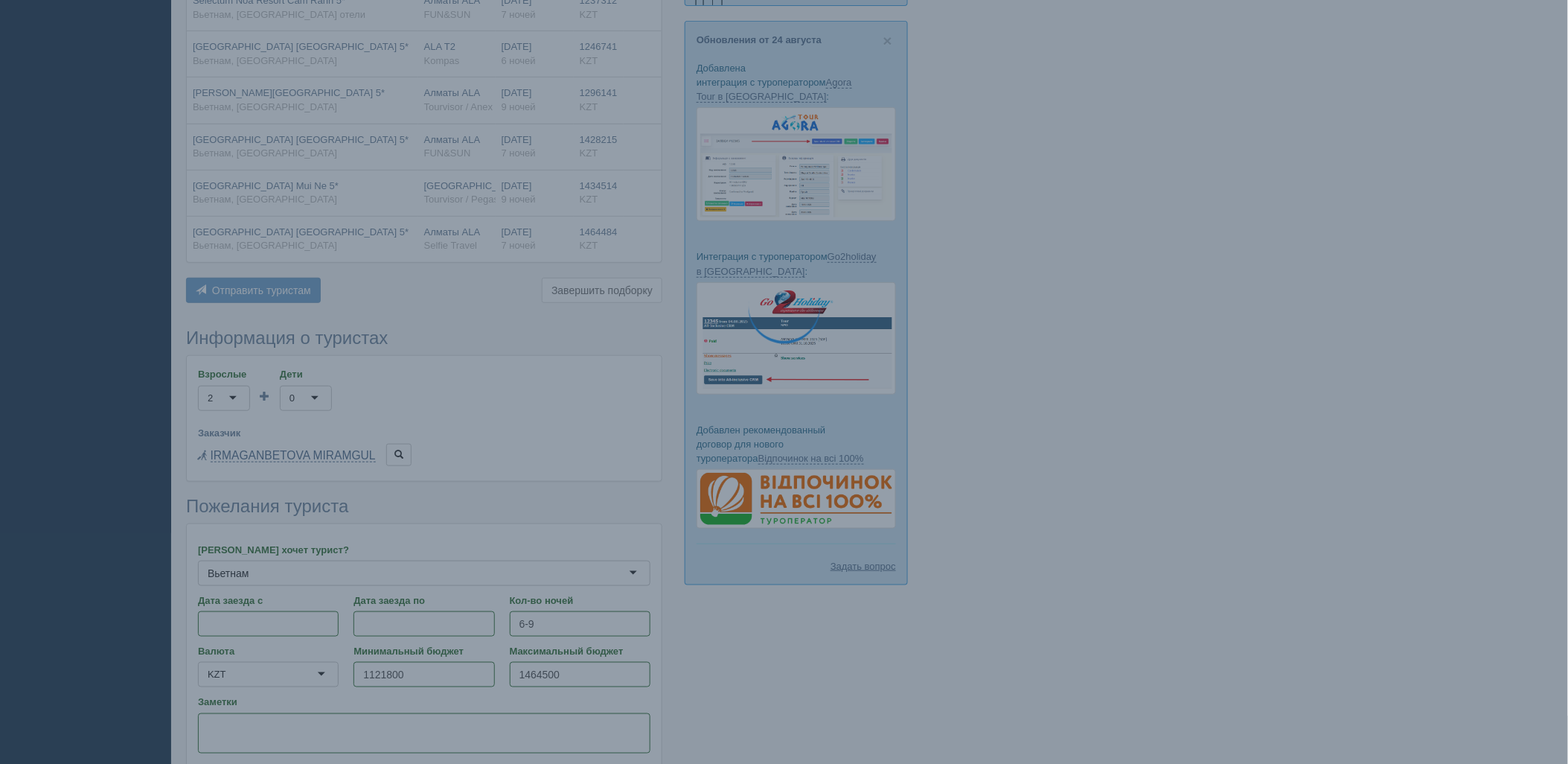
scroll to position [190, 0]
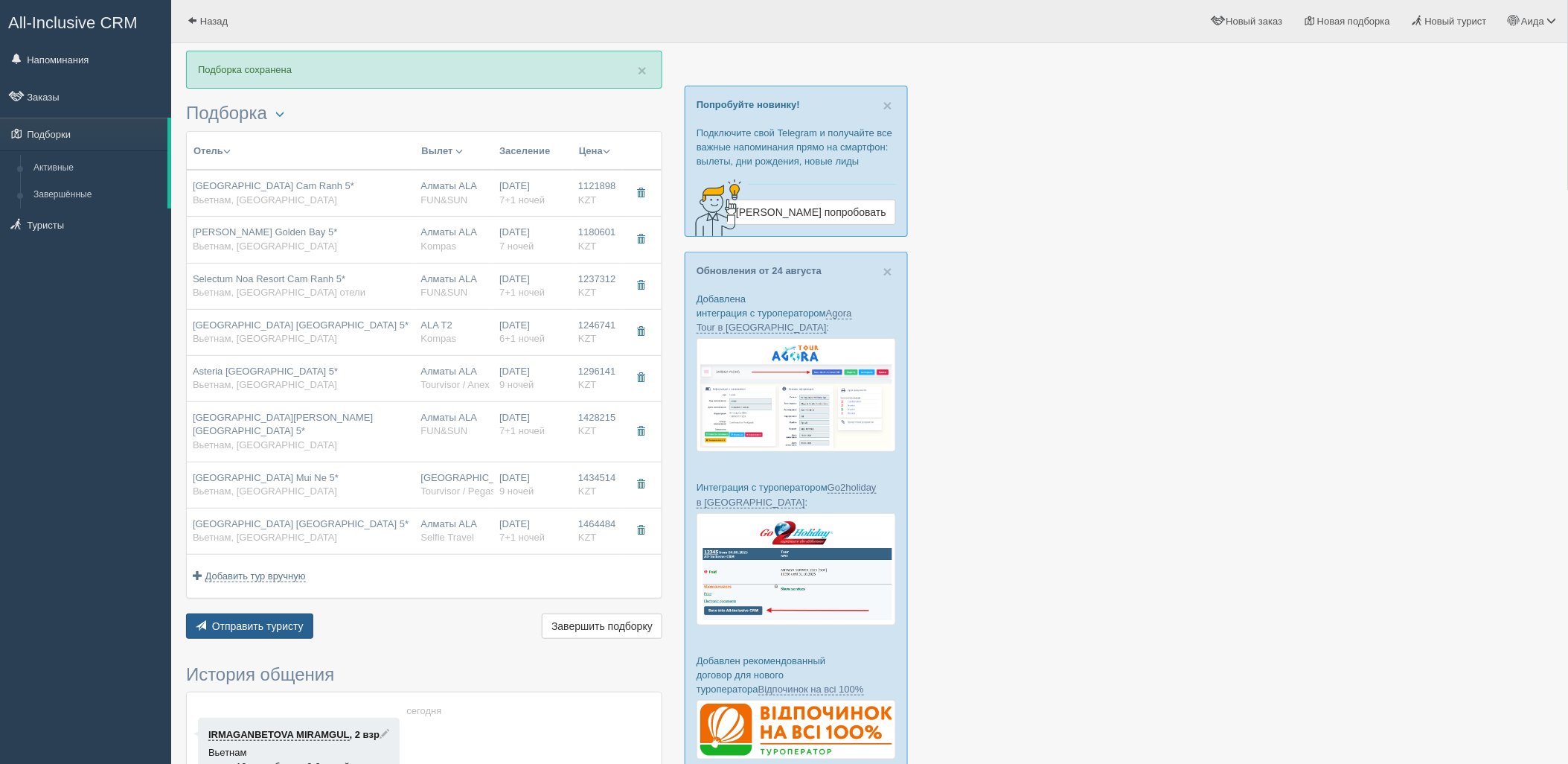
click at [283, 620] on span "Отправить туристу" at bounding box center [258, 626] width 92 height 12
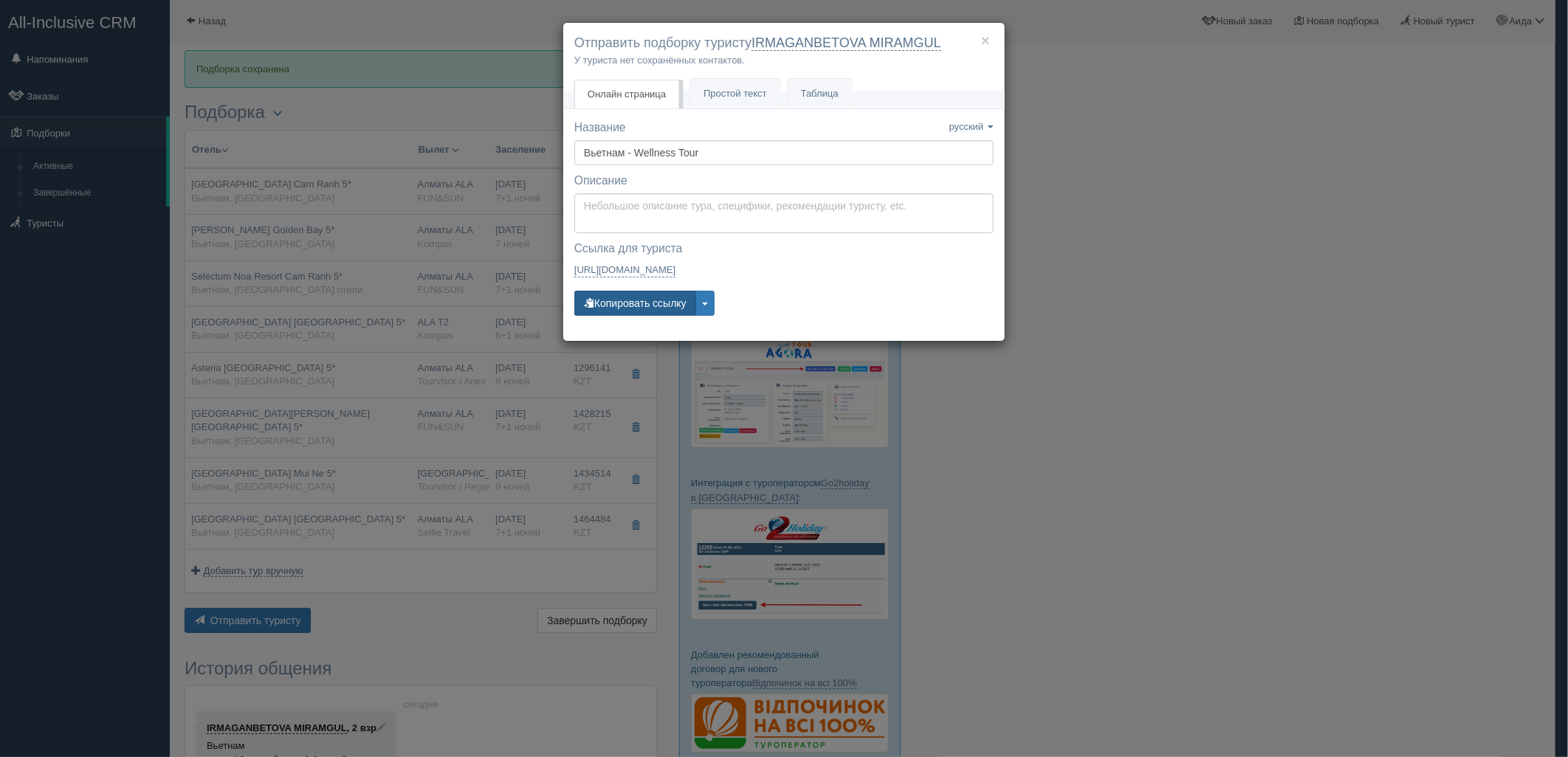
click at [667, 311] on button "Копировать ссылку" at bounding box center [635, 303] width 122 height 25
